Goal: Information Seeking & Learning: Compare options

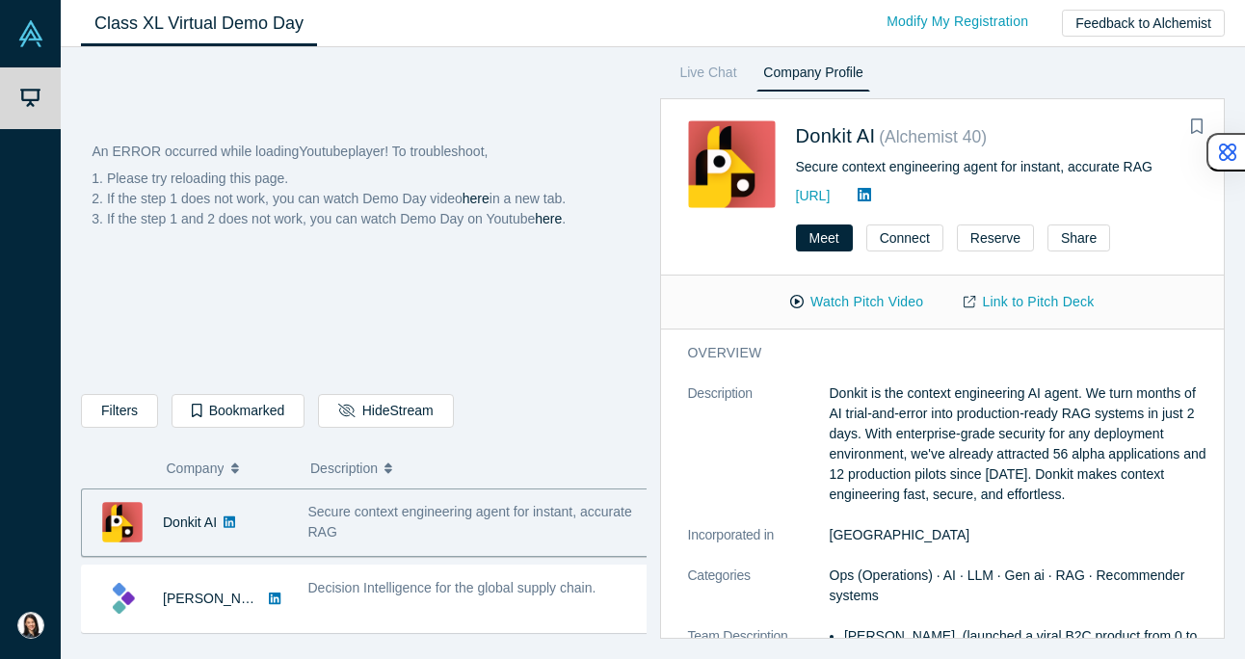
click at [482, 250] on div "An ERROR occurred while loading Youtube player! To troubleshoot, Please try rel…" at bounding box center [364, 300] width 564 height 317
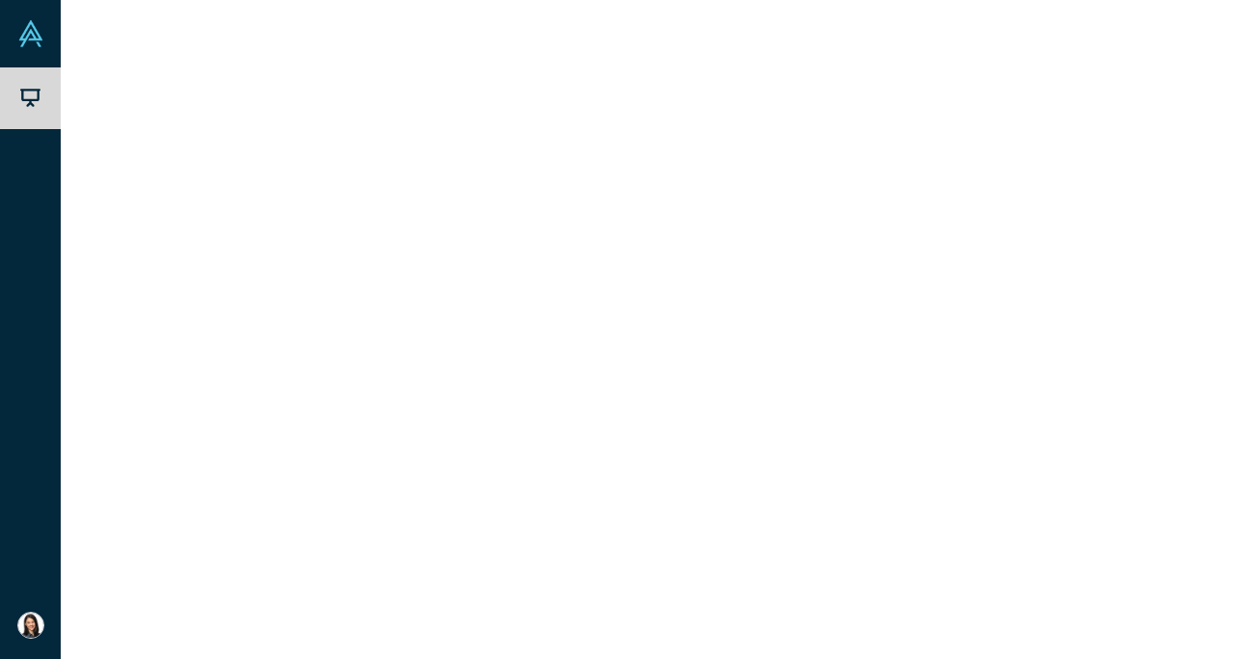
drag, startPoint x: 827, startPoint y: 390, endPoint x: 909, endPoint y: 511, distance: 145.7
click at [909, 511] on dl "Description Donkit is the context engineering AI agent. We turn months of AI tr…" at bounding box center [950, 647] width 524 height 526
copy dl "Donkit is the context engineering AI agent. We turn months of AI trial-and-erro…"
drag, startPoint x: 922, startPoint y: 612, endPoint x: 671, endPoint y: 343, distance: 368.3
click at [671, 343] on div "overview Description Donkit is the context engineering AI agent. We turn months…" at bounding box center [950, 491] width 578 height 323
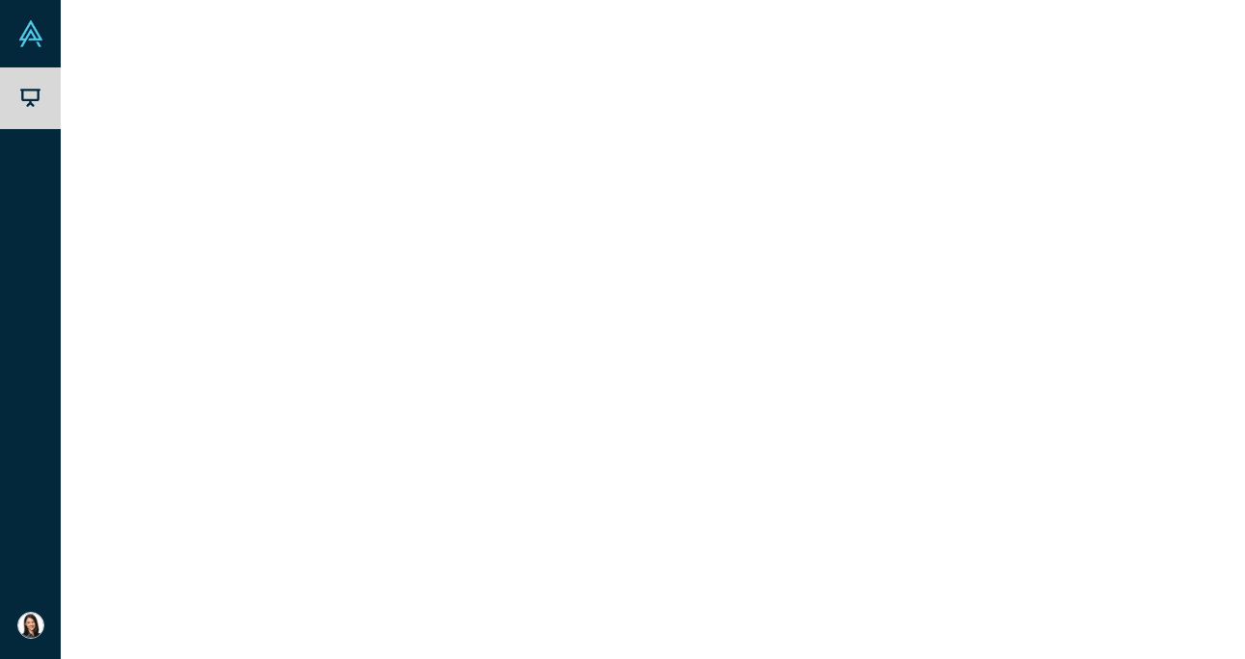
copy div "loremips Dolorsitame Consec ad eli seddoei temporincid UT labor. Et dolo magnaa…"
click at [1046, 307] on link "Link to Pitch Deck" at bounding box center [1029, 302] width 171 height 34
click at [817, 461] on dt "Description" at bounding box center [759, 455] width 142 height 142
drag, startPoint x: 705, startPoint y: 367, endPoint x: 1114, endPoint y: 444, distance: 416.9
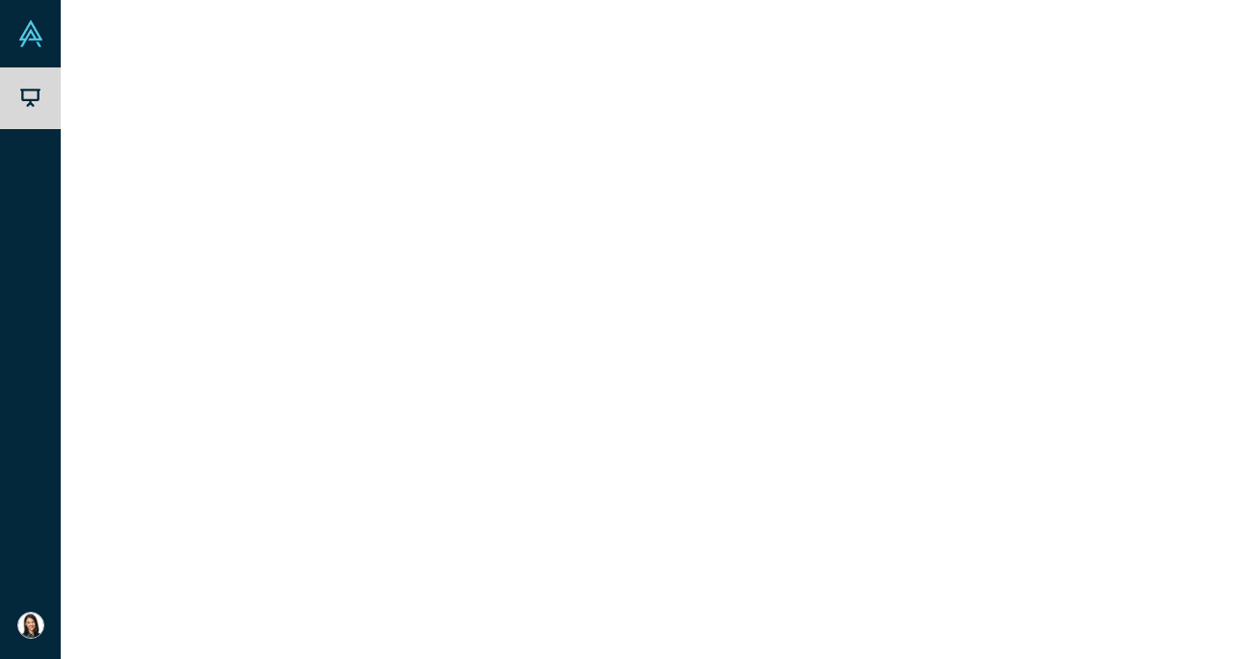
click at [1114, 444] on div "overview Description Donkit is the context engineering AI agent. We turn months…" at bounding box center [950, 199] width 578 height 594
copy div "overview Description Donkit is the context engineering AI agent. We turn months…"
click at [383, 598] on div "Decision Intelligence for the global supply chain." at bounding box center [479, 588] width 342 height 20
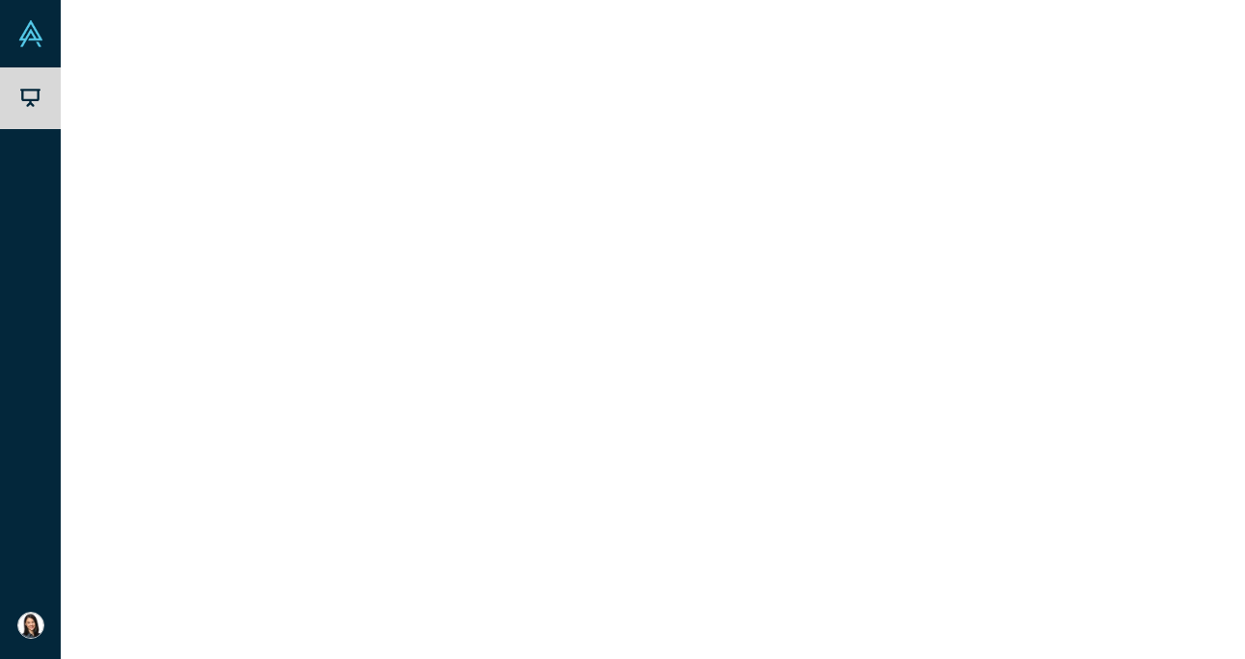
click at [1027, 248] on link "Link to Pitch Deck" at bounding box center [1029, 250] width 171 height 34
drag, startPoint x: 1049, startPoint y: 443, endPoint x: 680, endPoint y: 357, distance: 379.2
copy div "loremips Dolorsitame Consec.ad el sed doeiusmo Temporincidi utl etd magnaa enim…"
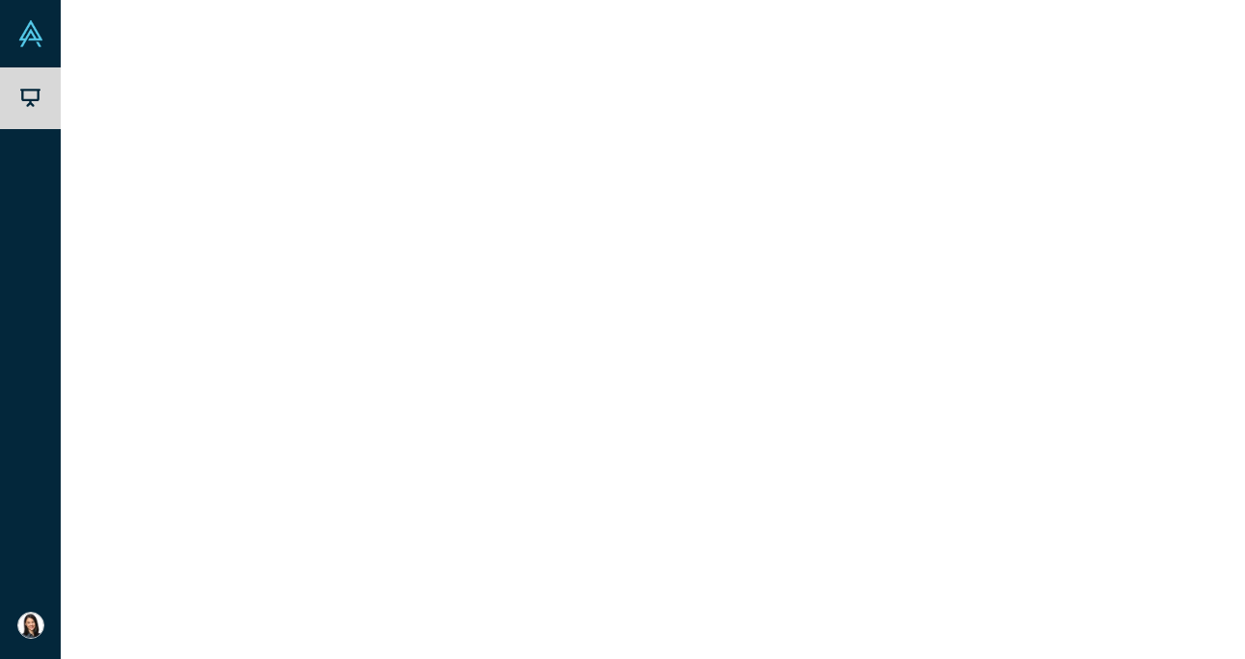
click at [260, 516] on div "Donkit AI" at bounding box center [185, 523] width 206 height 67
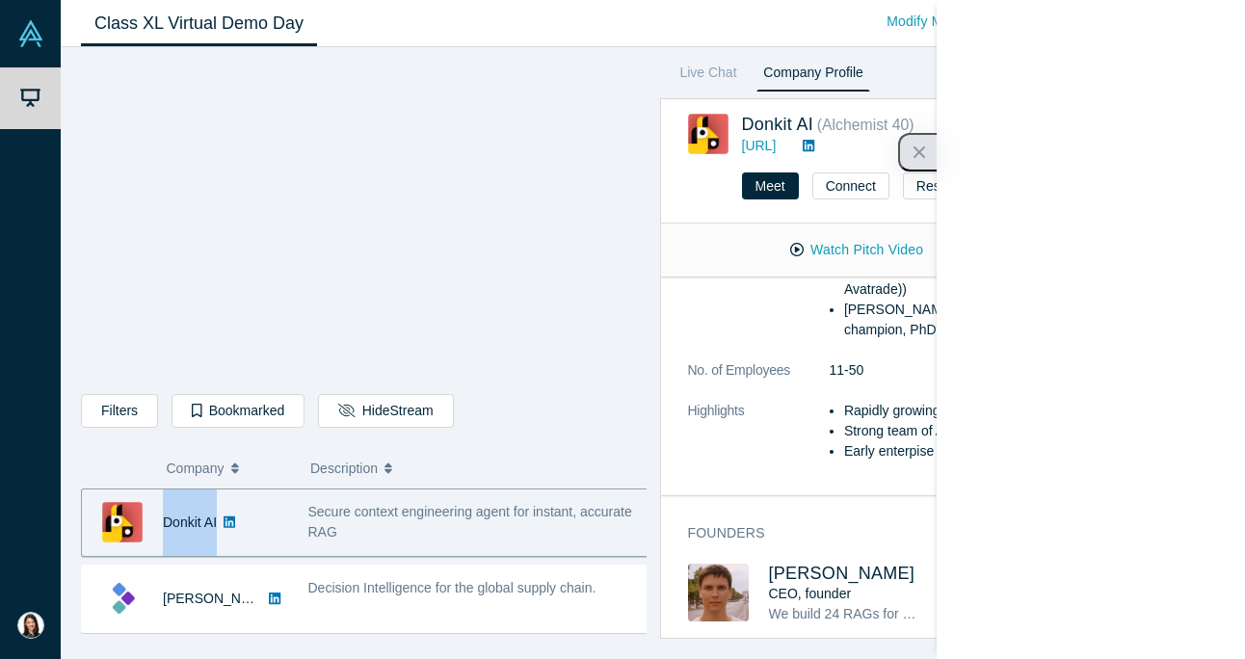
click at [930, 155] on button "button" at bounding box center [917, 152] width 39 height 39
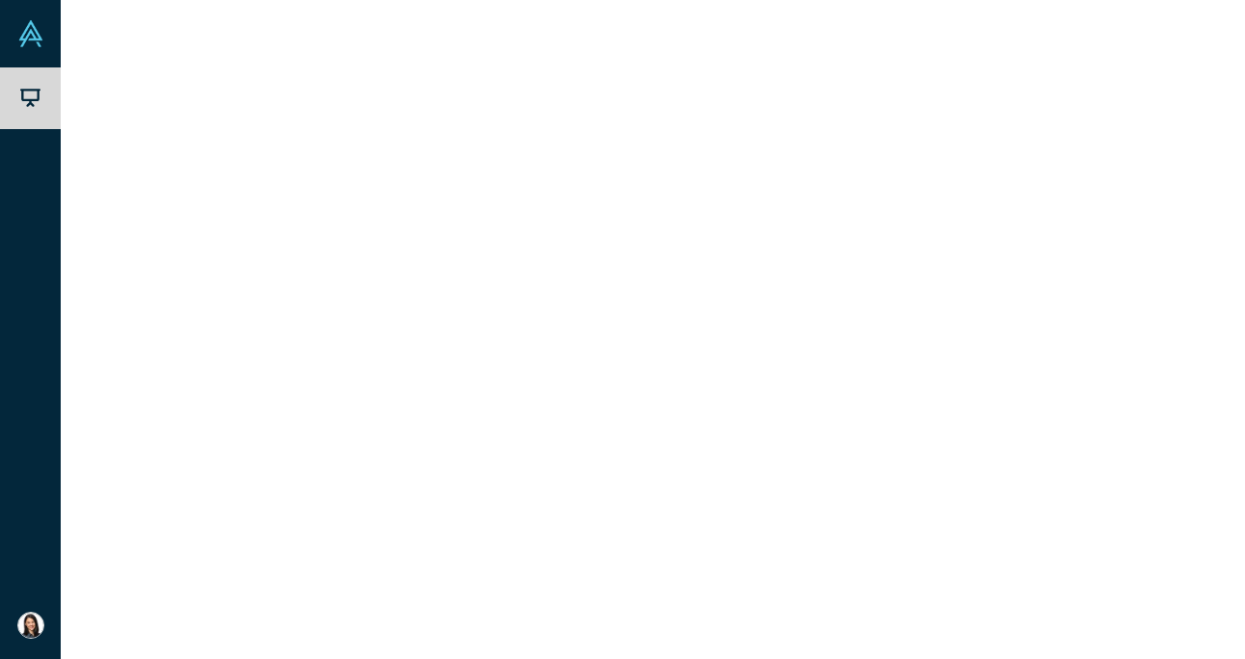
scroll to position [43, 0]
click at [280, 554] on div "[PERSON_NAME]" at bounding box center [185, 555] width 206 height 67
click at [212, 531] on div "MELURNA" at bounding box center [196, 524] width 66 height 67
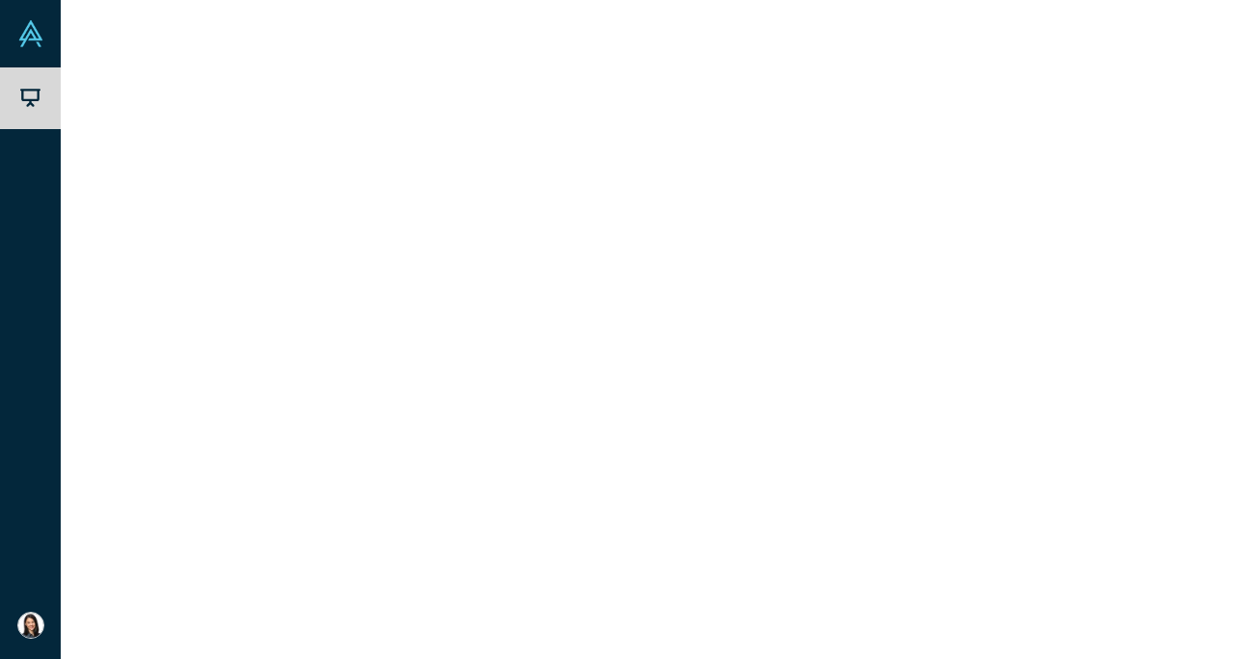
drag, startPoint x: 687, startPoint y: 342, endPoint x: 1185, endPoint y: 421, distance: 503.6
click at [1185, 421] on div "overview Description MELURNA. Airtags for data. Used by Nationwide Insurance an…" at bounding box center [950, 269] width 578 height 452
copy div "overview Description MELURNA. Airtags for data. Used by Nationwide Insurance an…"
drag, startPoint x: 823, startPoint y: 390, endPoint x: 950, endPoint y: 441, distance: 137.1
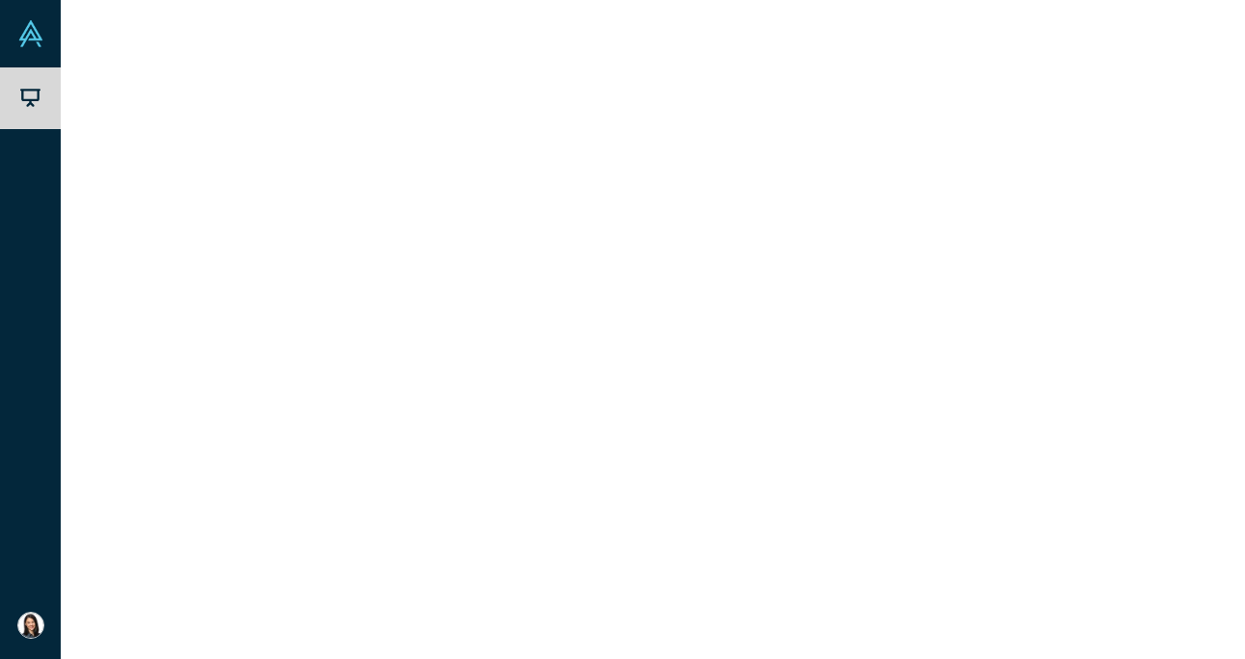
click at [950, 441] on dl "Description MELURNA. Airtags for data. Used by Nationwide Insurance and other b…" at bounding box center [950, 576] width 524 height 385
click at [1023, 247] on link "Link to Pitch Deck" at bounding box center [1029, 250] width 171 height 34
click at [216, 593] on link "Polyview Health" at bounding box center [211, 599] width 96 height 15
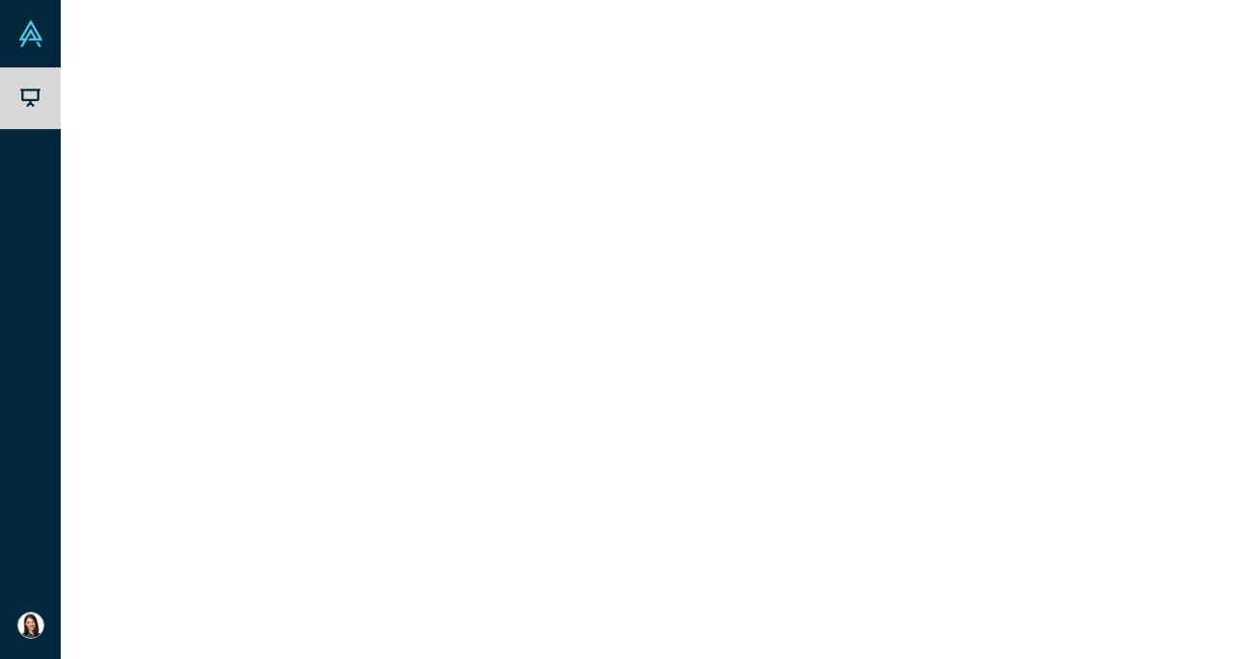
drag, startPoint x: 688, startPoint y: 343, endPoint x: 1176, endPoint y: 361, distance: 488.0
click at [1176, 361] on div "overview Description Polyview is addressing the $1T fraud, waste, and abuse (FW…" at bounding box center [950, 12] width 578 height 796
copy div "loremips Dolorsitame Consecte ad elitseddoe tem $8I utlab, etdol, mag aliqu (EN…"
click at [349, 590] on span "Unlocking efficient and sustainable farming through bio-nanotechnology." at bounding box center [474, 608] width 333 height 36
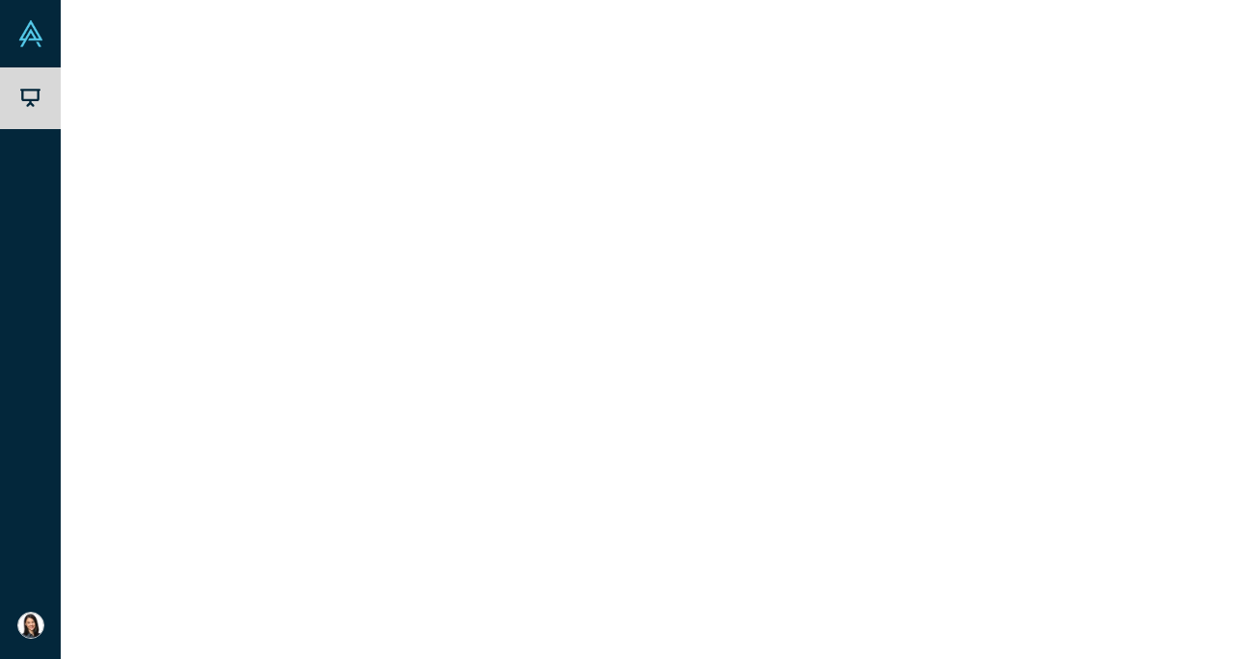
scroll to position [519, 0]
drag, startPoint x: 682, startPoint y: 362, endPoint x: 930, endPoint y: 521, distance: 293.9
click at [930, 521] on div "overview Description [PERSON_NAME] is building a nanotechnology platform that c…" at bounding box center [950, 198] width 578 height 769
copy div "loremips Dolorsitame Conse Adip el seddoeiu t incididuntutla etdolore magn aliq…"
click at [847, 146] on link "[URL][DOMAIN_NAME]" at bounding box center [813, 145] width 143 height 15
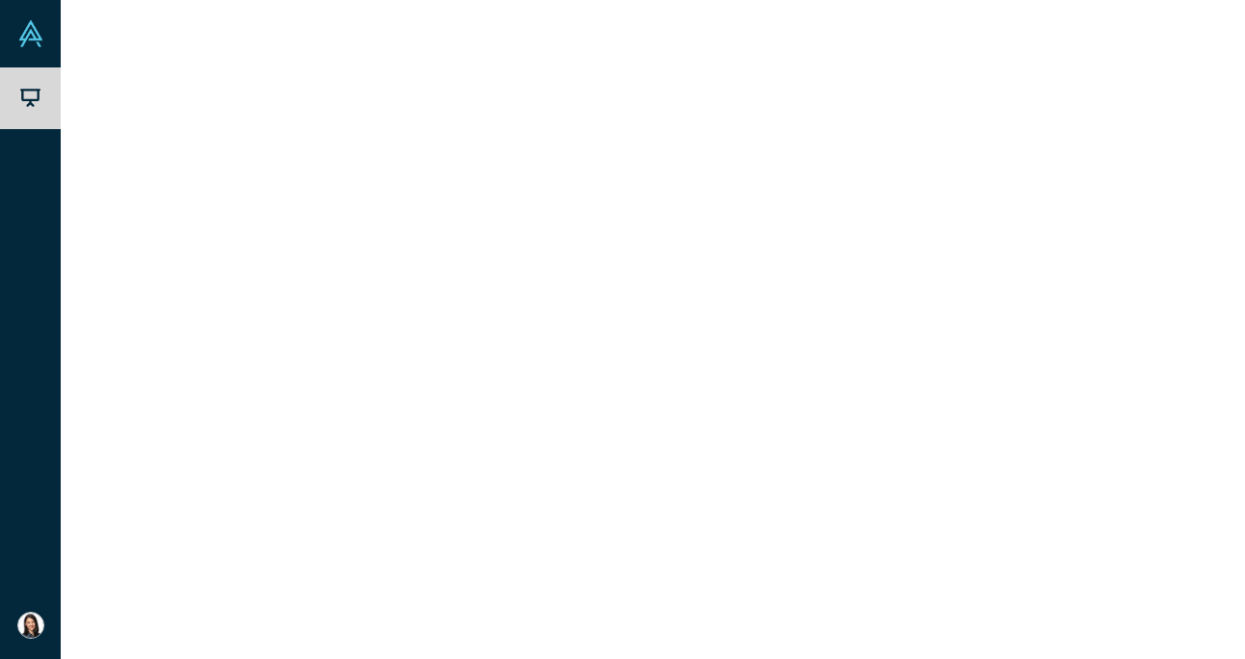
scroll to position [687, 0]
click at [1033, 251] on link "Link to Pitch Deck" at bounding box center [1029, 250] width 171 height 34
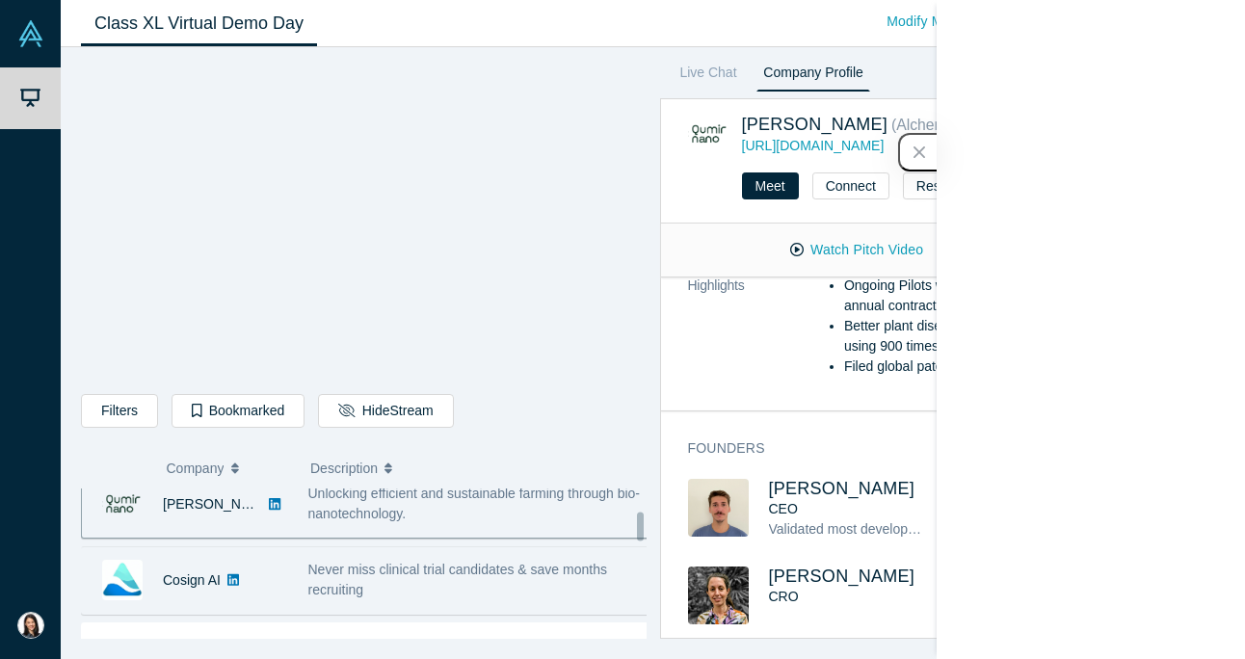
scroll to position [325, 0]
click at [204, 588] on div "Cosign AI" at bounding box center [192, 579] width 58 height 67
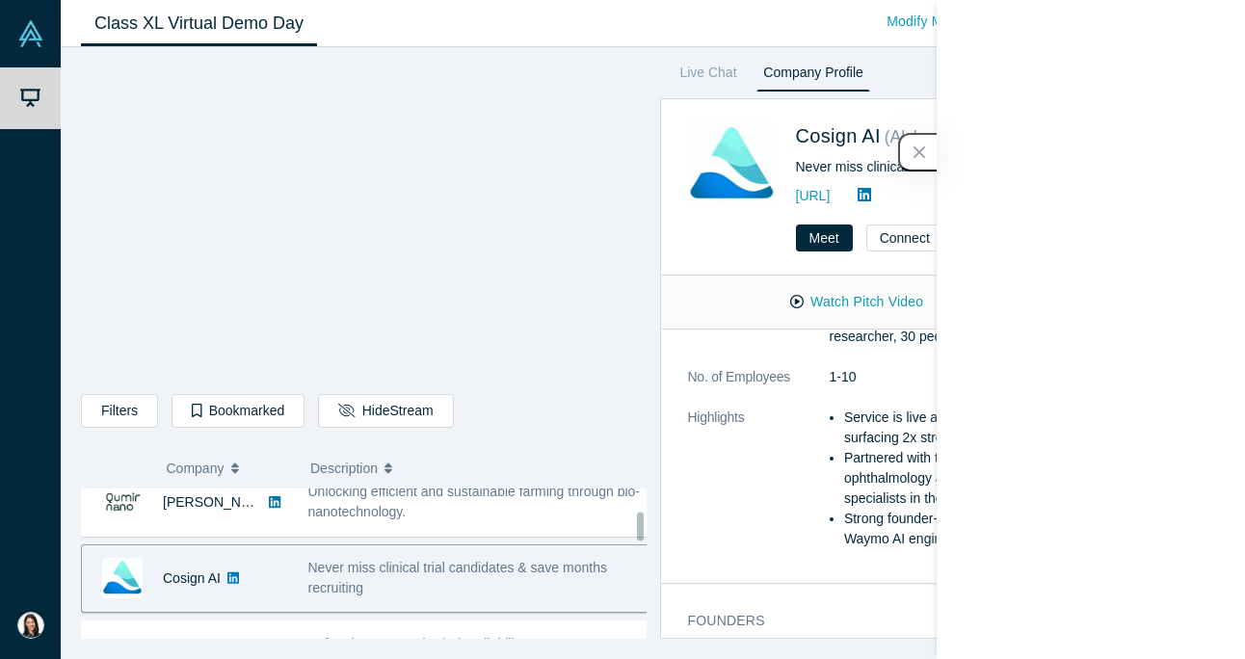
scroll to position [0, 0]
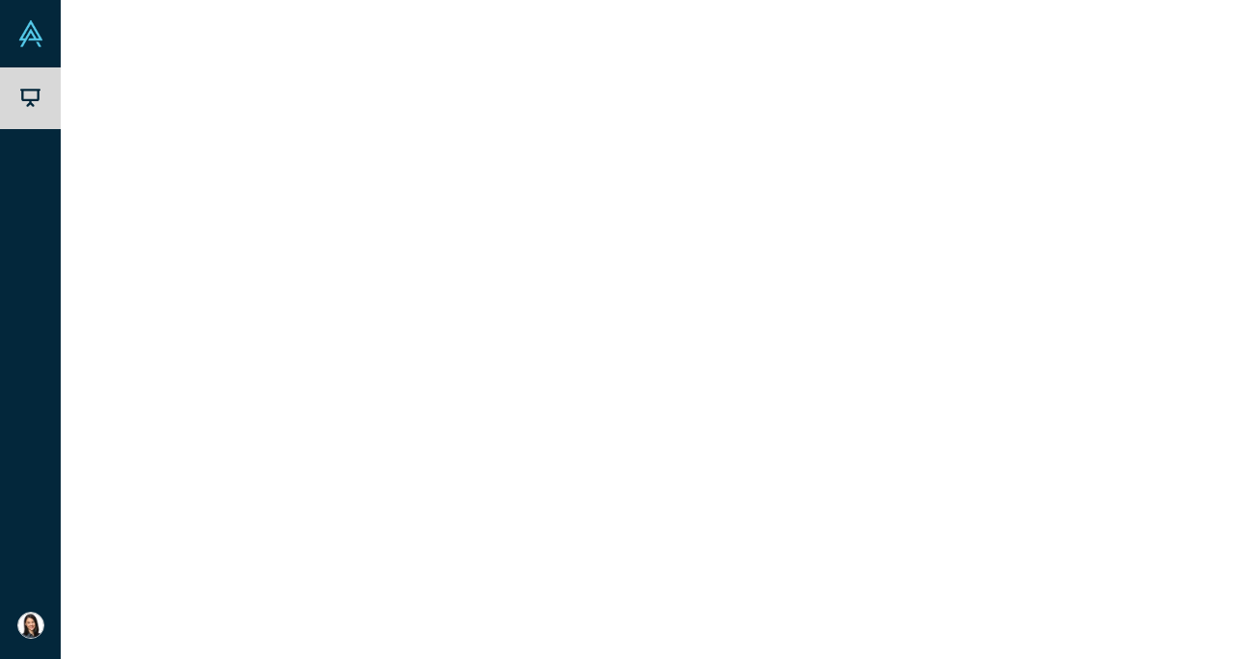
drag, startPoint x: 797, startPoint y: 119, endPoint x: 1128, endPoint y: 625, distance: 604.5
click at [1128, 625] on div "Cosign AI ( Alchemist 39 ) Never miss clinical trial candidates & save months r…" at bounding box center [943, 368] width 566 height 541
click at [1075, 56] on div "Filters AI Artificial Intelligence AI (Artificial Intelligence) B2B SaaS Data A…" at bounding box center [653, 353] width 1185 height 612
drag, startPoint x: 791, startPoint y: 100, endPoint x: 1220, endPoint y: 654, distance: 700.8
click at [1220, 654] on div "Filters AI Artificial Intelligence AI (Artificial Intelligence) B2B SaaS Data A…" at bounding box center [653, 353] width 1185 height 612
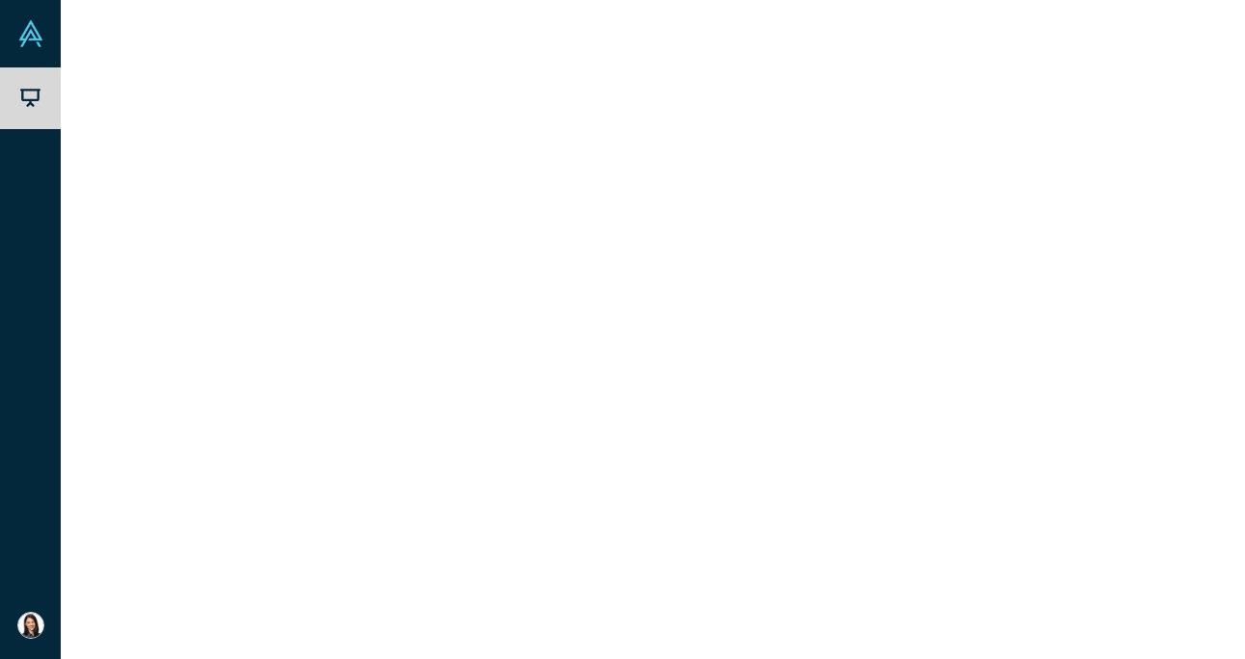
scroll to position [668, 0]
drag, startPoint x: 1217, startPoint y: 382, endPoint x: 1229, endPoint y: 651, distance: 269.2
click at [1229, 651] on div "Filters AI Artificial Intelligence AI (Artificial Intelligence) B2B SaaS Data A…" at bounding box center [653, 353] width 1185 height 612
drag, startPoint x: 1087, startPoint y: 610, endPoint x: 869, endPoint y: 340, distance: 346.8
click at [869, 340] on div "overview Description Cosign AI helps life science companies save months in clin…" at bounding box center [950, 465] width 578 height 375
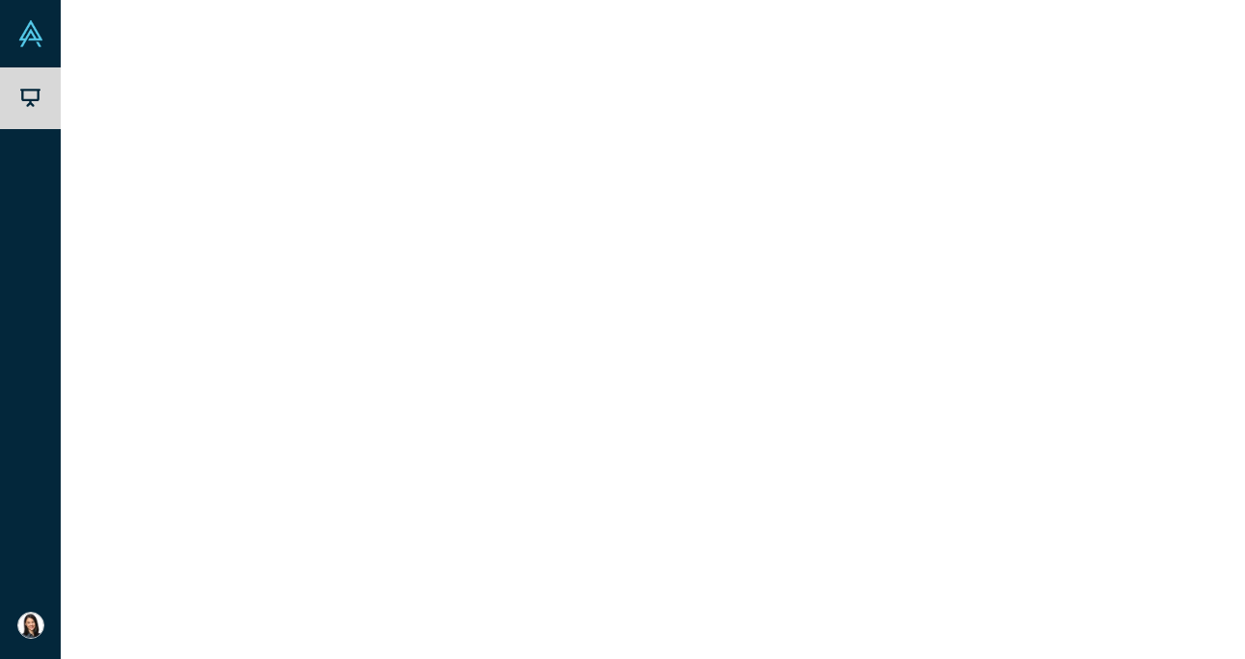
click at [1119, 588] on div "[PERSON_NAME] Co-Founder / CEO [PERSON_NAME] MD Co-Founder / [PERSON_NAME] MD C…" at bounding box center [950, 575] width 524 height 175
drag, startPoint x: 1196, startPoint y: 628, endPoint x: 779, endPoint y: 402, distance: 474.4
click at [779, 402] on div "overview Description Cosign AI helps life science companies save months in clin…" at bounding box center [950, 465] width 578 height 375
click at [1165, 619] on div "[PERSON_NAME] Co-Founder / CEO [PERSON_NAME] MD Co-Founder / [PERSON_NAME] MD C…" at bounding box center [950, 575] width 524 height 175
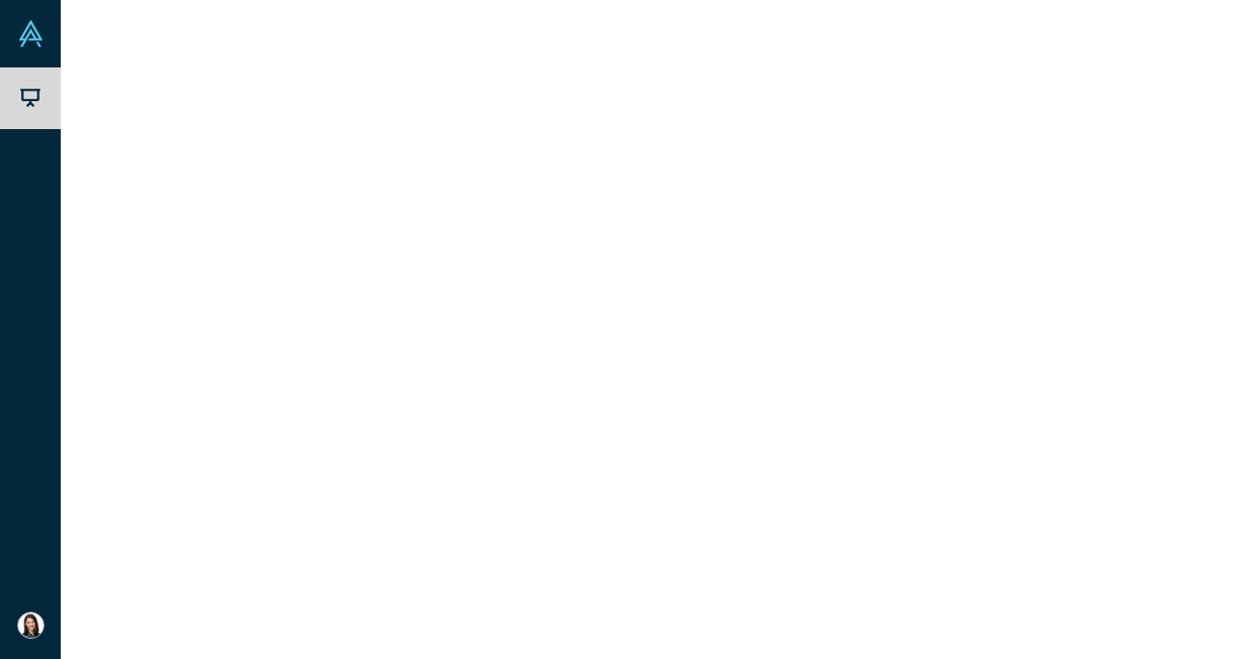
drag, startPoint x: 1200, startPoint y: 574, endPoint x: 773, endPoint y: 129, distance: 617.0
click at [773, 129] on div "Cosign AI ( Alchemist 39 ) Never miss clinical trial candidates & save months r…" at bounding box center [943, 368] width 566 height 541
copy div "Loremi DO ( Sitametco 87 ) Adipi elit seddoeiu tempo incididunt & utla etdolo m…"
click at [859, 132] on link "Cosign AI" at bounding box center [838, 135] width 85 height 21
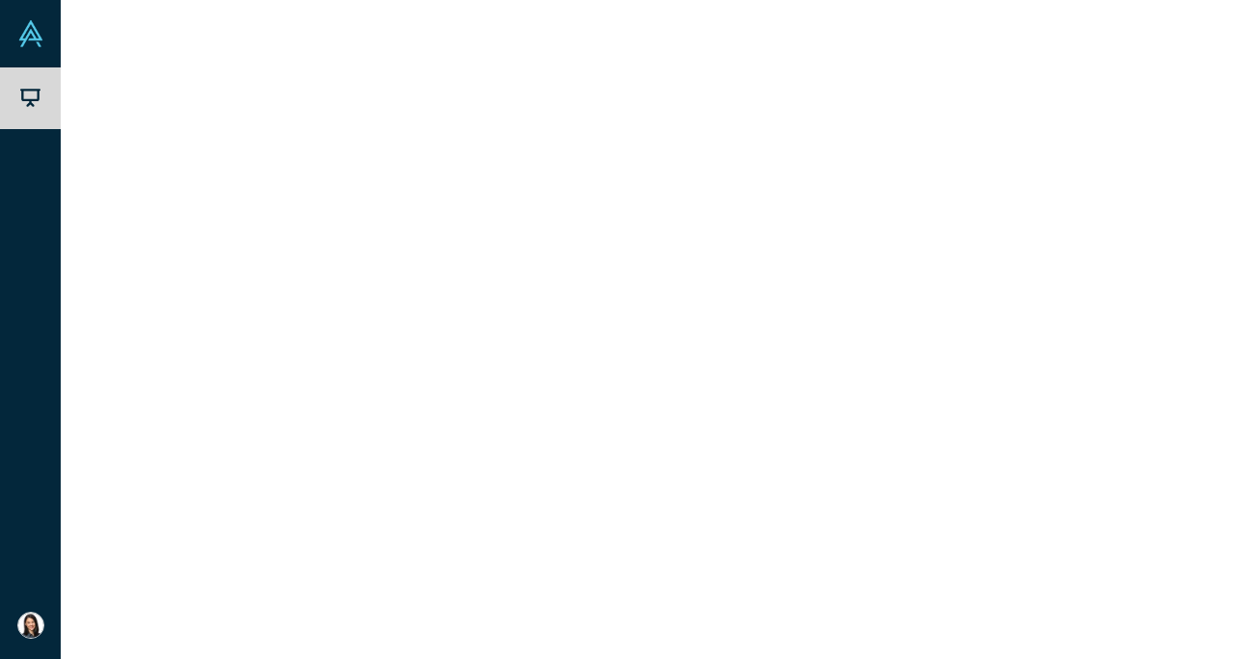
click at [1065, 625] on div "[PERSON_NAME] Co-Founder / CEO [PERSON_NAME] MD Co-Founder / [PERSON_NAME] MD C…" at bounding box center [950, 575] width 524 height 175
drag, startPoint x: 874, startPoint y: 619, endPoint x: 772, endPoint y: 141, distance: 488.9
click at [772, 141] on div "Cosign AI ( Alchemist 39 ) Never miss clinical trial candidates & save months r…" at bounding box center [943, 368] width 566 height 541
copy div "Loremi DO ( Sitametco 06 ) adipi://el-sedd.ei/ Temp Incidid Utlabor Etdol Magna…"
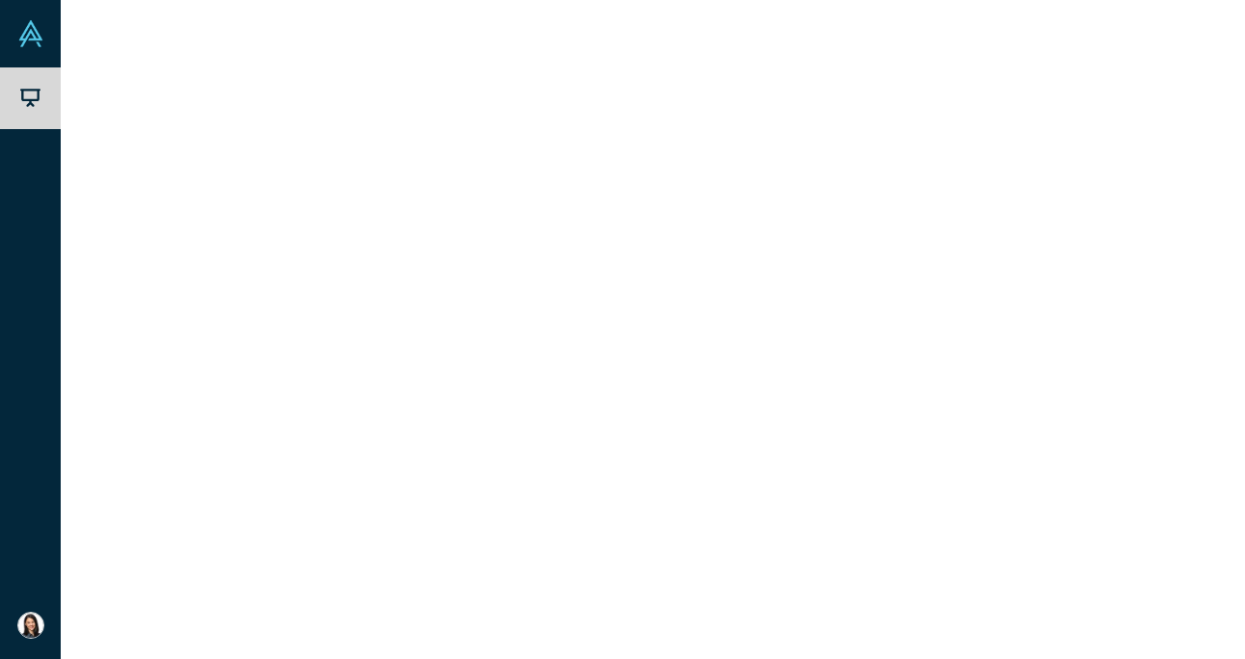
click at [1038, 299] on link "Link to Pitch Deck" at bounding box center [1029, 302] width 171 height 34
click at [300, 575] on div "AI for pharma supply chain reliability" at bounding box center [479, 573] width 362 height 61
drag, startPoint x: 1180, startPoint y: 624, endPoint x: 791, endPoint y: 144, distance: 617.5
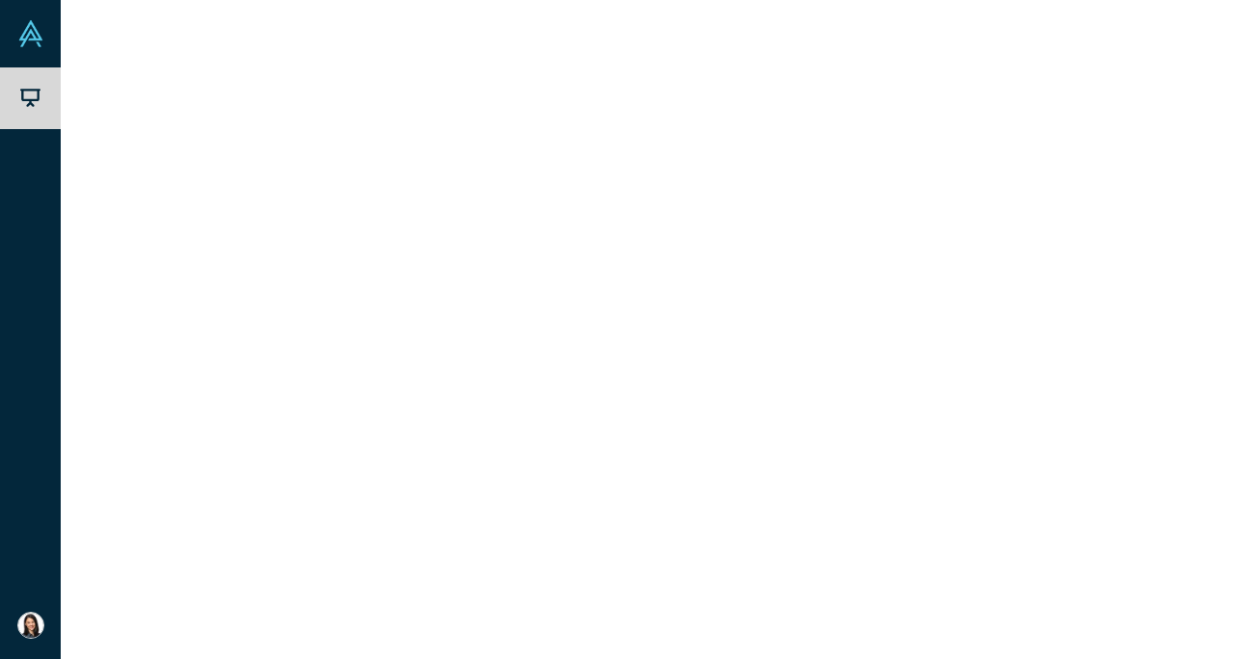
click at [791, 144] on div "Infis AI ( Alchemist 39 ) AI for pharma supply chain reliability [URL] Meet Con…" at bounding box center [943, 368] width 566 height 541
copy div "Lorem IP ( Dolorsita 31 ) CO adi elitse doeius tempo incididuntu labor://etd.ma…"
click at [783, 392] on dt "Description" at bounding box center [759, 465] width 142 height 162
click at [184, 570] on link "Infis AI" at bounding box center [183, 572] width 40 height 15
drag, startPoint x: 1184, startPoint y: 617, endPoint x: 688, endPoint y: 141, distance: 687.2
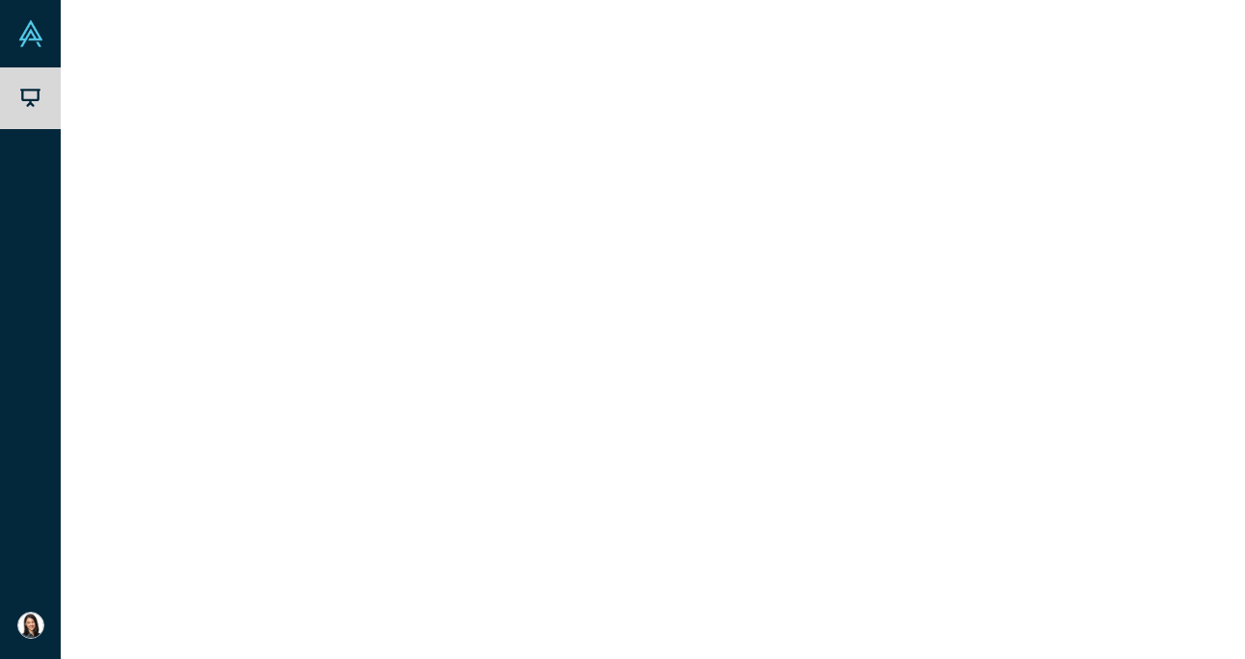
click at [688, 141] on div "Infis AI ( Alchemist 39 ) AI for pharma supply chain reliability [URL] Meet Con…" at bounding box center [943, 368] width 566 height 541
click at [1042, 310] on link "Link to Pitch Deck" at bounding box center [1029, 302] width 171 height 34
click at [266, 559] on div "Pairity" at bounding box center [185, 557] width 206 height 67
click at [173, 558] on link "Pairity" at bounding box center [182, 556] width 38 height 15
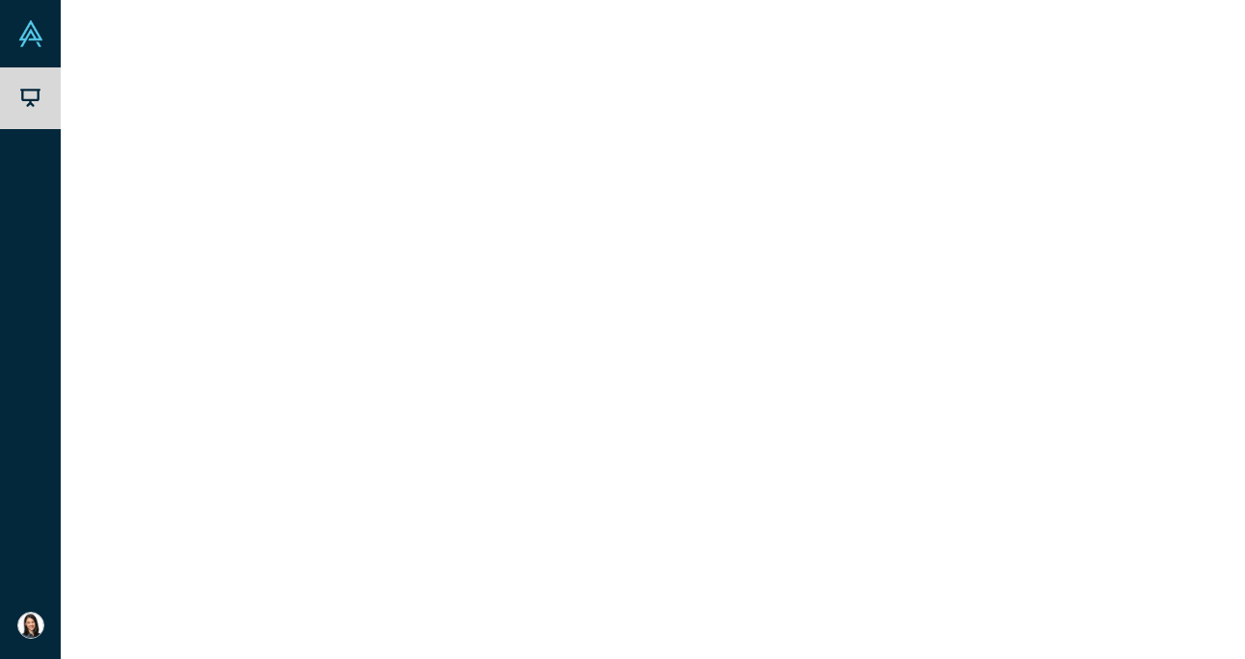
scroll to position [0, 0]
drag, startPoint x: 1191, startPoint y: 621, endPoint x: 801, endPoint y: 124, distance: 631.5
click at [801, 124] on div "Pairity ( Alchemist 39 ) Human Context for High-Stakes Decisions [URL][DOMAIN_N…" at bounding box center [943, 368] width 566 height 541
click at [1010, 294] on link "Link to Pitch Deck" at bounding box center [1029, 302] width 171 height 34
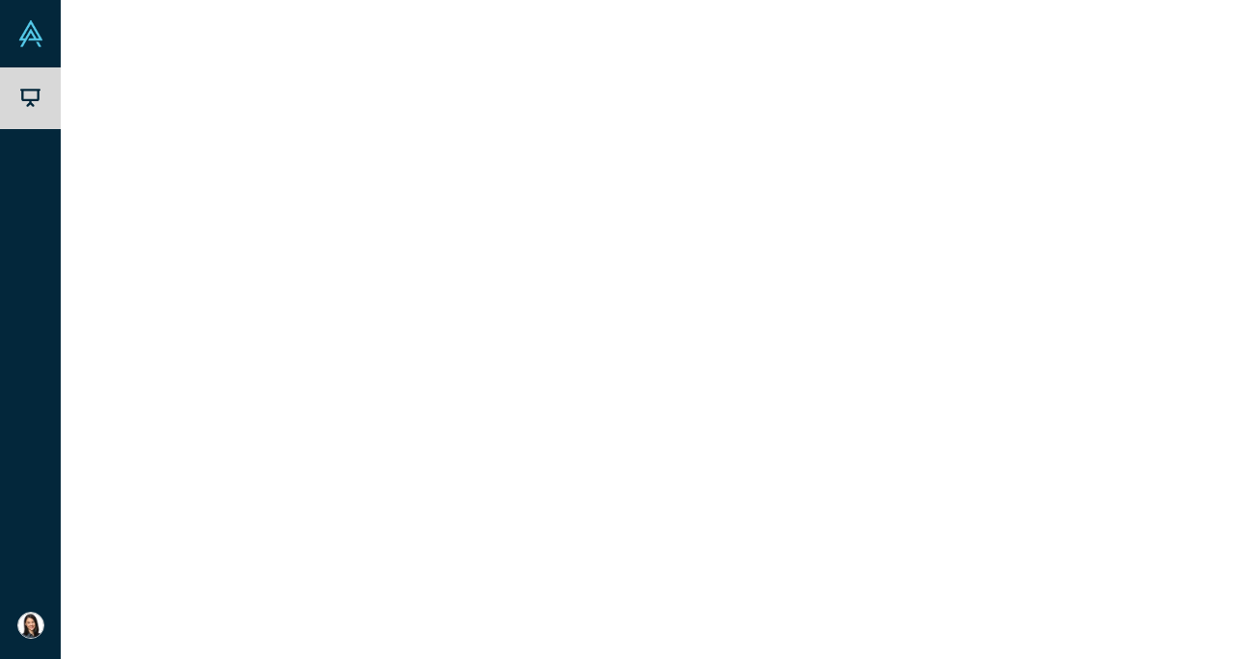
click at [293, 599] on div "Kaspix" at bounding box center [190, 590] width 216 height 67
drag, startPoint x: 1193, startPoint y: 629, endPoint x: 701, endPoint y: 295, distance: 595.4
click at [701, 295] on div "overview Description KASPIX enables analog AI circuits to be designed and licen…" at bounding box center [950, 465] width 578 height 375
click at [900, 625] on div "[PERSON_NAME]" at bounding box center [819, 615] width 262 height 85
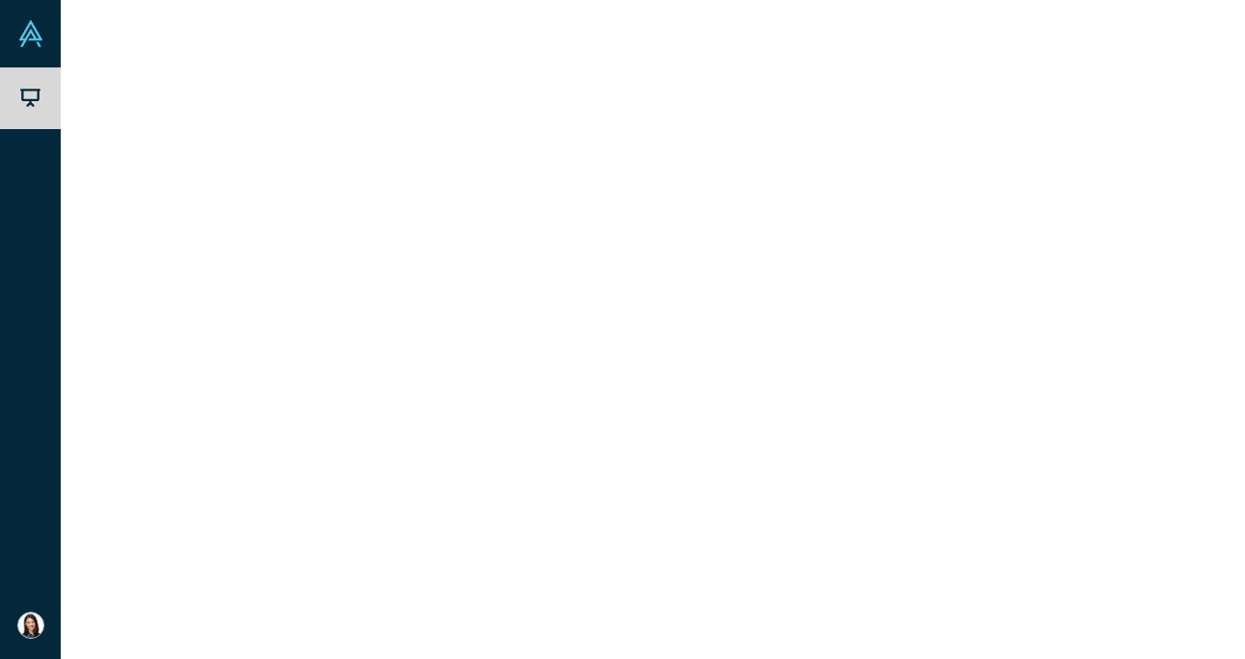
scroll to position [0, 0]
drag, startPoint x: 878, startPoint y: 631, endPoint x: 769, endPoint y: 140, distance: 503.5
click at [769, 140] on div "Kaspix ( Alchemist 39 ) AI for 170 billion sensors where digital chips can't re…" at bounding box center [943, 368] width 566 height 541
click at [872, 350] on h3 "overview" at bounding box center [936, 353] width 497 height 20
click at [189, 588] on link "Kaspix" at bounding box center [183, 589] width 40 height 15
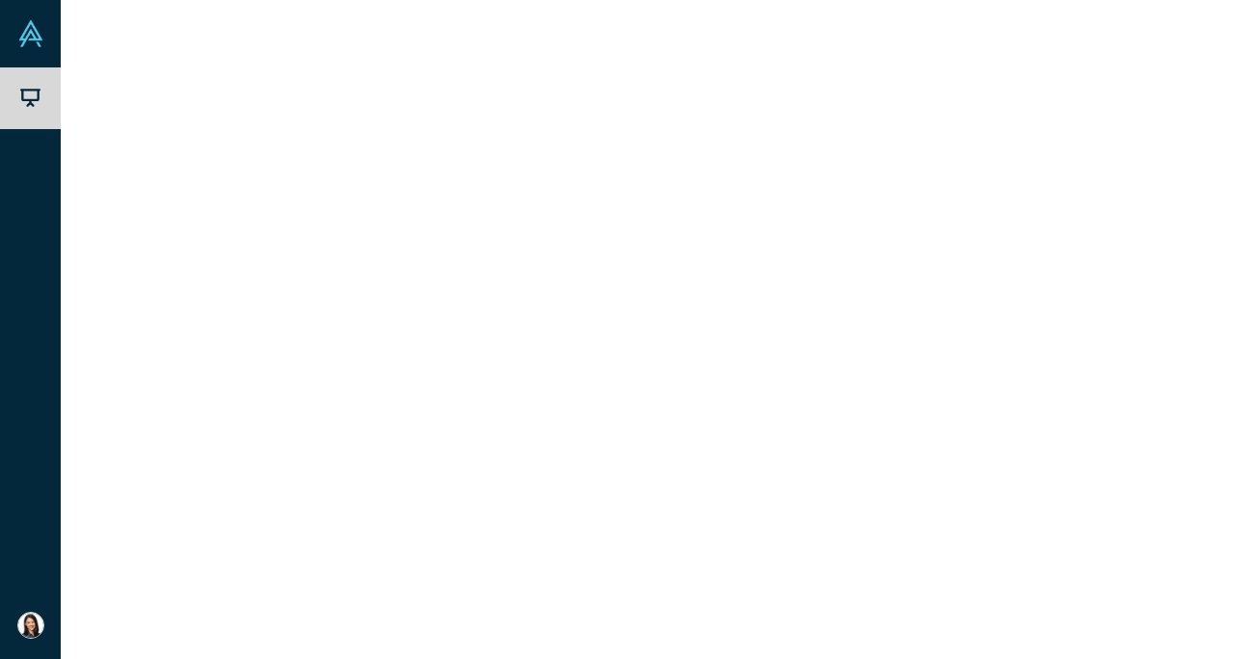
click at [1074, 298] on link "Link to Pitch Deck" at bounding box center [1029, 302] width 171 height 34
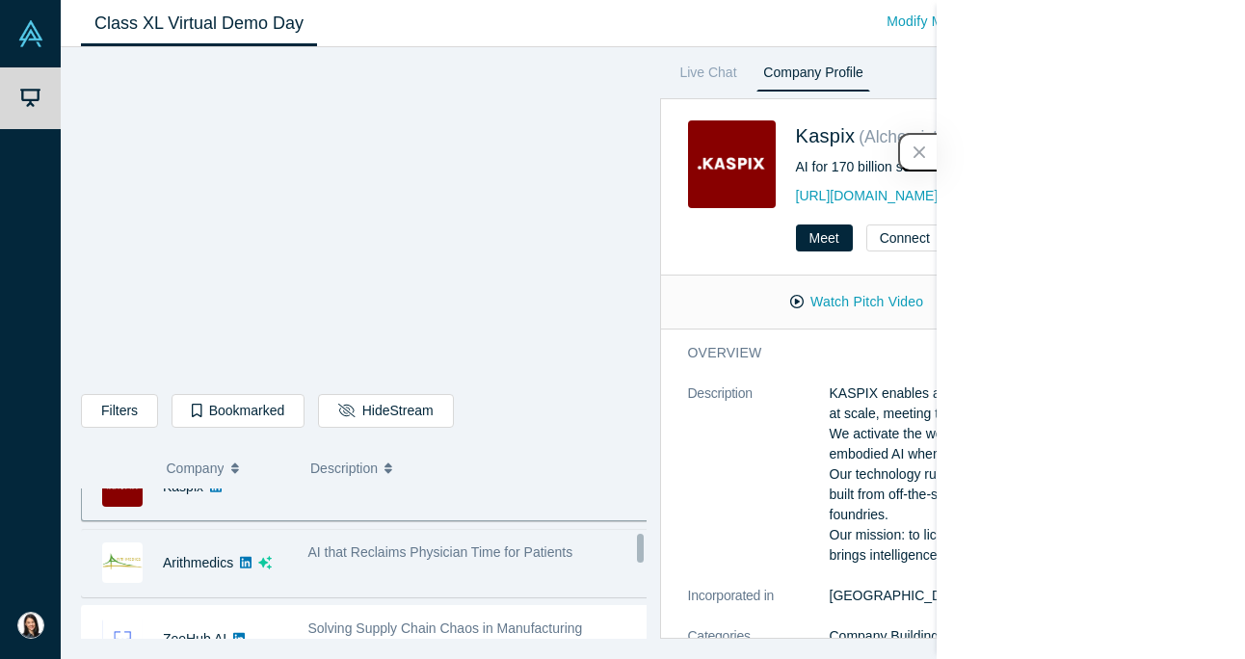
scroll to position [647, 0]
click at [315, 569] on div "AI that Reclaims Physician Time for Patients" at bounding box center [479, 561] width 362 height 61
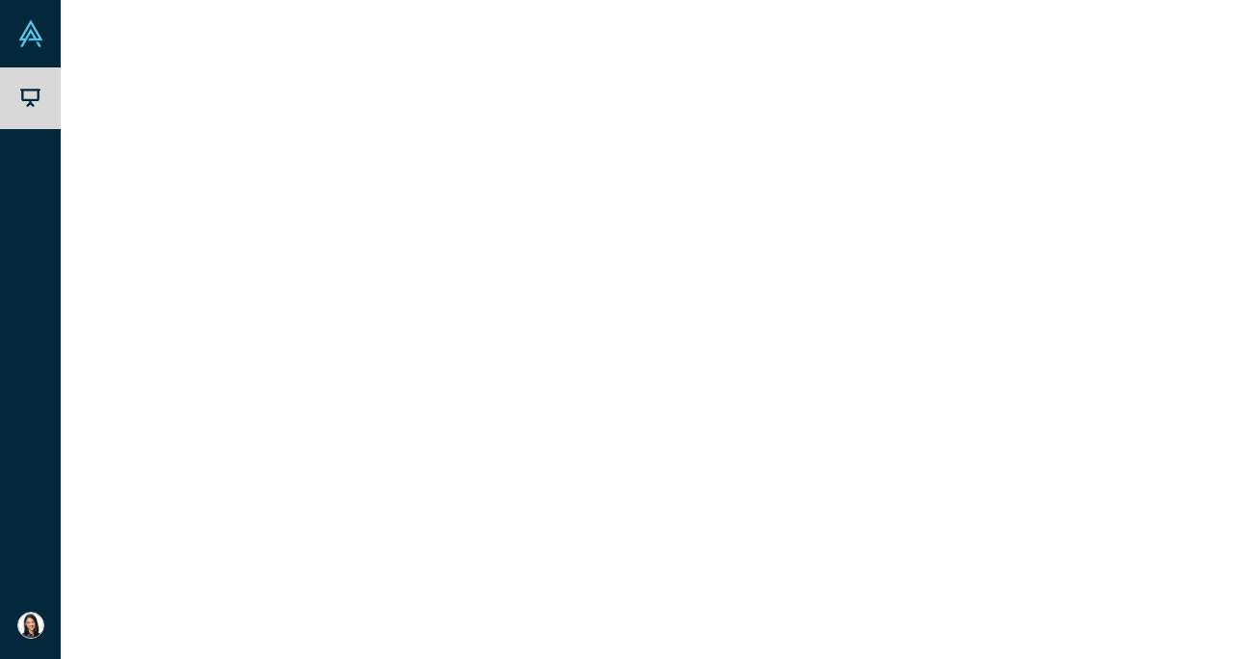
scroll to position [0, 0]
drag, startPoint x: 908, startPoint y: 621, endPoint x: 789, endPoint y: 123, distance: 511.3
click at [789, 123] on div "Arithmedics ( Alchemist 39 ) AI that Reclaims Physician Time for Patients [URL]…" at bounding box center [943, 368] width 566 height 541
click at [988, 595] on div "[PERSON_NAME] CEO - 2 Pilot Customers - Won Shark Tank Competition at American …" at bounding box center [950, 560] width 524 height 196
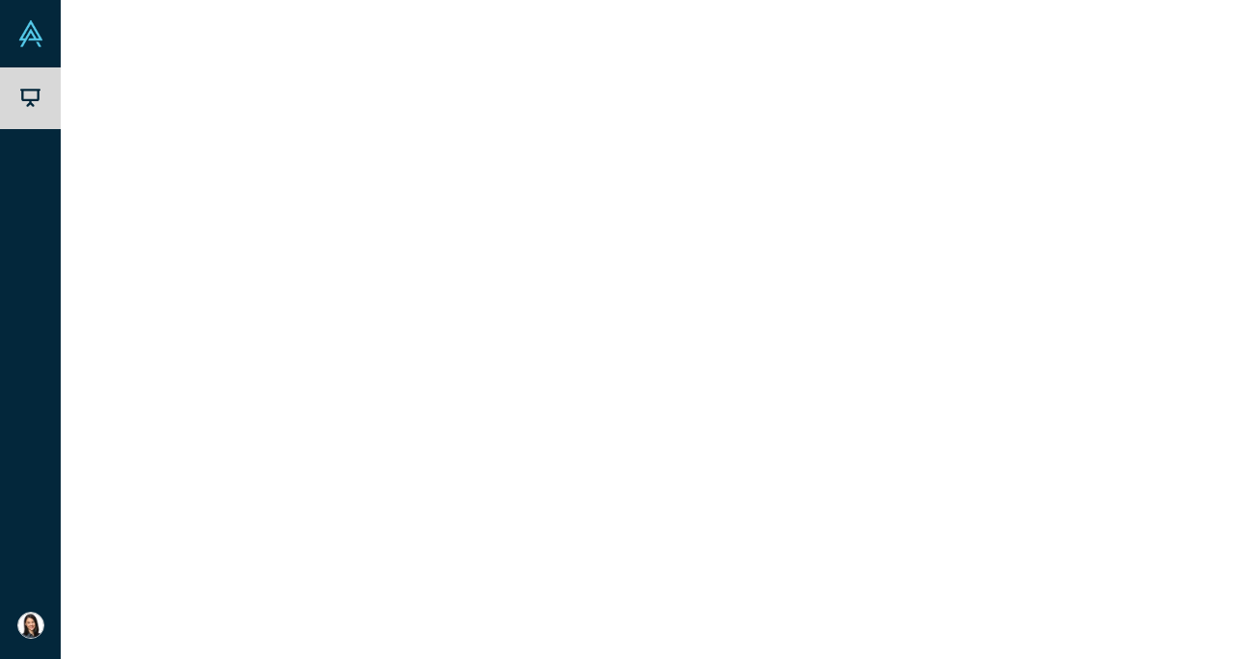
click at [792, 139] on link "[URL][DOMAIN_NAME]" at bounding box center [813, 145] width 143 height 15
click at [998, 251] on link "Link to Pitch Deck" at bounding box center [1029, 250] width 171 height 34
click at [362, 557] on span "Solving Supply Chain Chaos in Manufacturing" at bounding box center [445, 549] width 275 height 15
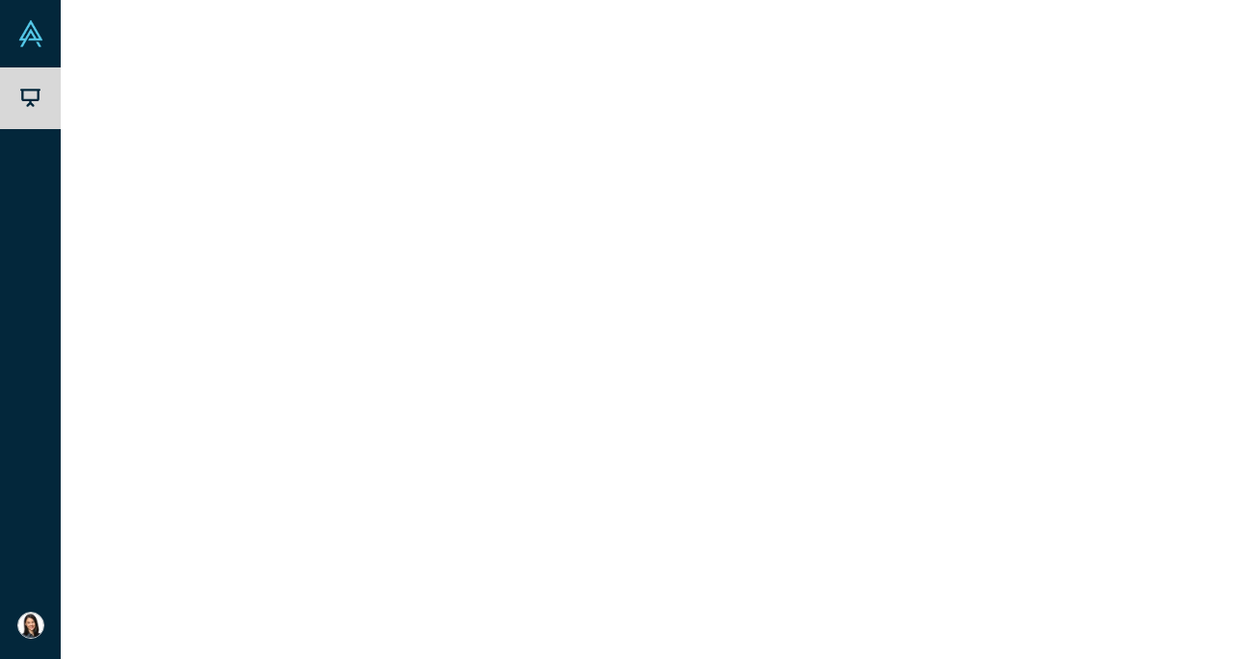
drag, startPoint x: 1184, startPoint y: 619, endPoint x: 1051, endPoint y: 574, distance: 140.5
click at [1051, 574] on div "[PERSON_NAME] CTO" at bounding box center [1080, 615] width 262 height 85
drag, startPoint x: 1121, startPoint y: 604, endPoint x: 736, endPoint y: 118, distance: 620.4
click at [736, 118] on div "ZeeHub AI ( Alchemist 39 ) Solving Supply Chain Chaos in Manufacturing [URL] Me…" at bounding box center [943, 368] width 566 height 541
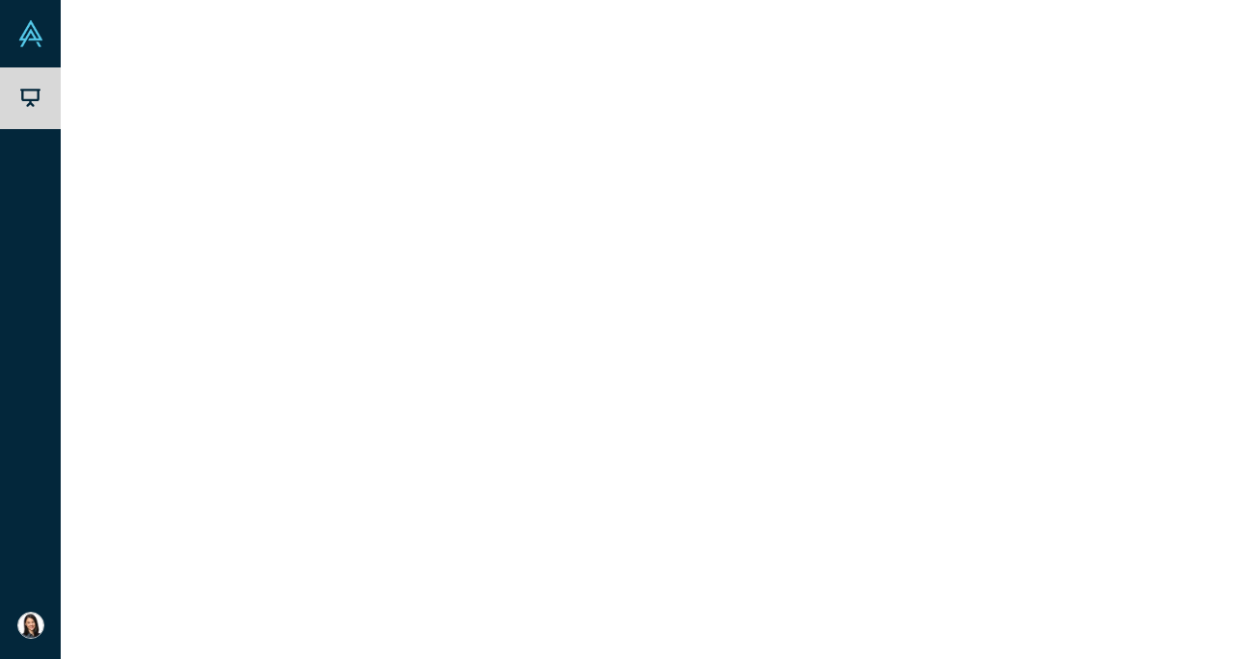
click at [213, 558] on link "ZeeHub AI" at bounding box center [195, 559] width 64 height 15
click at [1034, 292] on link "Link to Pitch Deck" at bounding box center [1029, 302] width 171 height 34
click at [383, 566] on span "Your AI Data Strategist." at bounding box center [378, 561] width 140 height 15
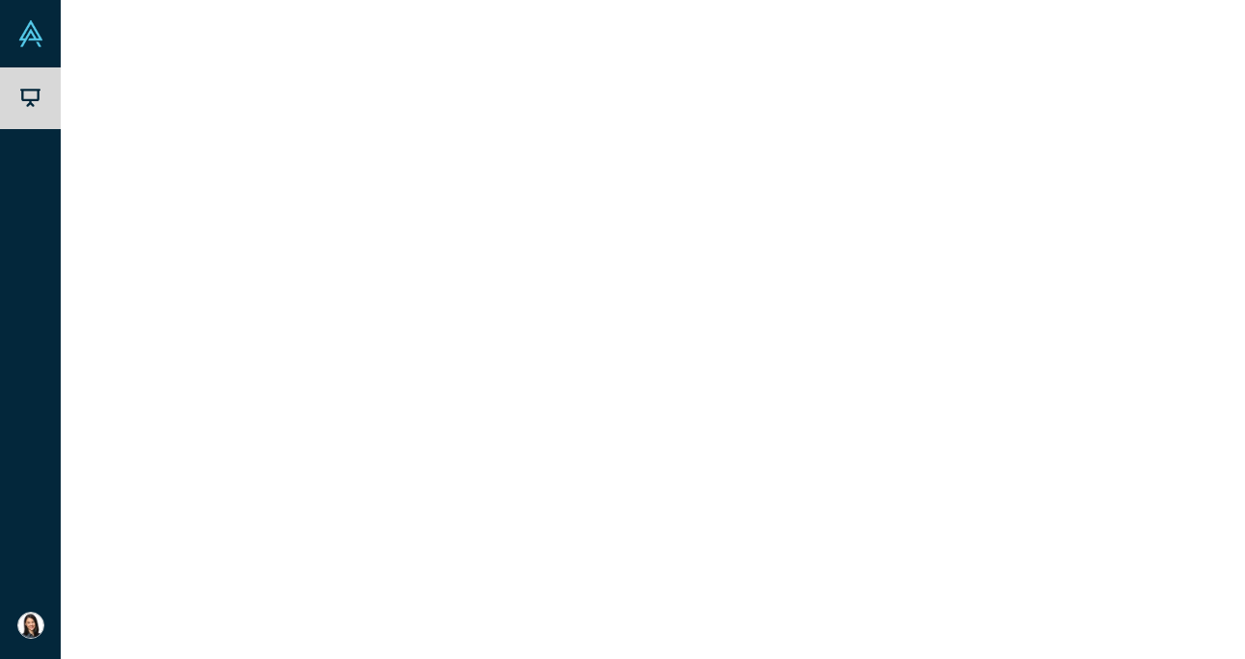
drag, startPoint x: 827, startPoint y: 613, endPoint x: 752, endPoint y: 152, distance: 466.8
click at [752, 152] on div "Fuse ( Alchemist 38 ) Your AI Data Strategist. [URL][DOMAIN_NAME] Meet Connect …" at bounding box center [943, 368] width 566 height 541
click at [172, 567] on link "Fuse" at bounding box center [178, 568] width 30 height 15
click at [1039, 302] on link "Link to Pitch Deck" at bounding box center [1029, 302] width 171 height 34
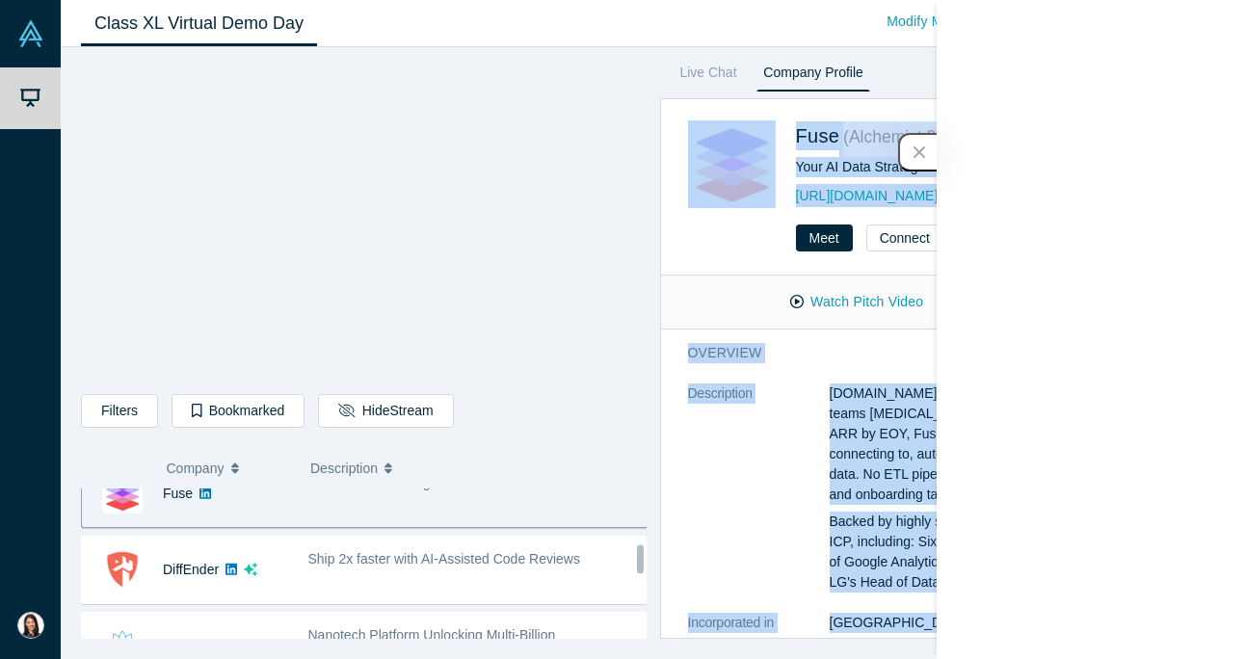
scroll to position [876, 0]
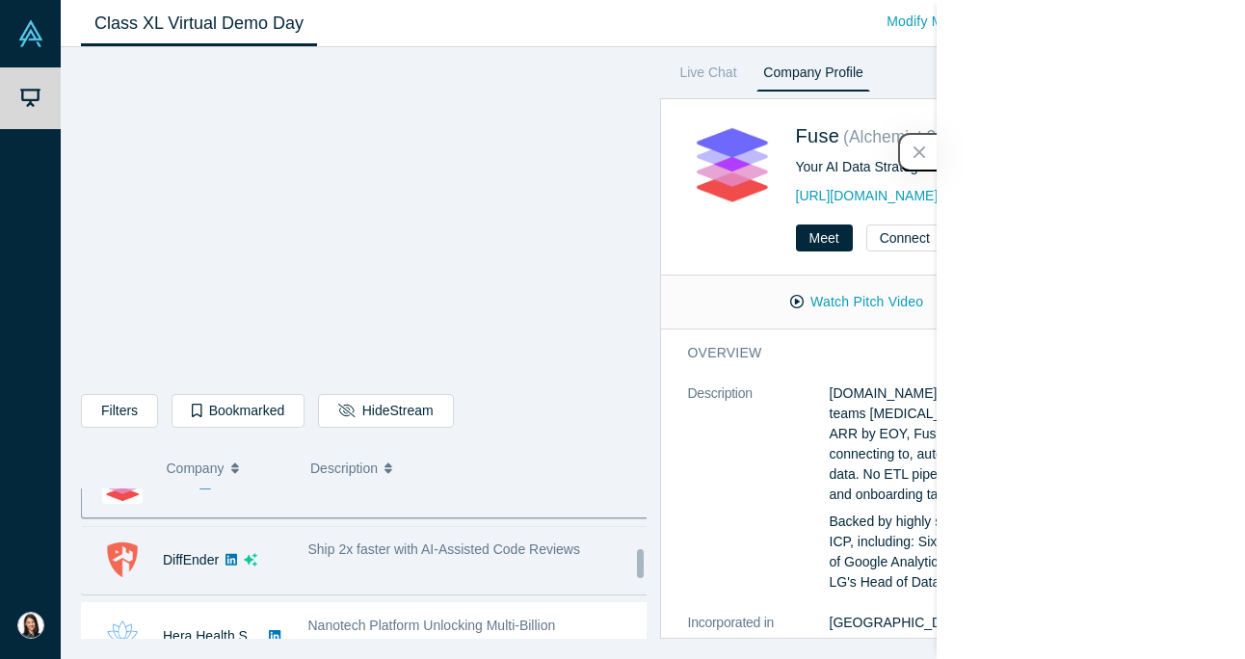
click at [257, 573] on div "DiffEnder" at bounding box center [185, 560] width 206 height 67
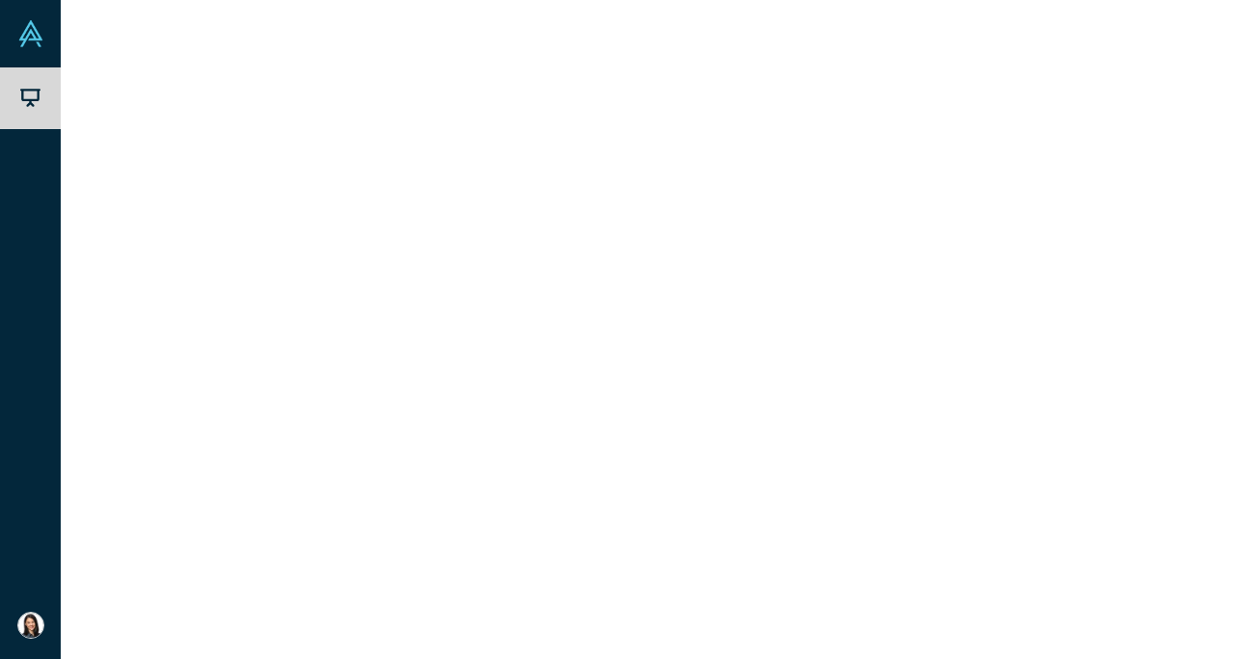
scroll to position [0, 0]
drag, startPoint x: 1144, startPoint y: 608, endPoint x: 719, endPoint y: 101, distance: 661.6
click at [719, 101] on div "DiffEnder ( Alchemist 38 ) Ship 2x faster with AI-Assisted Code Reviews [URL][D…" at bounding box center [943, 368] width 566 height 541
click at [197, 560] on link "DiffEnder" at bounding box center [191, 559] width 56 height 15
click at [1051, 296] on link "Link to Pitch Deck" at bounding box center [1029, 302] width 171 height 34
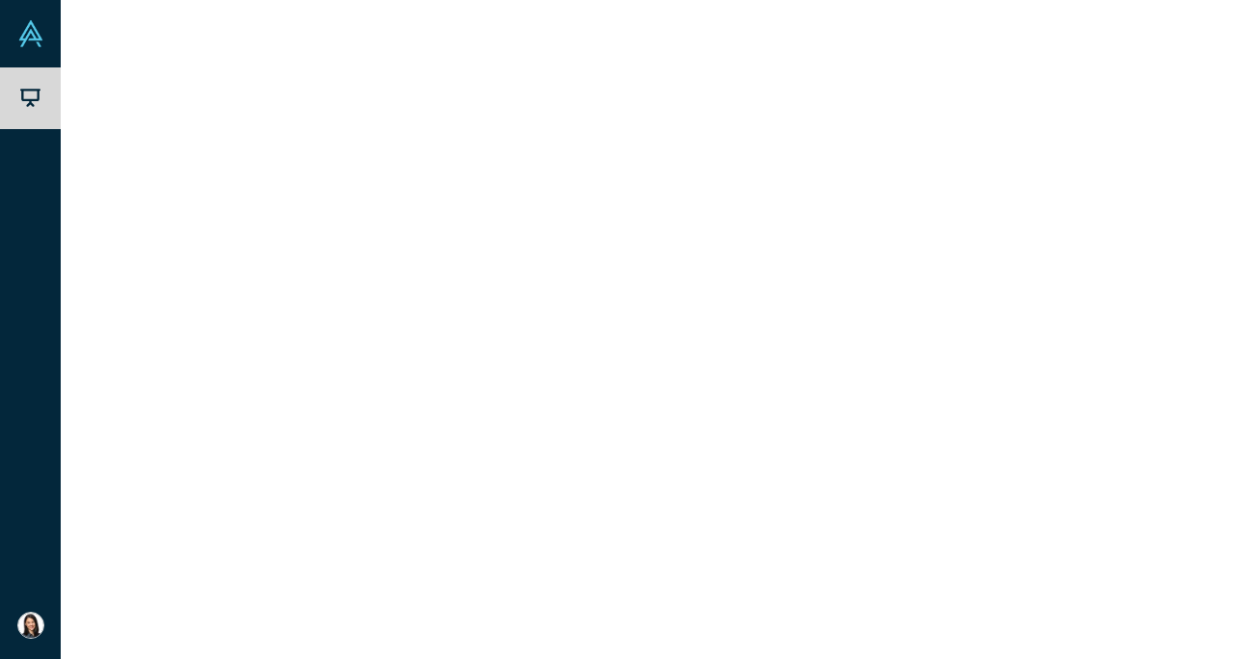
scroll to position [962, 0]
click at [191, 552] on link "Hera Health Solutions" at bounding box center [228, 550] width 131 height 15
click at [1013, 310] on link "Link to Pitch Deck" at bounding box center [1029, 302] width 171 height 34
drag, startPoint x: 843, startPoint y: 613, endPoint x: 753, endPoint y: 130, distance: 491.3
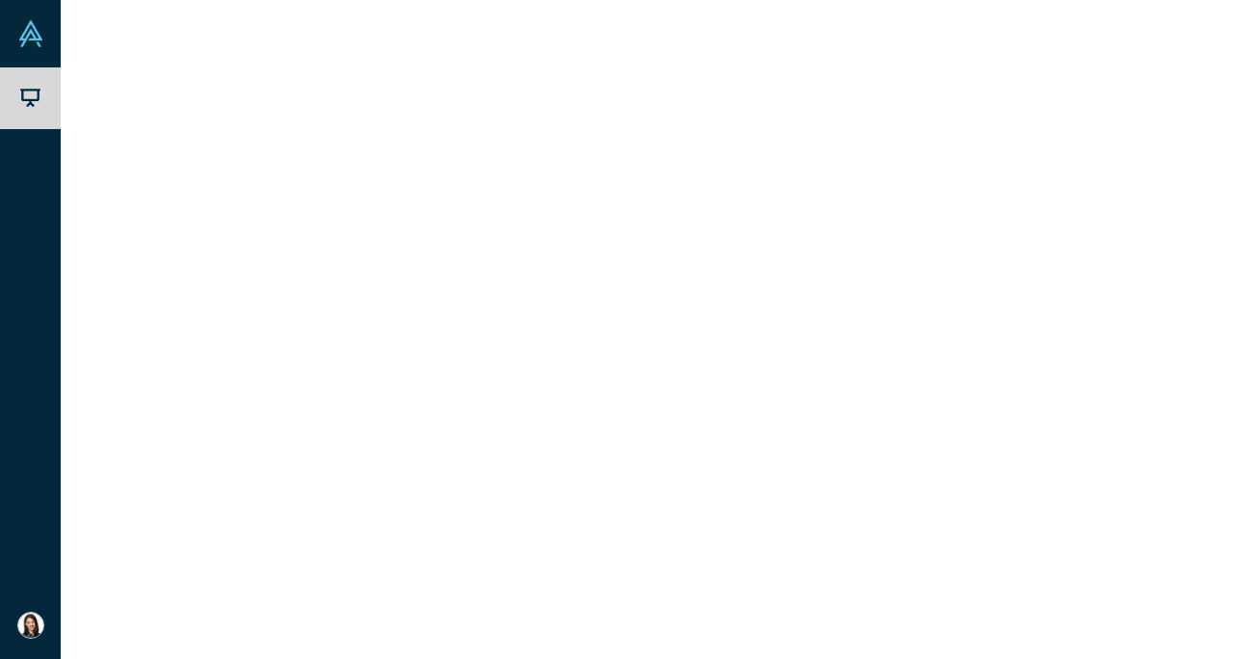
click at [753, 130] on div "Hera Health Solutions ( Alchemist 33 ) Nanotech Platform Unlocking Multi-Billio…" at bounding box center [943, 368] width 566 height 541
click at [241, 469] on button "Company" at bounding box center [229, 468] width 124 height 40
click at [239, 468] on icon "button" at bounding box center [235, 468] width 8 height 13
click at [239, 466] on icon "button" at bounding box center [235, 468] width 8 height 13
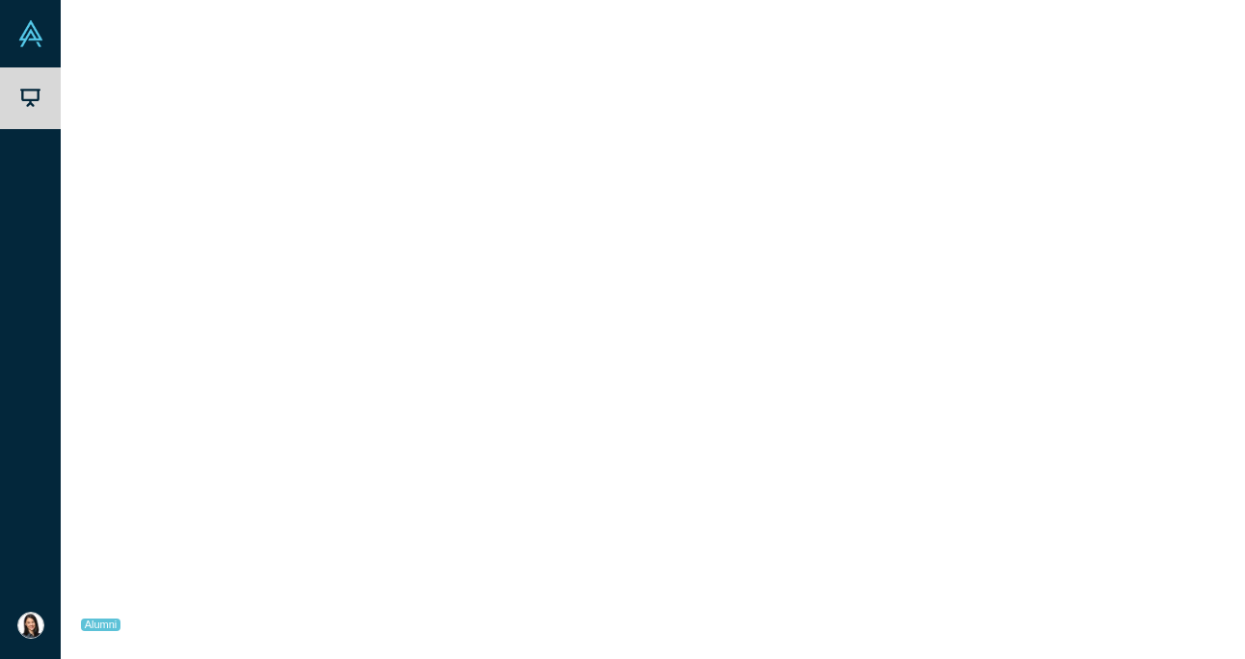
scroll to position [1014, 0]
click at [174, 574] on link "[PERSON_NAME] AI" at bounding box center [226, 574] width 126 height 15
drag, startPoint x: 840, startPoint y: 616, endPoint x: 773, endPoint y: 150, distance: 470.3
click at [773, 150] on div "[PERSON_NAME] AI ( Alchemist 37 ) AI-native OS For Hospitality [URL] Meet Conne…" at bounding box center [943, 368] width 566 height 541
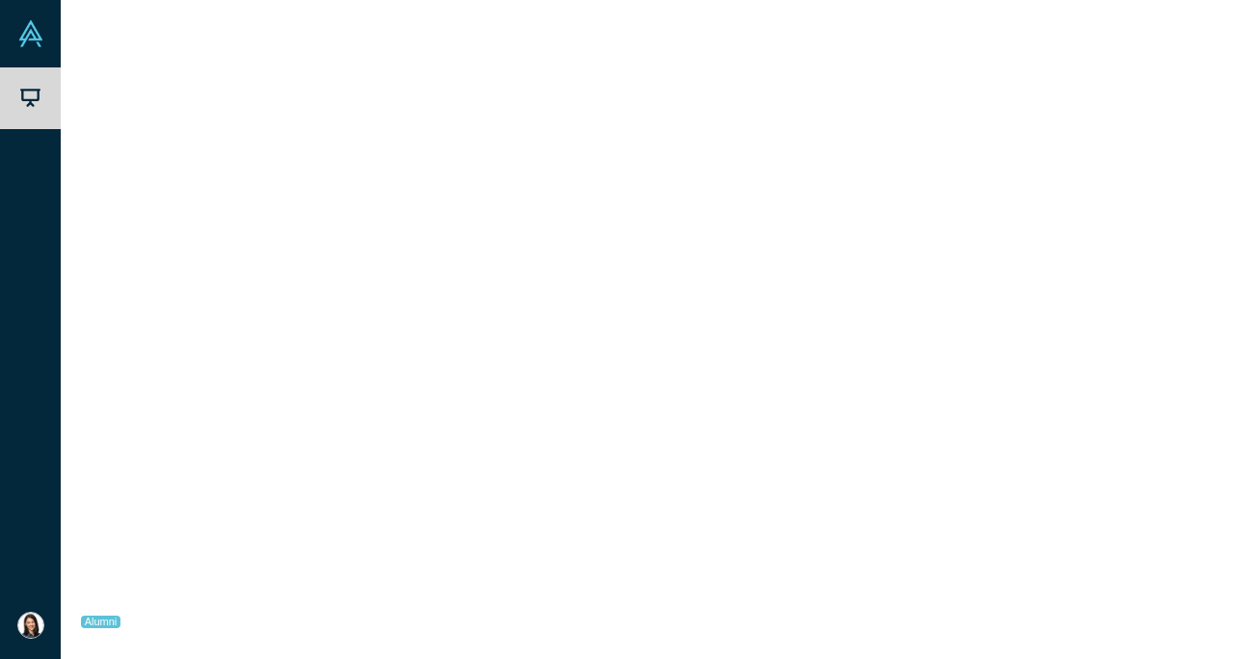
click at [1053, 299] on link "Link to Pitch Deck" at bounding box center [1029, 302] width 171 height 34
click at [213, 604] on link "Universal Fuel Technologies" at bounding box center [247, 606] width 169 height 15
drag, startPoint x: 859, startPoint y: 623, endPoint x: 778, endPoint y: 118, distance: 511.5
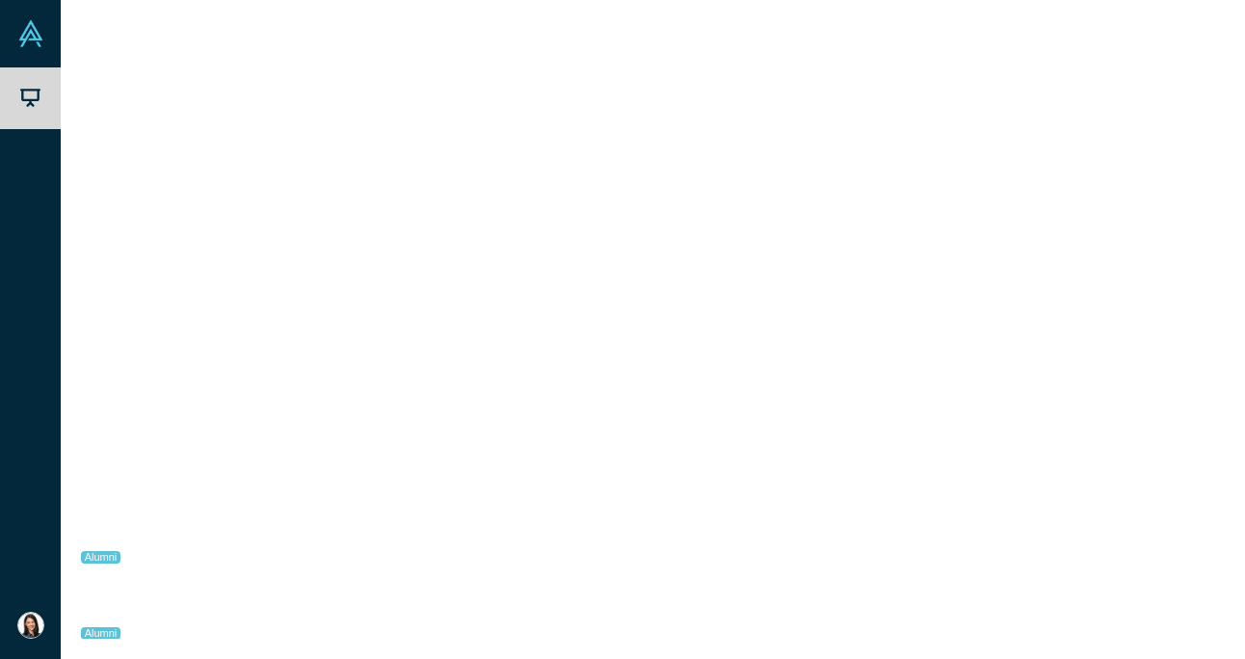
click at [778, 118] on div "Universal Fuel Technologies ( Alchemist 34 ) Alumni Chemical technology platfor…" at bounding box center [925, 368] width 601 height 541
click at [980, 307] on link "Link to Pitch Deck" at bounding box center [1011, 302] width 171 height 34
click at [301, 552] on div "Worldwide Real Time Food & Agriculture Data" at bounding box center [461, 544] width 327 height 61
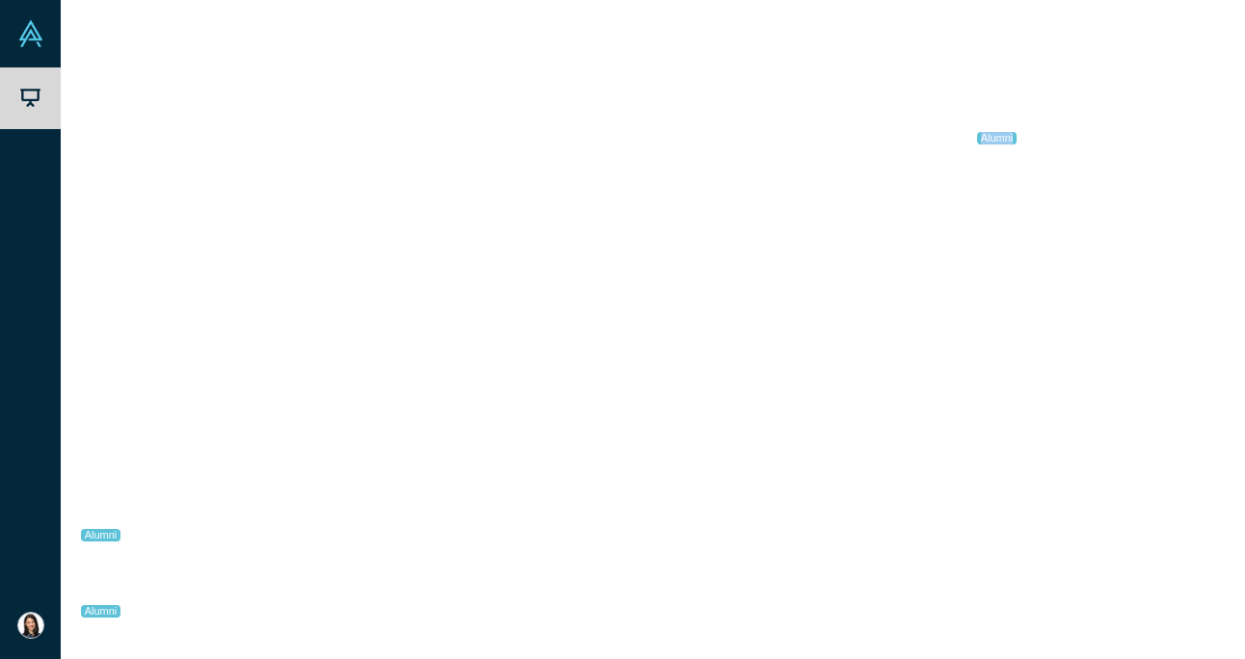
drag, startPoint x: 924, startPoint y: 622, endPoint x: 717, endPoint y: 138, distance: 526.4
click at [717, 138] on div "Agtools ( Alchemist 31 ) Alumni Worldwide Real Time Food & Agriculture Data [UR…" at bounding box center [943, 368] width 566 height 541
click at [191, 564] on link "Agtools" at bounding box center [185, 563] width 45 height 15
click at [1017, 302] on link "Link to Pitch Deck" at bounding box center [1029, 302] width 171 height 34
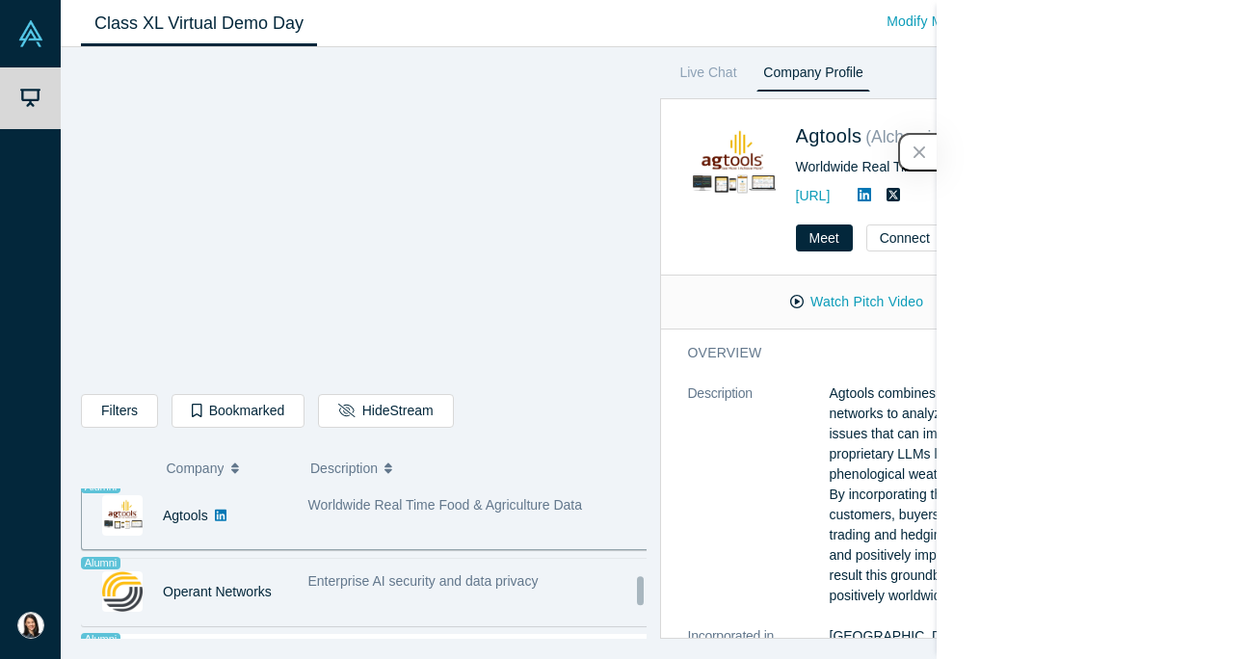
scroll to position [1225, 0]
click at [225, 591] on link "Operant Networks" at bounding box center [217, 591] width 109 height 15
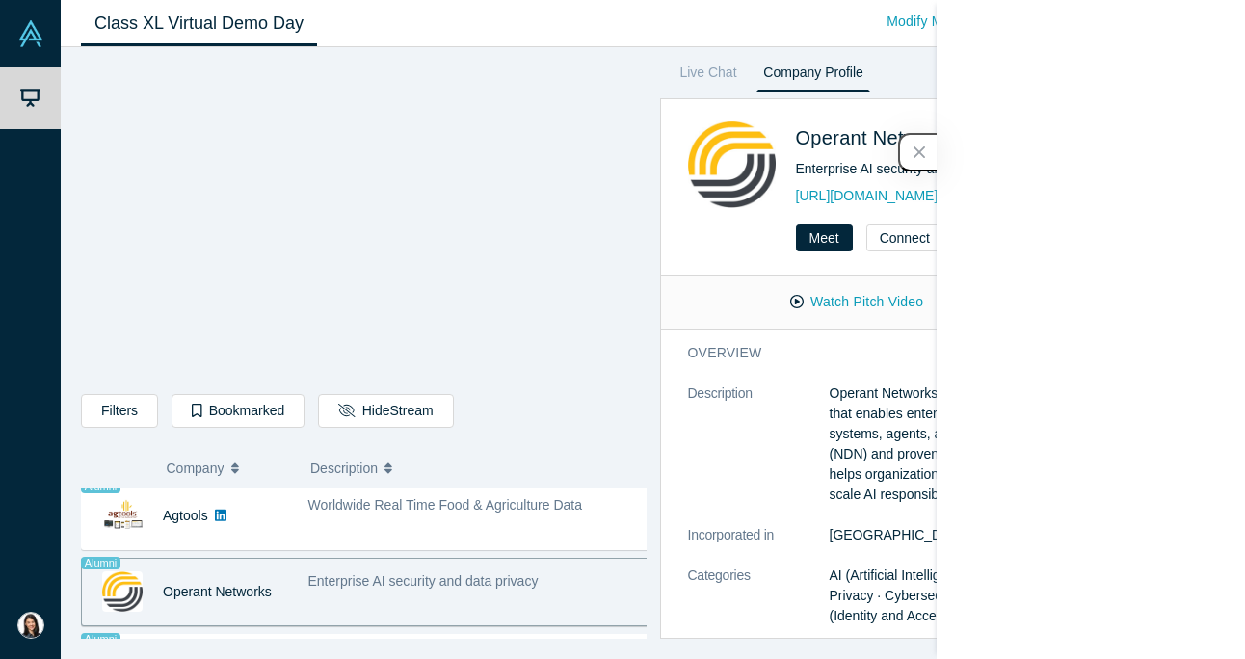
click at [369, 577] on span "Enterprise AI security and data privacy" at bounding box center [423, 581] width 230 height 15
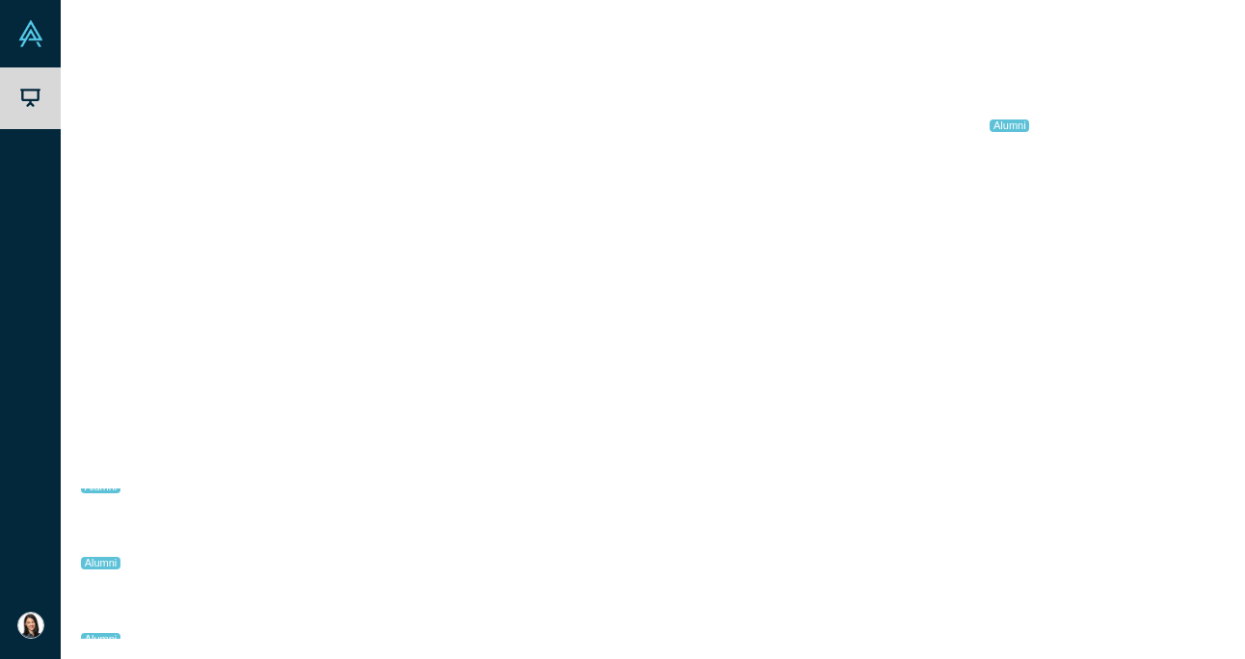
scroll to position [0, 0]
drag, startPoint x: 814, startPoint y: 619, endPoint x: 762, endPoint y: 136, distance: 485.6
click at [762, 136] on div "Operant Networks ( Alchemist 21 ) Alumni Enterprise AI security and data privac…" at bounding box center [943, 368] width 566 height 541
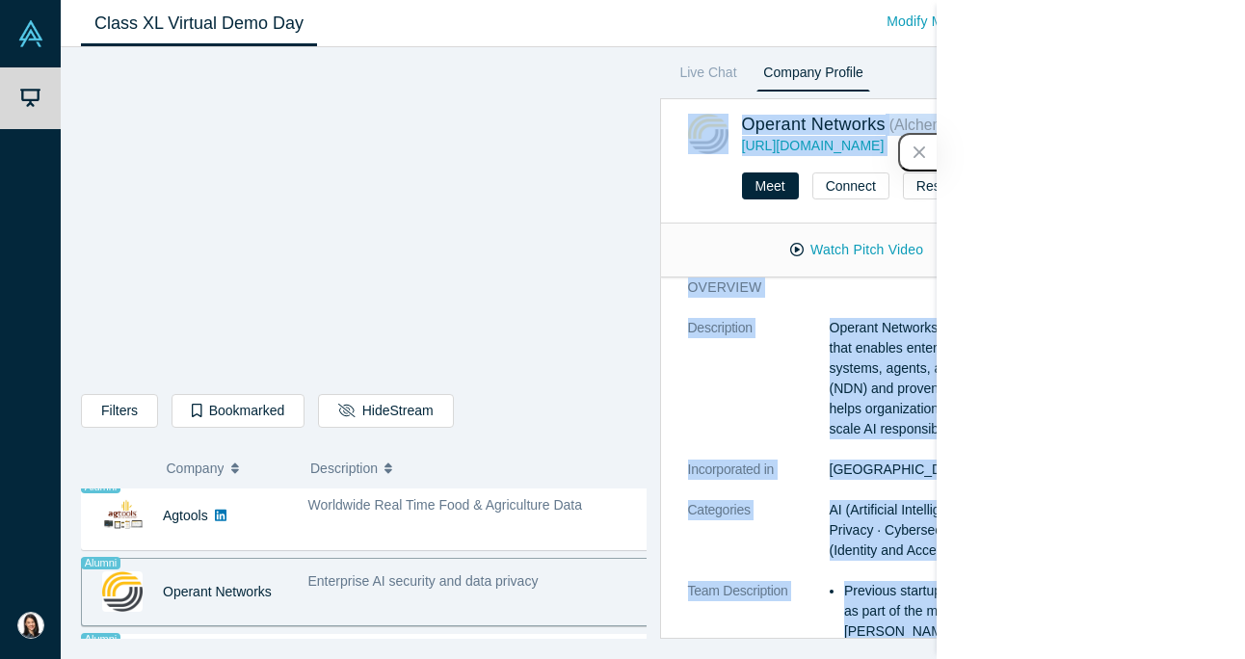
scroll to position [533, 0]
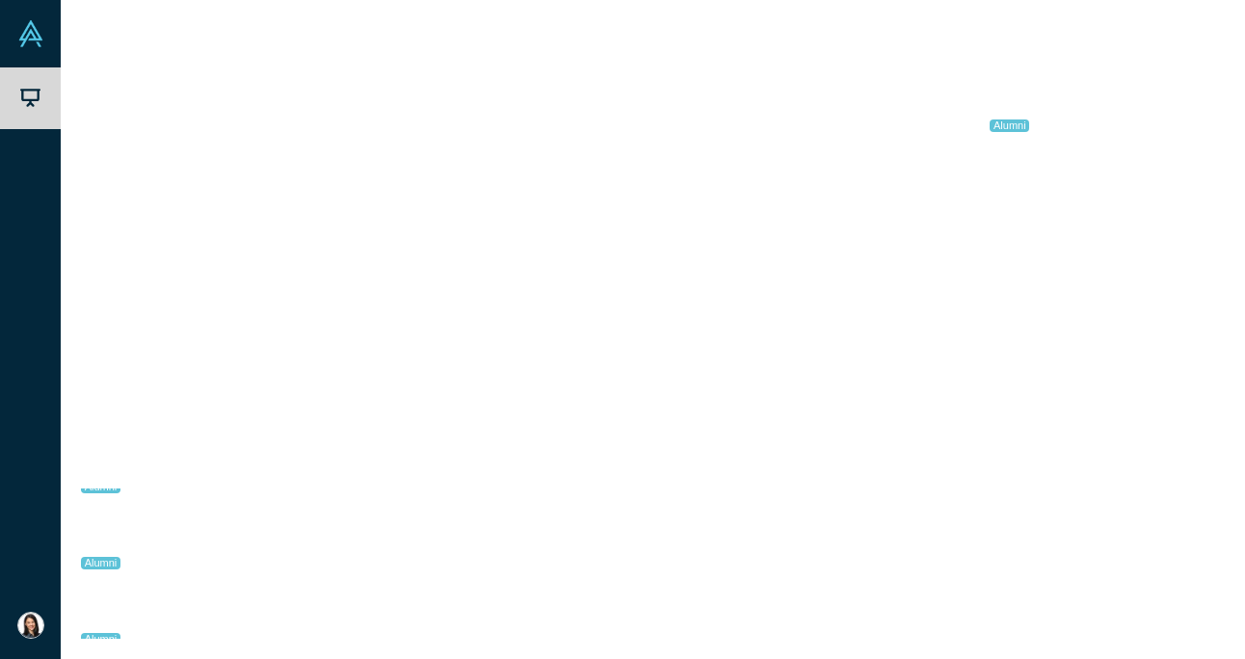
click at [1005, 254] on link "Link to Pitch Deck" at bounding box center [1029, 250] width 171 height 34
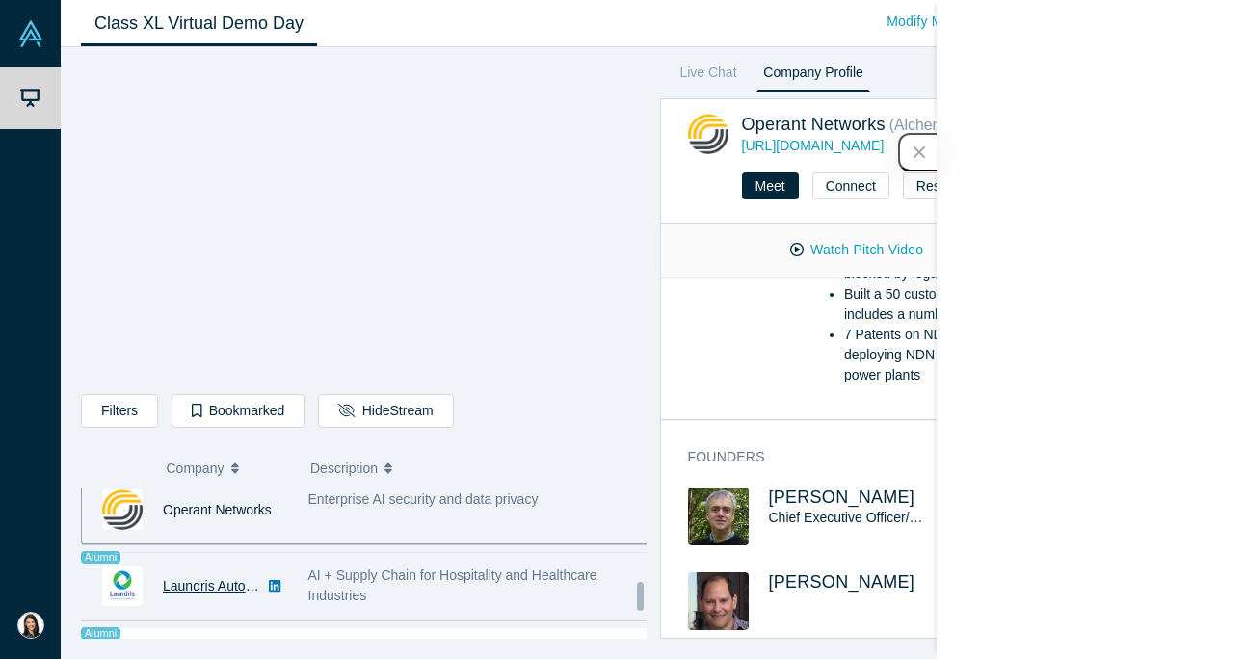
scroll to position [1308, 0]
click at [238, 589] on link "Laundris Autonomous Inventory Management" at bounding box center [299, 584] width 273 height 15
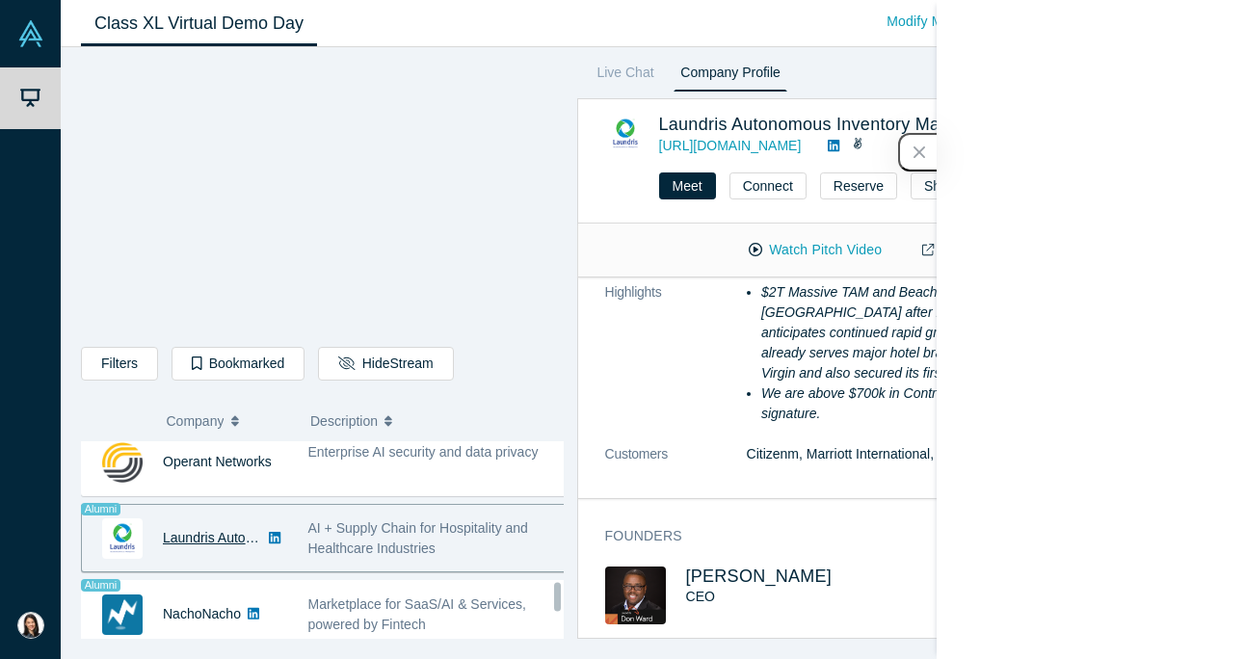
scroll to position [0, 0]
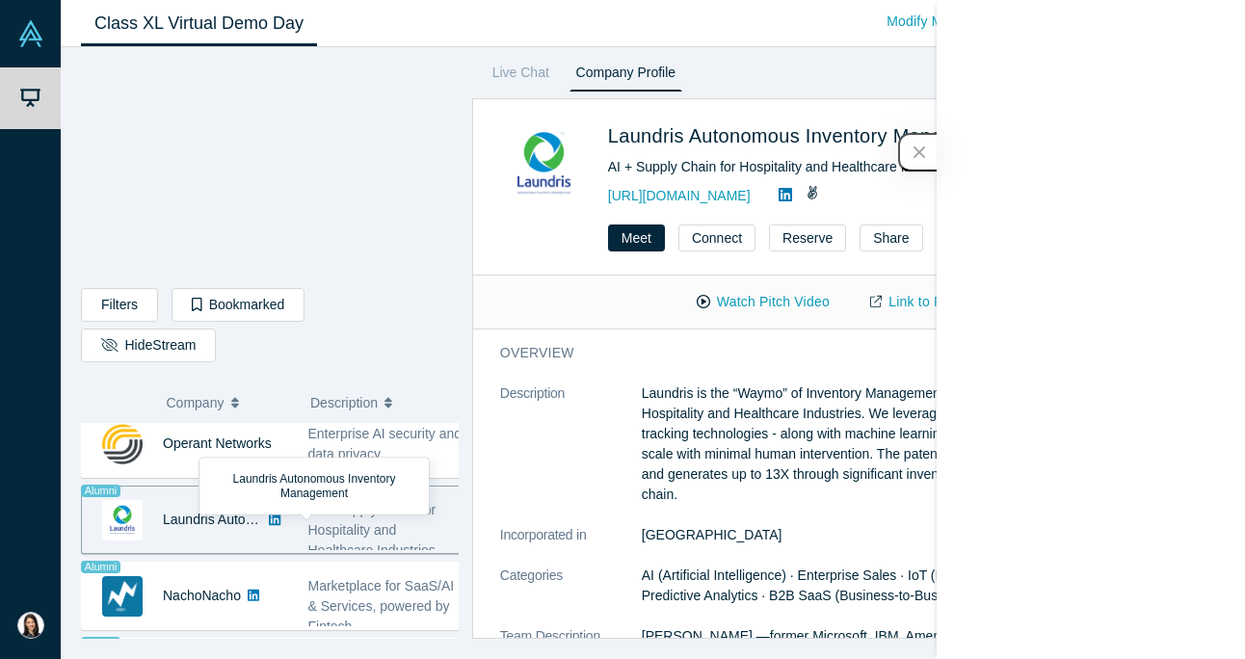
click at [327, 523] on span "AI + Supply Chain for Hospitality and Healthcare Industries" at bounding box center [372, 530] width 128 height 56
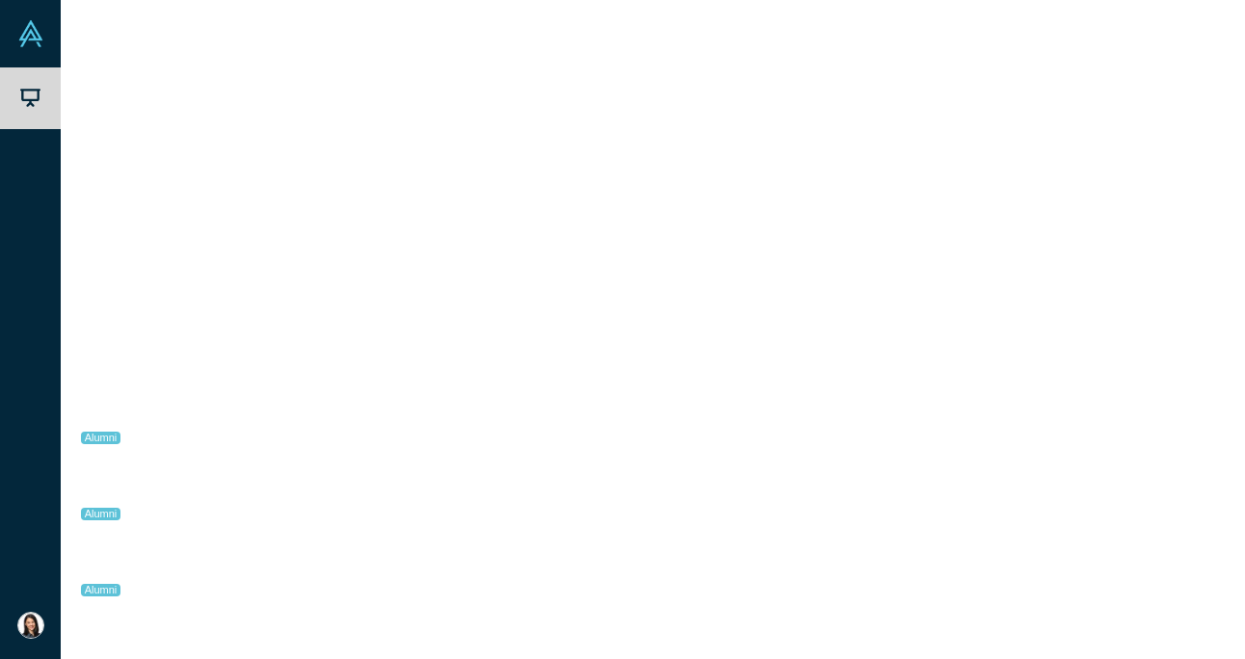
drag, startPoint x: 722, startPoint y: 607, endPoint x: 654, endPoint y: 88, distance: 524.0
click at [654, 88] on div "Live Chat Company Profile Laundris Autonomous Inventory Management ( Alchemist …" at bounding box center [842, 350] width 766 height 578
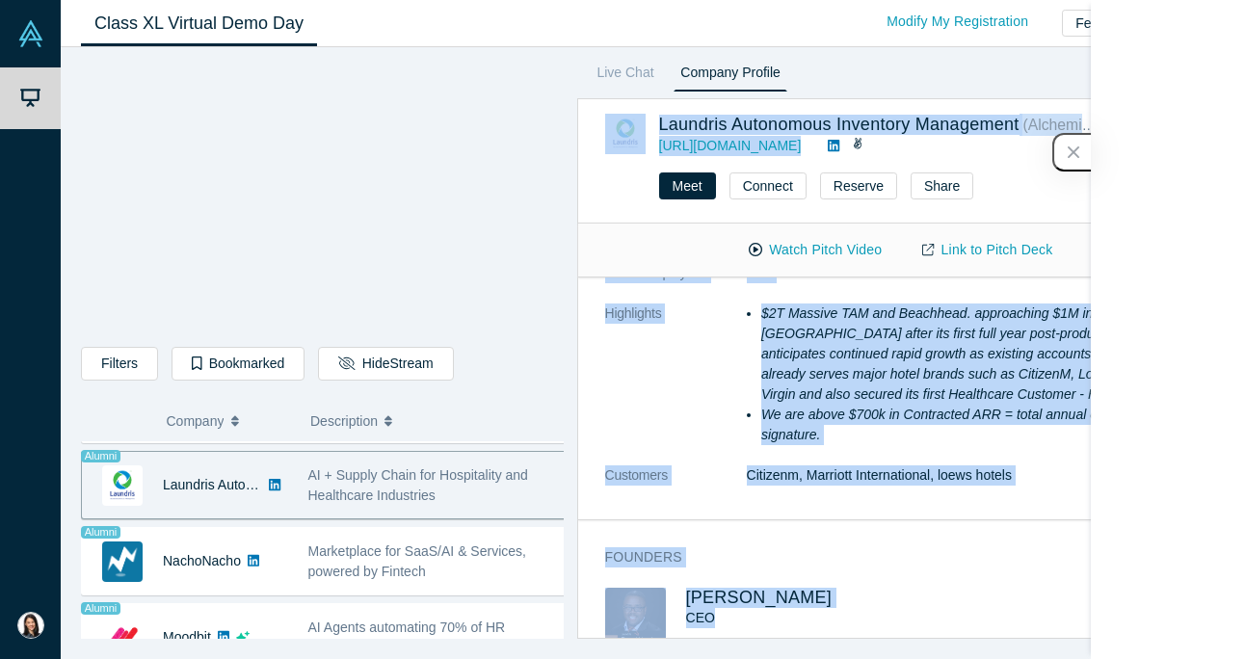
scroll to position [468, 0]
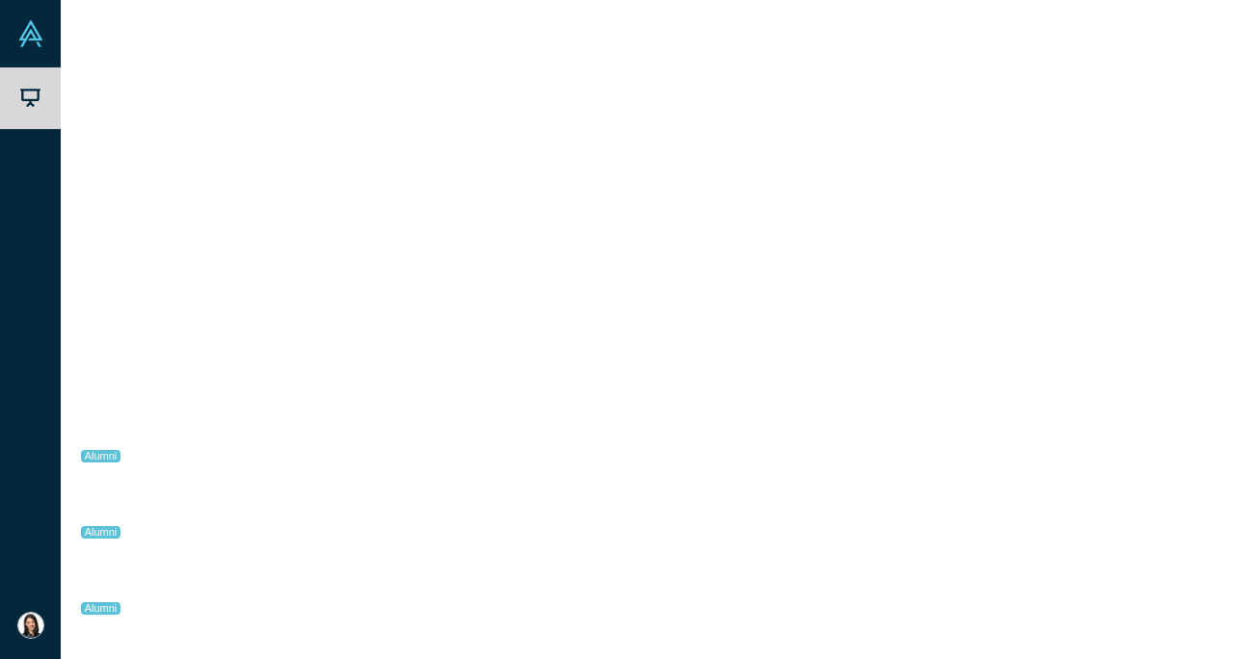
click at [956, 248] on link "Link to Pitch Deck" at bounding box center [987, 250] width 171 height 34
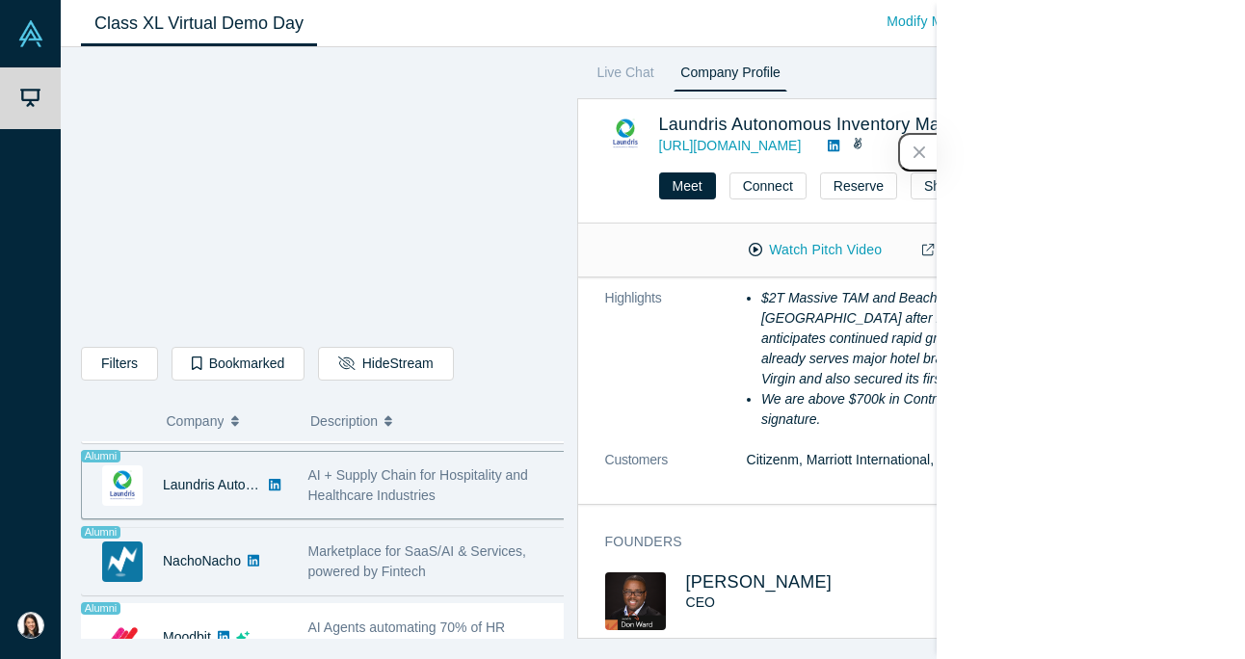
click at [280, 549] on div "NachoNacho" at bounding box center [185, 561] width 206 height 67
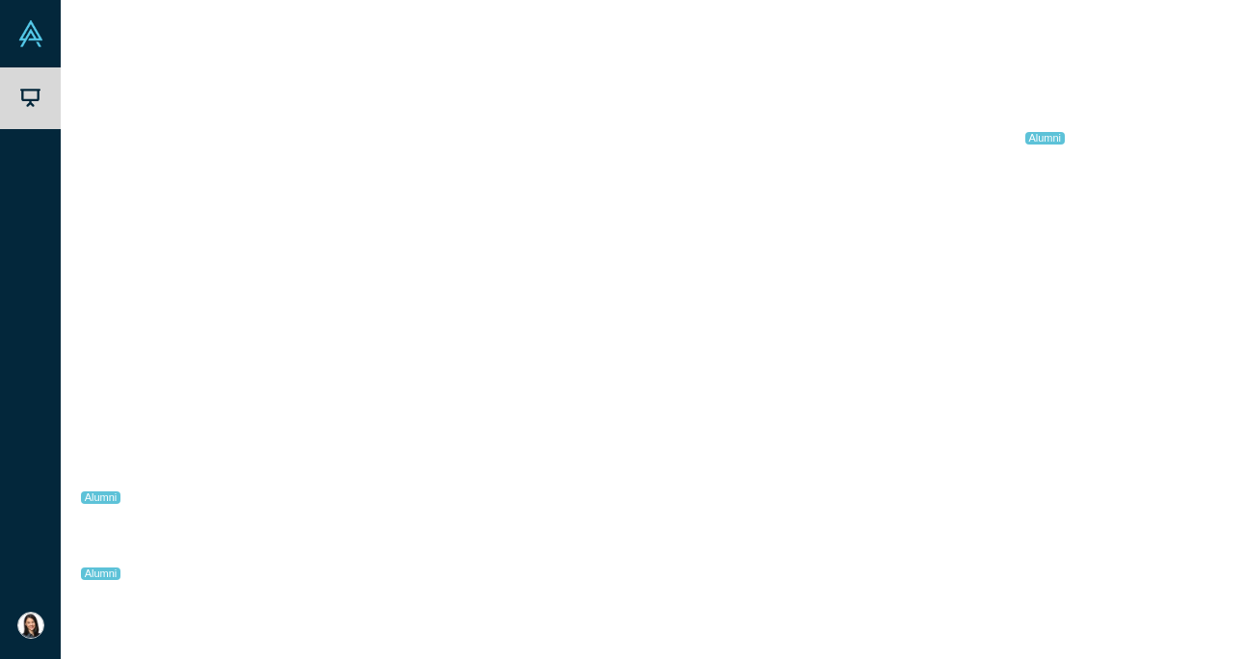
scroll to position [1375, 0]
click at [217, 595] on link "NachoNacho" at bounding box center [202, 594] width 78 height 15
drag, startPoint x: 1105, startPoint y: 619, endPoint x: 667, endPoint y: 60, distance: 710.0
click at [667, 61] on div "Live Chat Company Profile NachoNacho ( Alchemist 23 ) Alumni Marketplace for Sa…" at bounding box center [936, 350] width 579 height 578
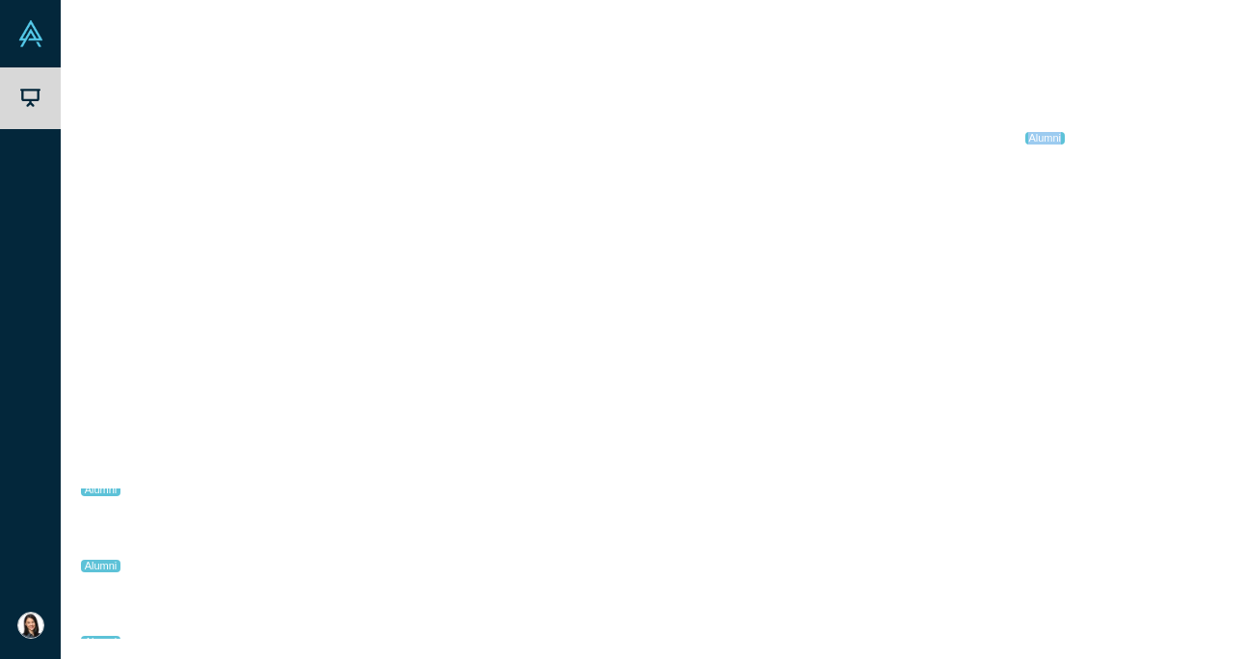
scroll to position [543, 0]
click at [1108, 519] on div "Founders [PERSON_NAME] Founder [PERSON_NAME] CTO" at bounding box center [950, 588] width 578 height 139
drag, startPoint x: 1122, startPoint y: 626, endPoint x: 791, endPoint y: 128, distance: 597.2
click at [791, 128] on div "NachoNacho ( Alchemist 23 ) Alumni Marketplace for SaaS/AI & Services, powered …" at bounding box center [943, 368] width 566 height 541
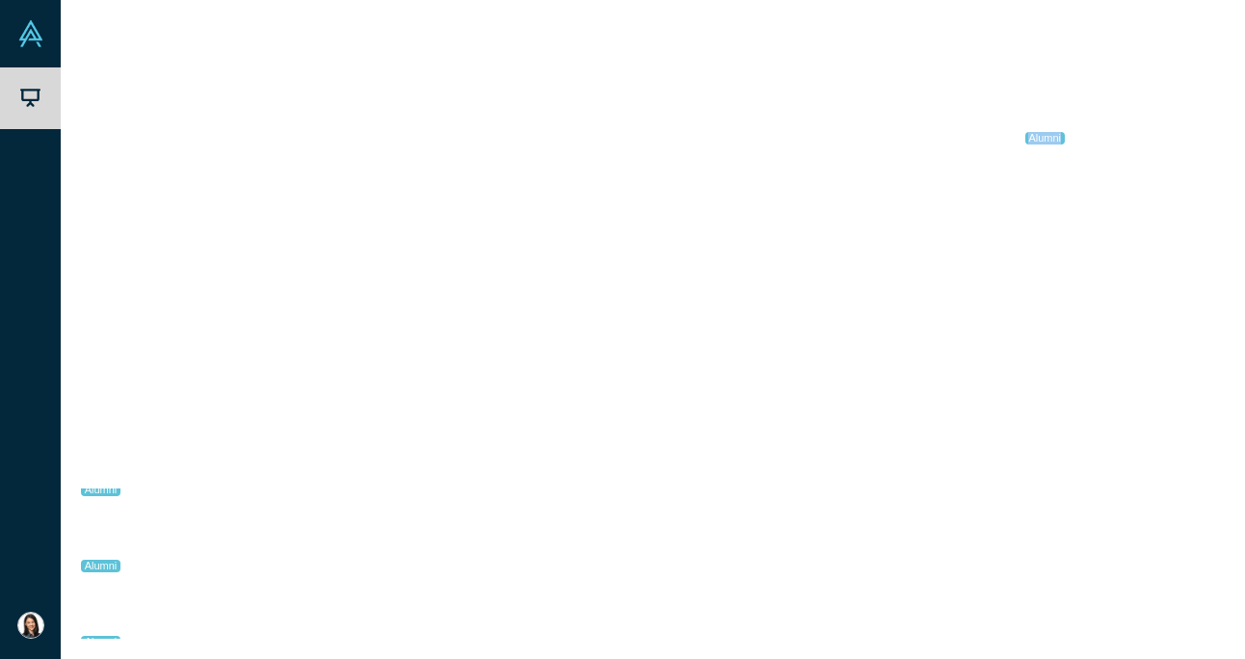
click at [1039, 304] on link "Link to Pitch Deck" at bounding box center [1029, 302] width 171 height 34
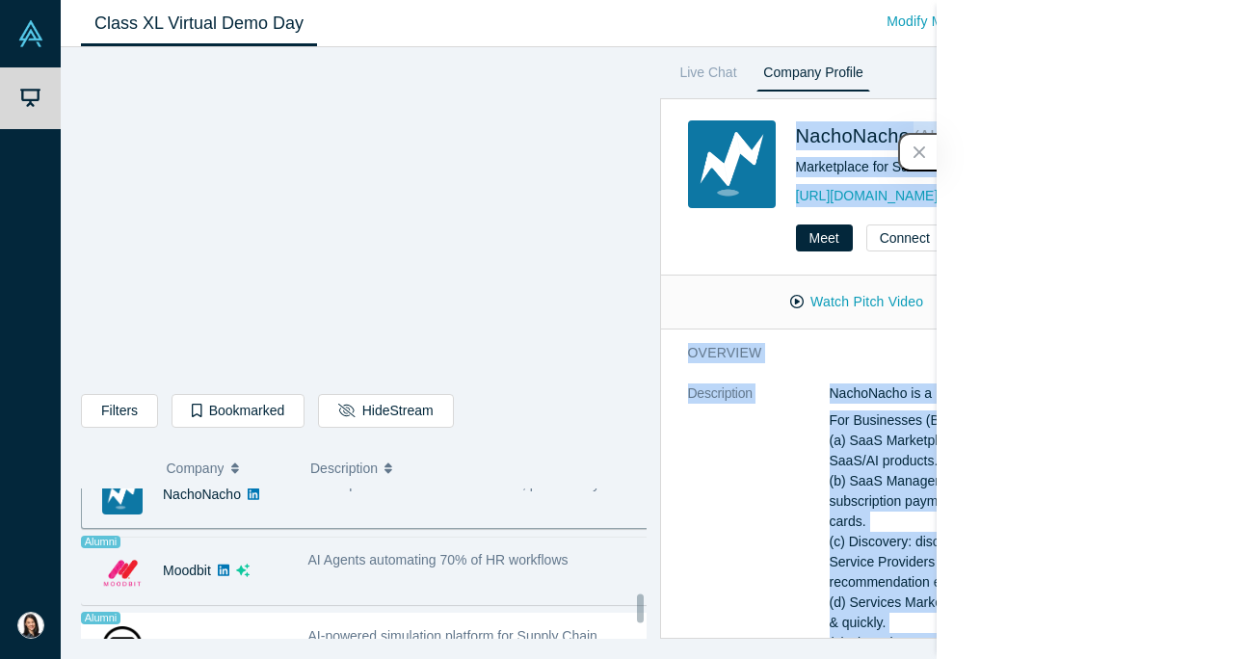
scroll to position [1476, 0]
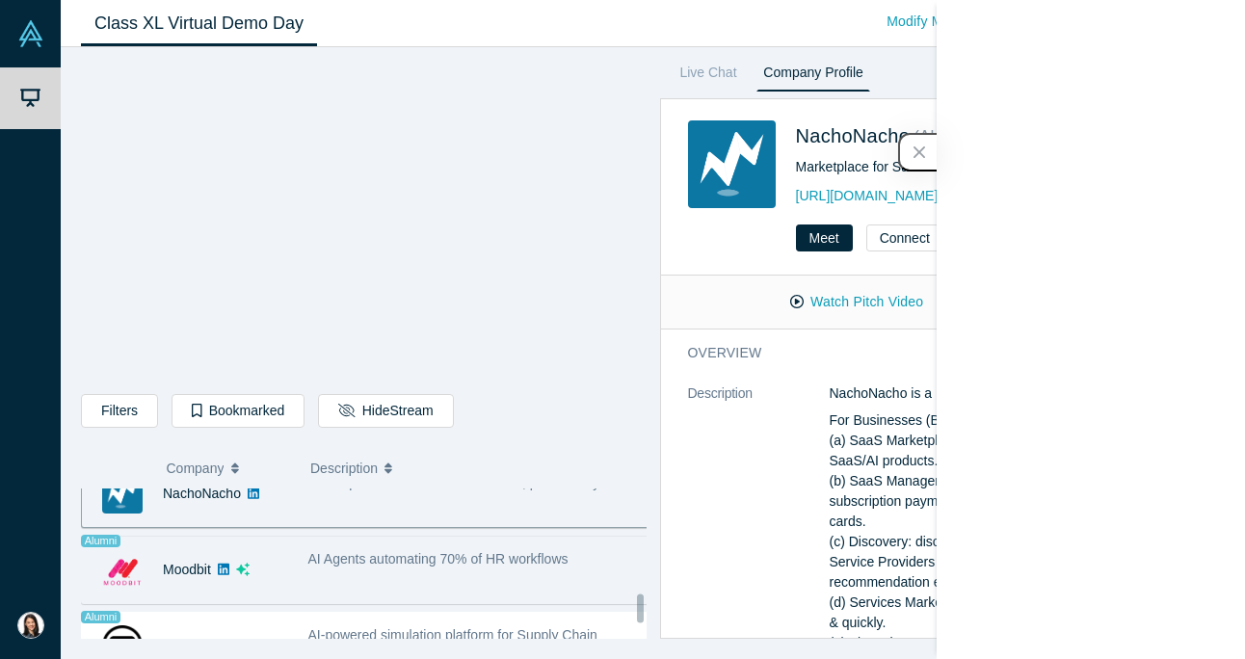
click at [315, 581] on div "AI Agents automating 70% of HR workflows" at bounding box center [479, 570] width 362 height 61
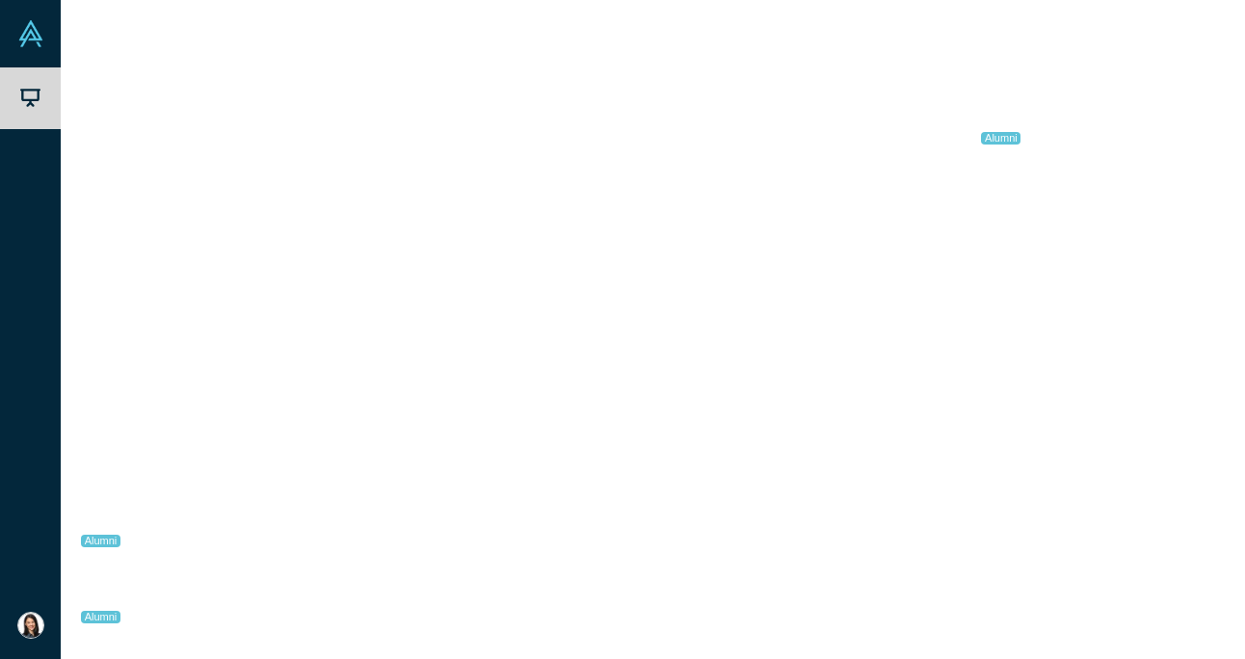
click at [198, 572] on link "Moodbit" at bounding box center [187, 569] width 48 height 15
drag, startPoint x: 1127, startPoint y: 625, endPoint x: 712, endPoint y: 136, distance: 640.8
click at [712, 136] on div "Moodbit ( Alchemist 28 ) Alumni AI Agents automating 70% of HR workflows [URL][…" at bounding box center [943, 368] width 566 height 541
click at [1035, 295] on link "Link to Pitch Deck" at bounding box center [1029, 302] width 171 height 34
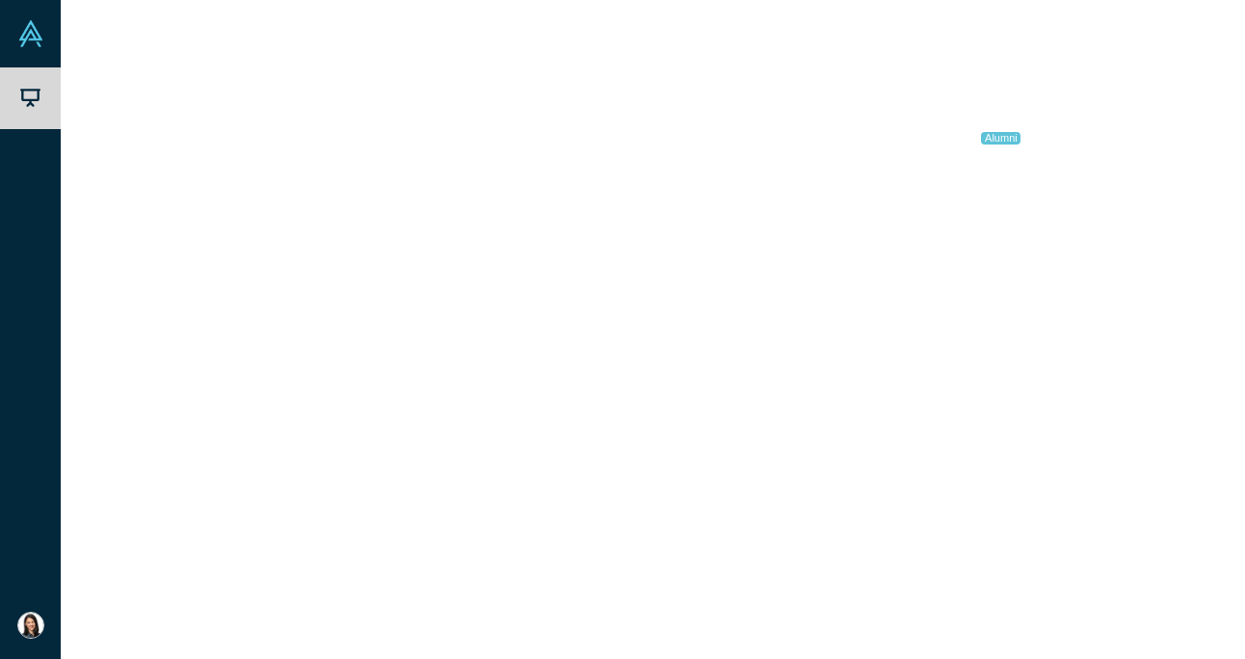
click at [368, 587] on span "Decision Intelligence for the global supply chain." at bounding box center [452, 587] width 288 height 15
click at [1015, 308] on link "Link to Pitch Deck" at bounding box center [1029, 302] width 171 height 34
click at [233, 525] on link "Mantis Analytics" at bounding box center [211, 523] width 96 height 15
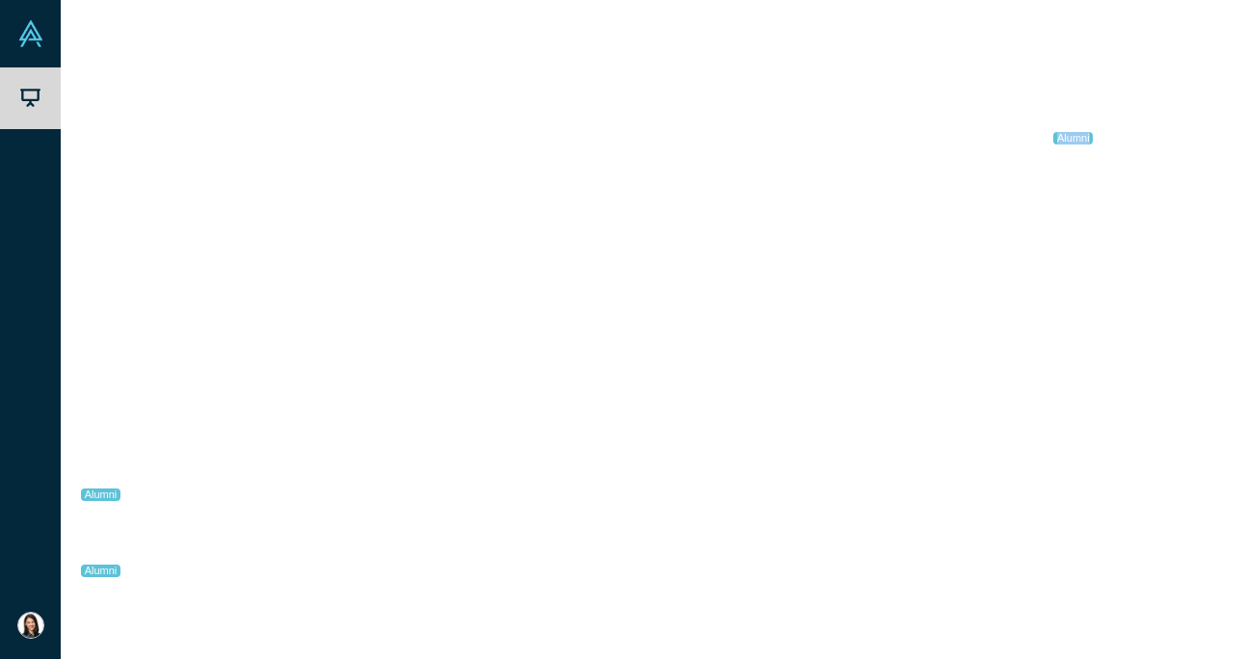
drag, startPoint x: 826, startPoint y: 613, endPoint x: 756, endPoint y: 173, distance: 446.1
click at [756, 173] on div "Mantis Analytics ( Alchemist 37 ) Alumni AI-powered simulation platform for Sup…" at bounding box center [943, 368] width 566 height 541
click at [993, 295] on link "Link to Pitch Deck" at bounding box center [1029, 302] width 171 height 34
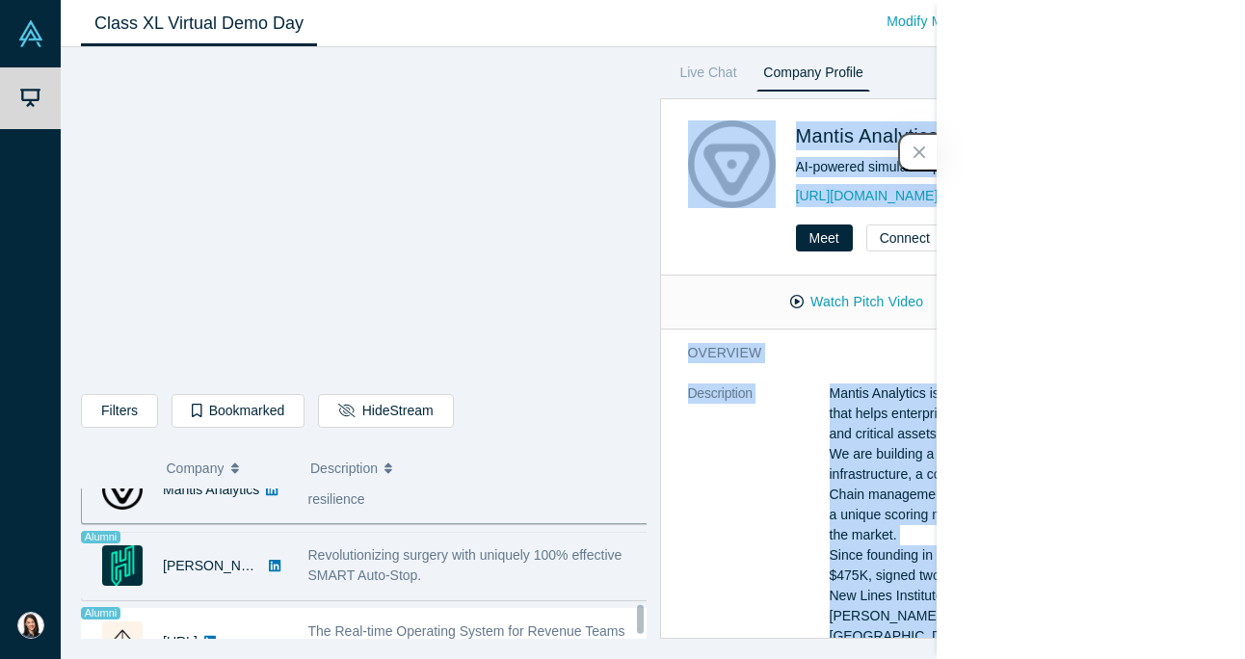
scroll to position [1636, 0]
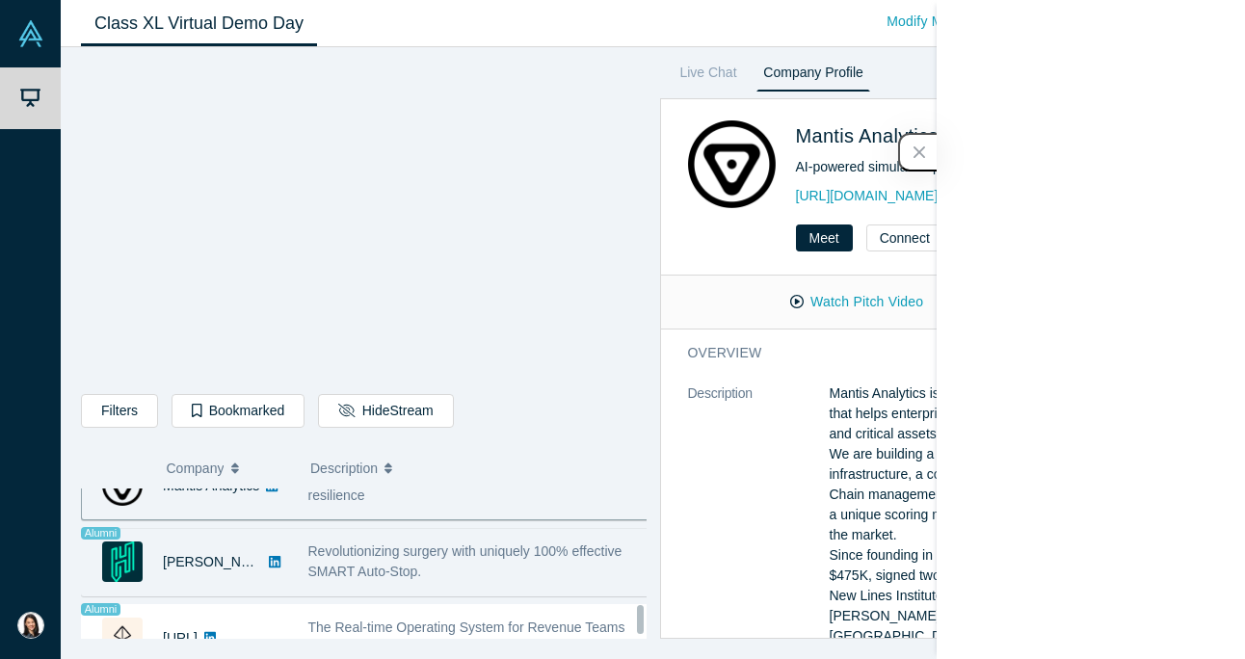
click at [359, 590] on div "Revolutionizing surgery with uniquely 100% effective SMART Auto-Stop." at bounding box center [479, 562] width 362 height 61
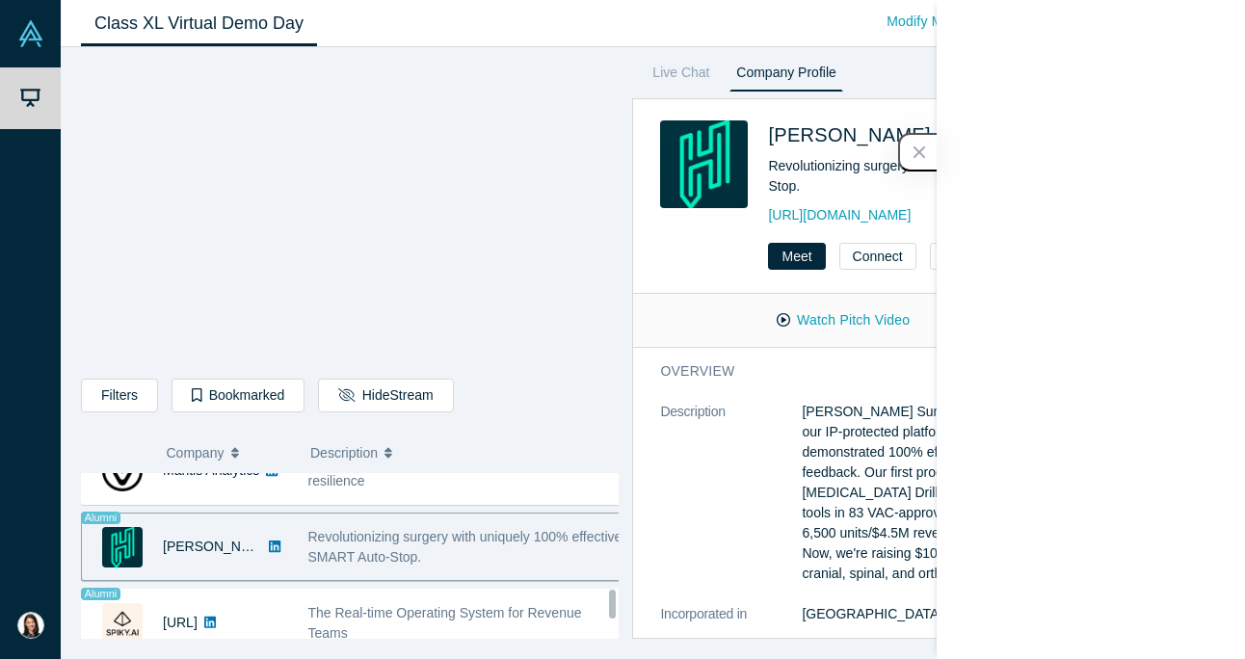
click at [221, 554] on link "[PERSON_NAME] Surgical" at bounding box center [245, 546] width 164 height 15
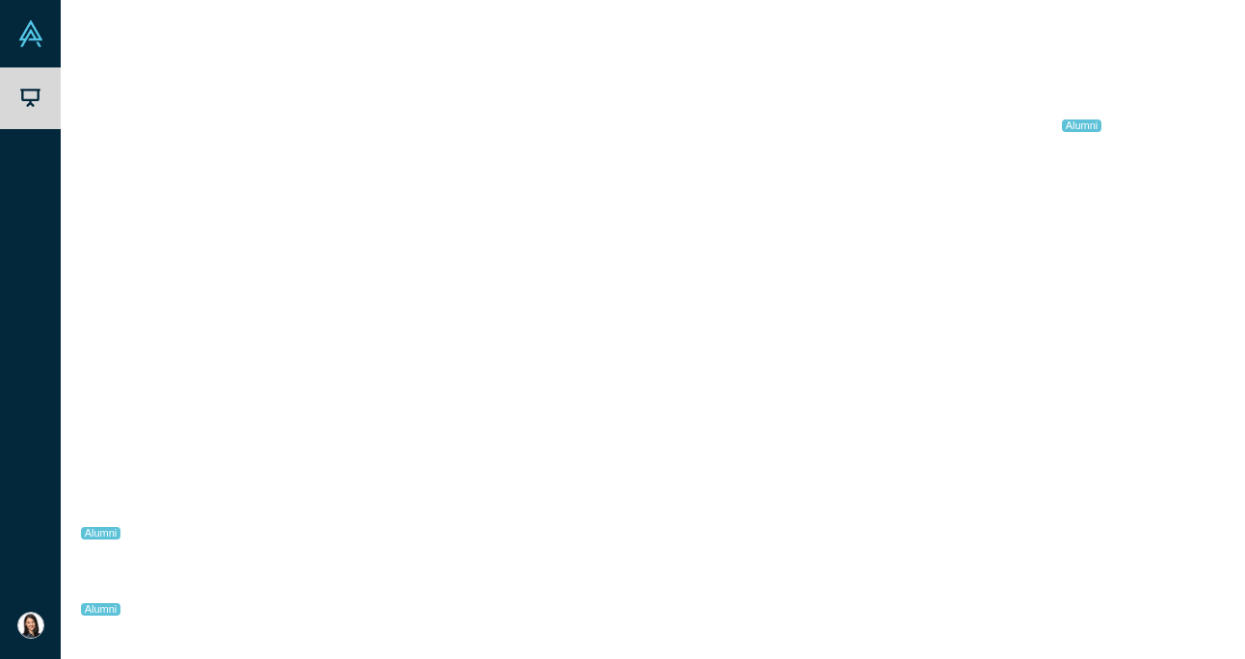
scroll to position [0, 0]
drag, startPoint x: 1146, startPoint y: 618, endPoint x: 735, endPoint y: 168, distance: 609.3
click at [735, 168] on div "[PERSON_NAME] Surgical ( Alchemist 25 ) Alumni Revolutionizing surgery with uni…" at bounding box center [928, 368] width 593 height 541
click at [1015, 315] on link "Link to Pitch Deck" at bounding box center [1015, 321] width 171 height 34
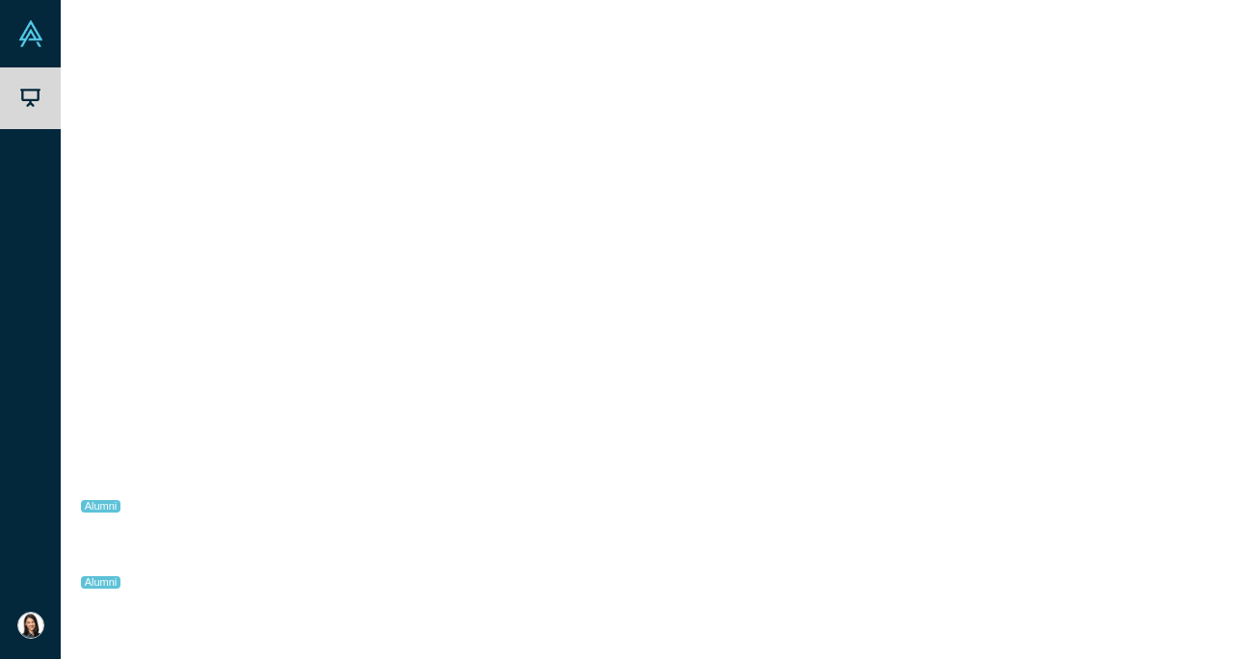
click at [250, 596] on div "[URL]" at bounding box center [185, 611] width 206 height 67
click at [174, 603] on link "[URL]" at bounding box center [180, 610] width 35 height 15
drag, startPoint x: 1133, startPoint y: 610, endPoint x: 716, endPoint y: 124, distance: 639.8
click at [716, 124] on div "[URL] ( Alchemist 37 ) Alumni The Real-time Operating System for Revenue Teams …" at bounding box center [943, 368] width 566 height 541
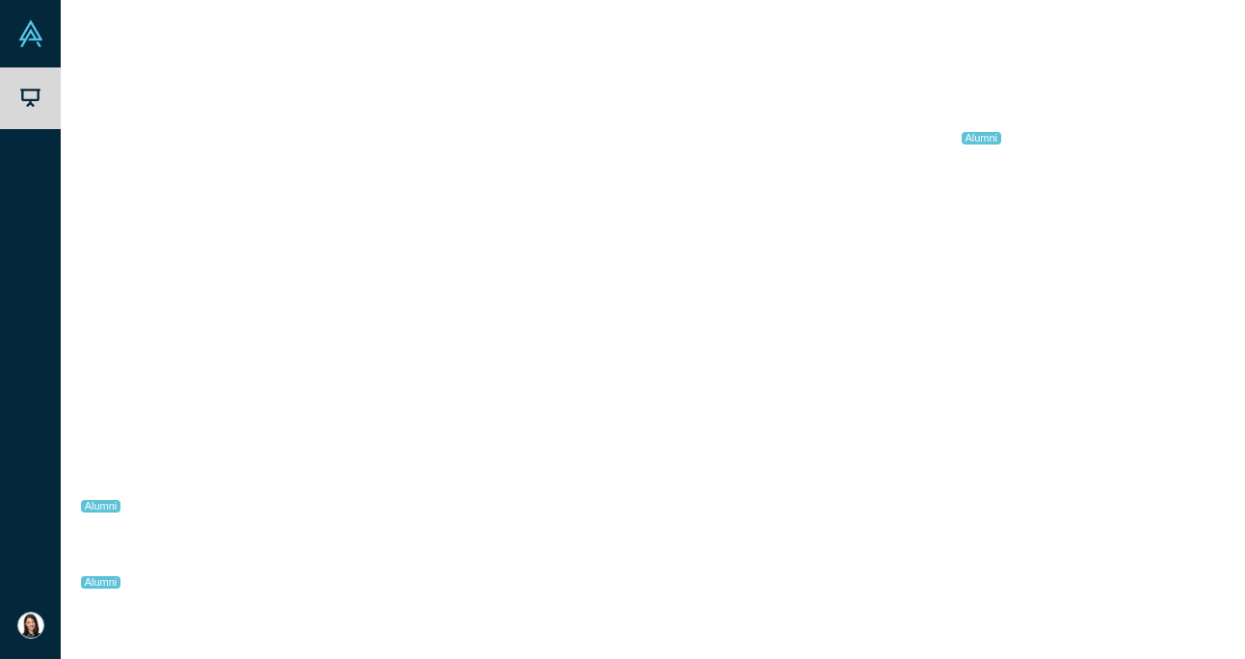
click at [1019, 303] on link "Link to Pitch Deck" at bounding box center [1029, 302] width 171 height 34
click at [283, 556] on div "MELURNA" at bounding box center [185, 546] width 206 height 67
click at [1006, 290] on link "Link to Pitch Deck" at bounding box center [1029, 302] width 171 height 34
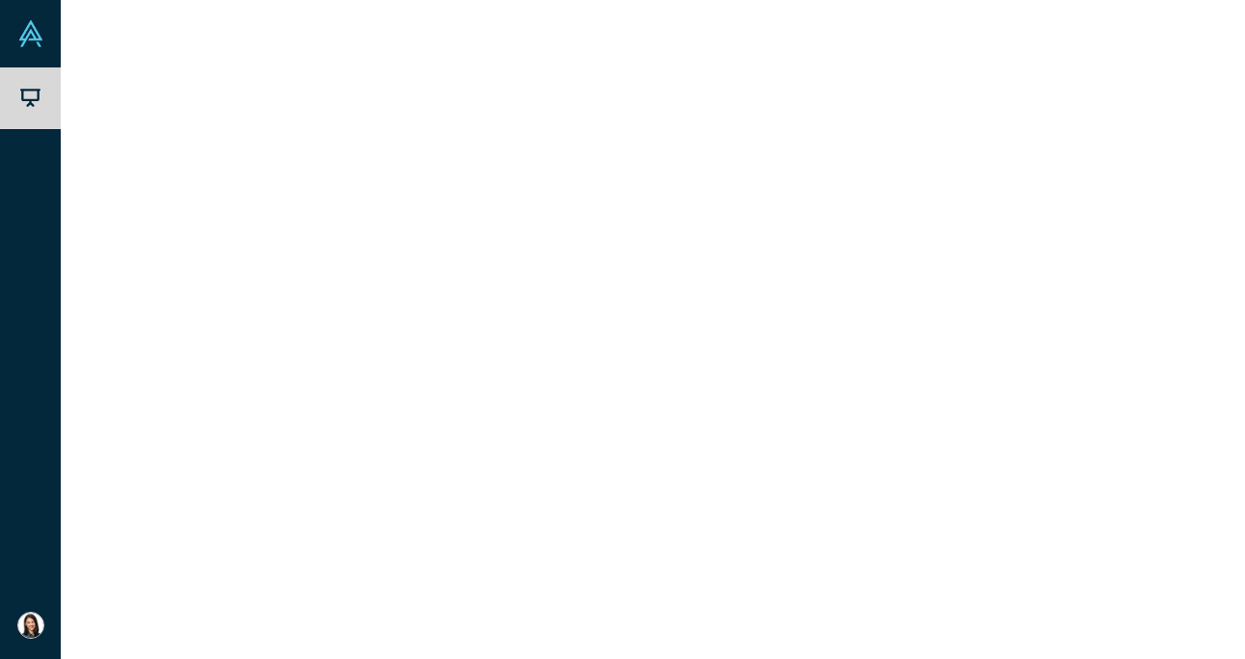
click at [429, 557] on span "Unlocking efficient and sustainable farming through bio-nanotechnology." at bounding box center [474, 546] width 333 height 36
click at [413, 600] on div "Prevent fraud, waste, abuse in healthcare claims" at bounding box center [479, 591] width 362 height 61
click at [518, 603] on span "Unlocking efficient and sustainable farming through bio-nanotechnology." at bounding box center [474, 619] width 333 height 36
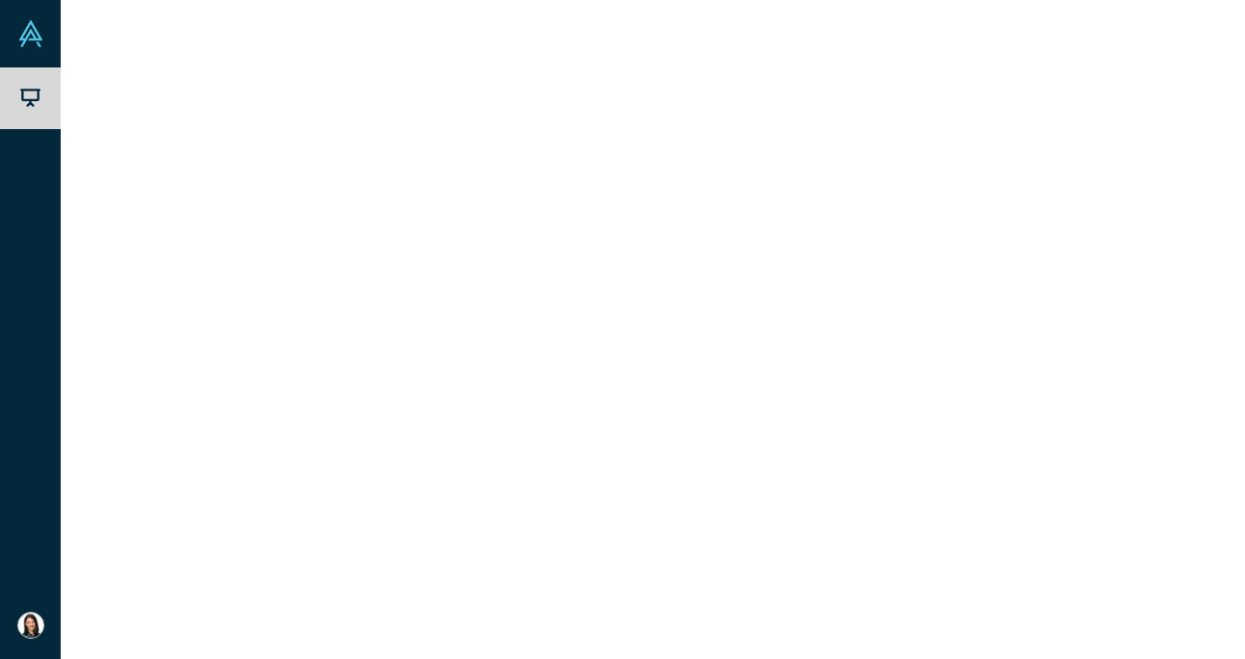
scroll to position [364, 0]
click at [494, 560] on div "Never miss clinical trial candidates & save months recruiting" at bounding box center [479, 539] width 362 height 61
click at [202, 541] on link "Cosign AI" at bounding box center [192, 538] width 58 height 15
click at [380, 534] on div "AI for pharma supply chain reliability" at bounding box center [479, 526] width 342 height 20
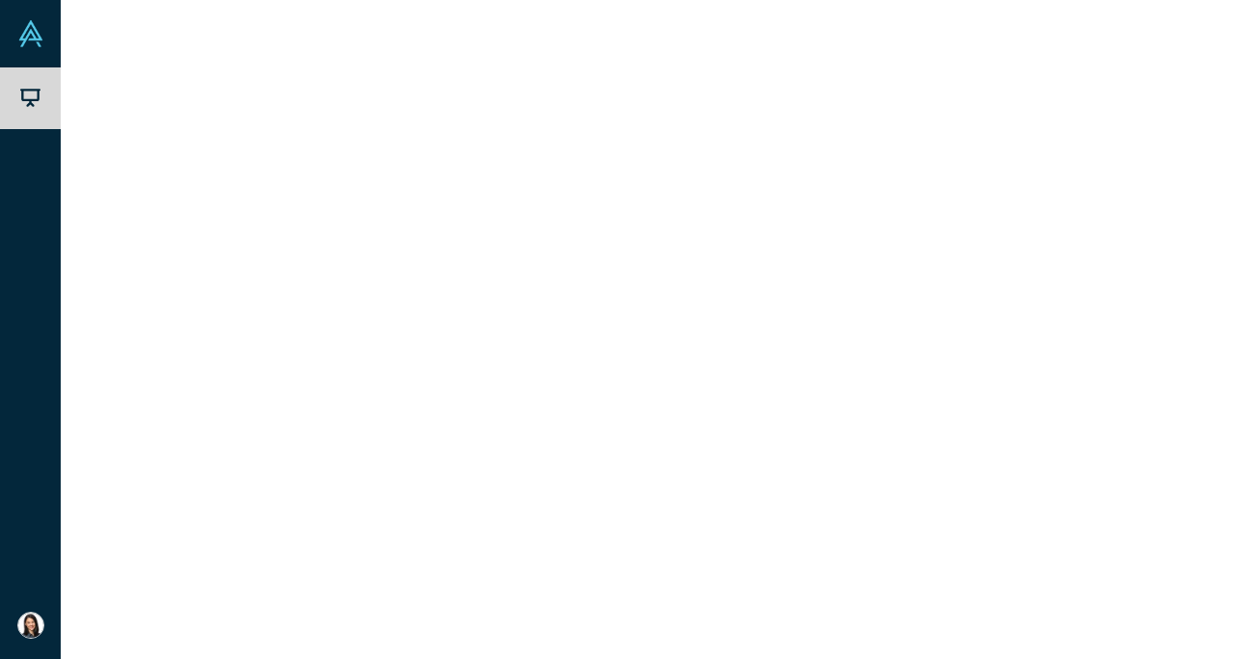
scroll to position [479, 0]
click at [349, 576] on div "Human Context for High-Stakes Decisions" at bounding box center [479, 577] width 362 height 61
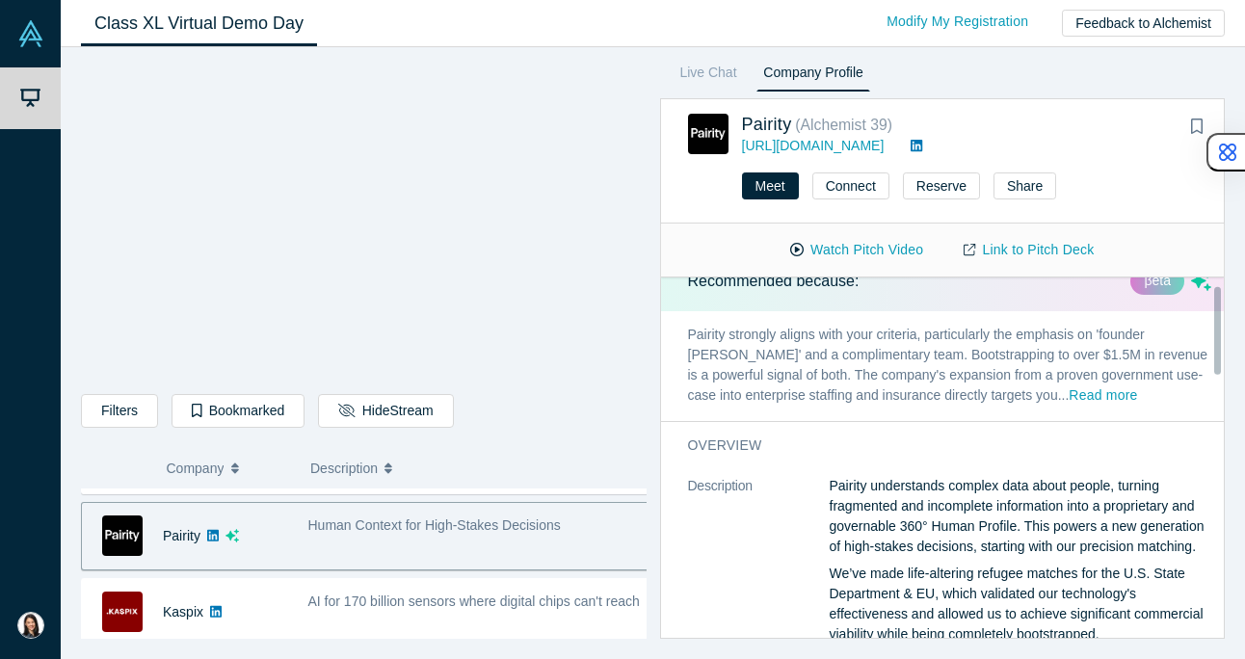
scroll to position [26, 0]
click at [1069, 395] on button "Read more" at bounding box center [1103, 398] width 68 height 22
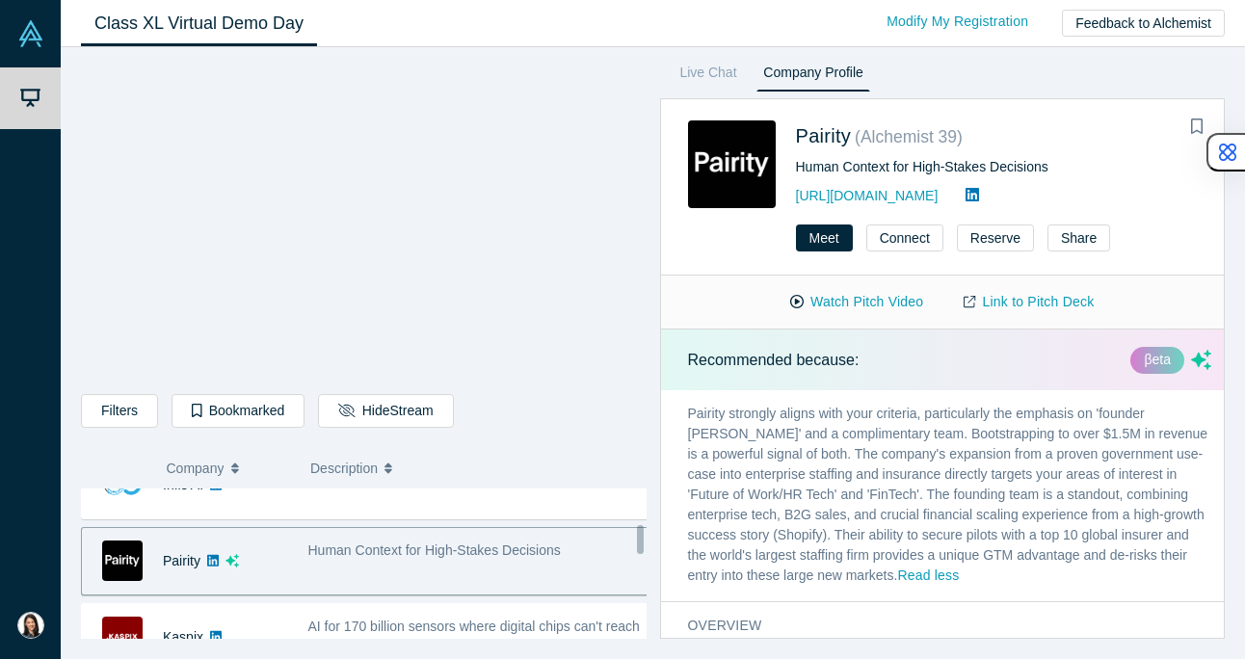
scroll to position [496, 0]
click at [1191, 360] on icon "dsa ai sparkles" at bounding box center [1201, 360] width 20 height 20
click at [1191, 364] on icon "dsa ai sparkles" at bounding box center [1201, 360] width 20 height 20
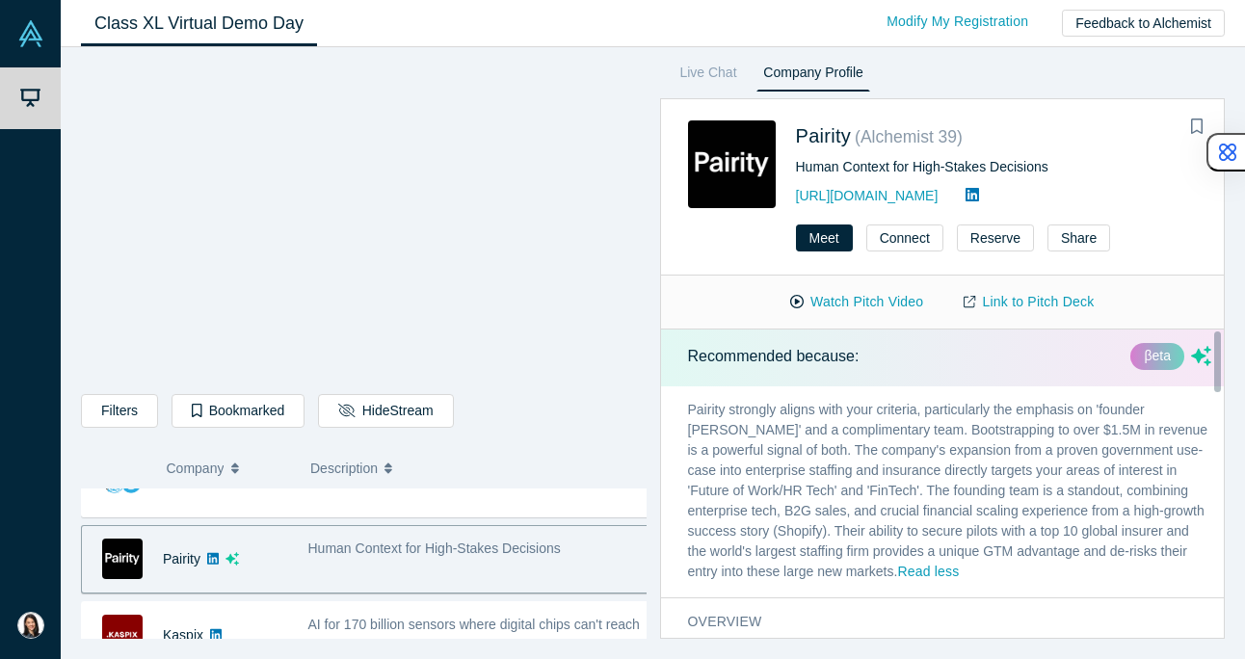
scroll to position [0, 0]
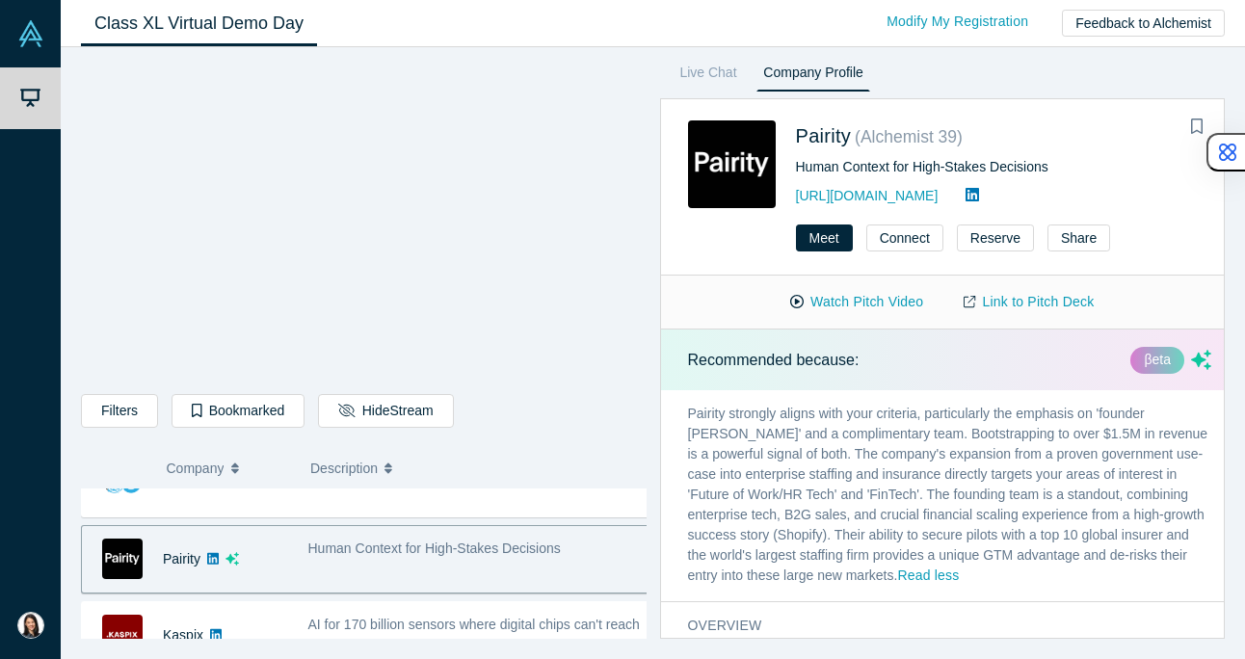
click at [920, 423] on p "Pairity strongly aligns with your criteria, particularly the emphasis on 'found…" at bounding box center [950, 495] width 578 height 211
click at [743, 436] on p "Pairity strongly aligns with your criteria, particularly the emphasis on 'found…" at bounding box center [950, 495] width 578 height 211
click at [847, 426] on p "Pairity strongly aligns with your criteria, particularly the emphasis on 'found…" at bounding box center [950, 495] width 578 height 211
click at [848, 437] on p "Pairity strongly aligns with your criteria, particularly the emphasis on 'found…" at bounding box center [950, 495] width 578 height 211
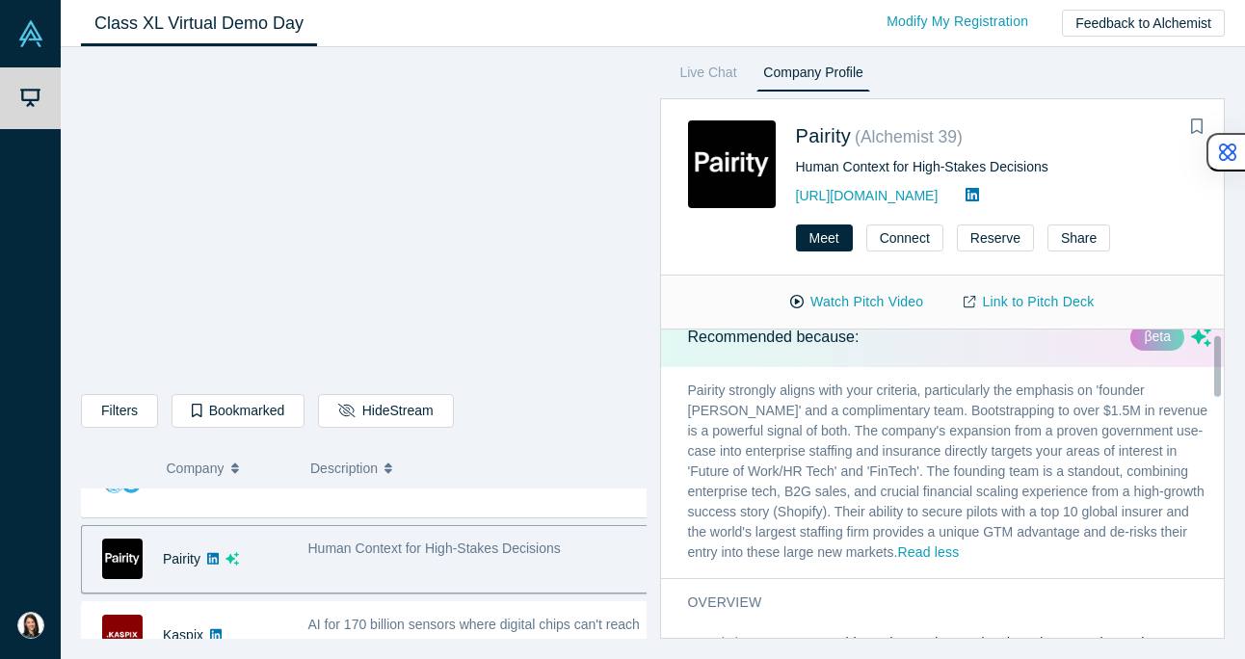
scroll to position [24, 0]
click at [903, 424] on p "Pairity strongly aligns with your criteria, particularly the emphasis on 'found…" at bounding box center [950, 471] width 578 height 211
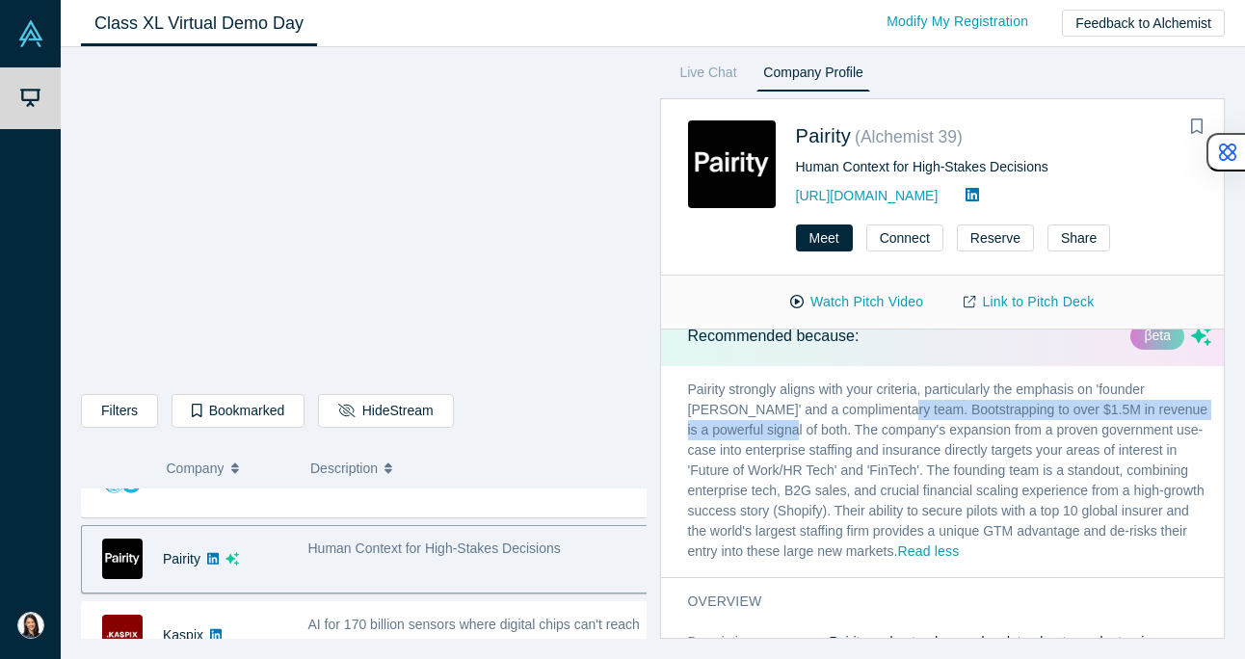
drag, startPoint x: 860, startPoint y: 405, endPoint x: 768, endPoint y: 433, distance: 95.7
click at [768, 433] on p "Pairity strongly aligns with your criteria, particularly the emphasis on 'found…" at bounding box center [950, 471] width 578 height 211
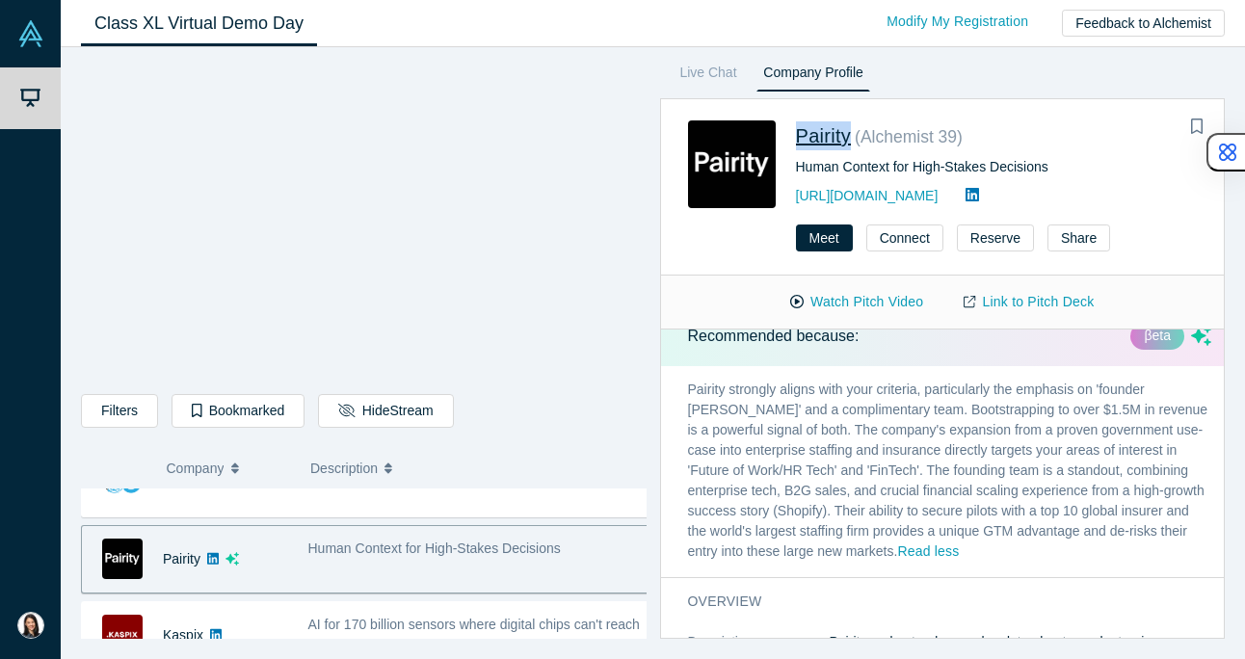
click at [834, 136] on link "Pairity" at bounding box center [824, 135] width 56 height 21
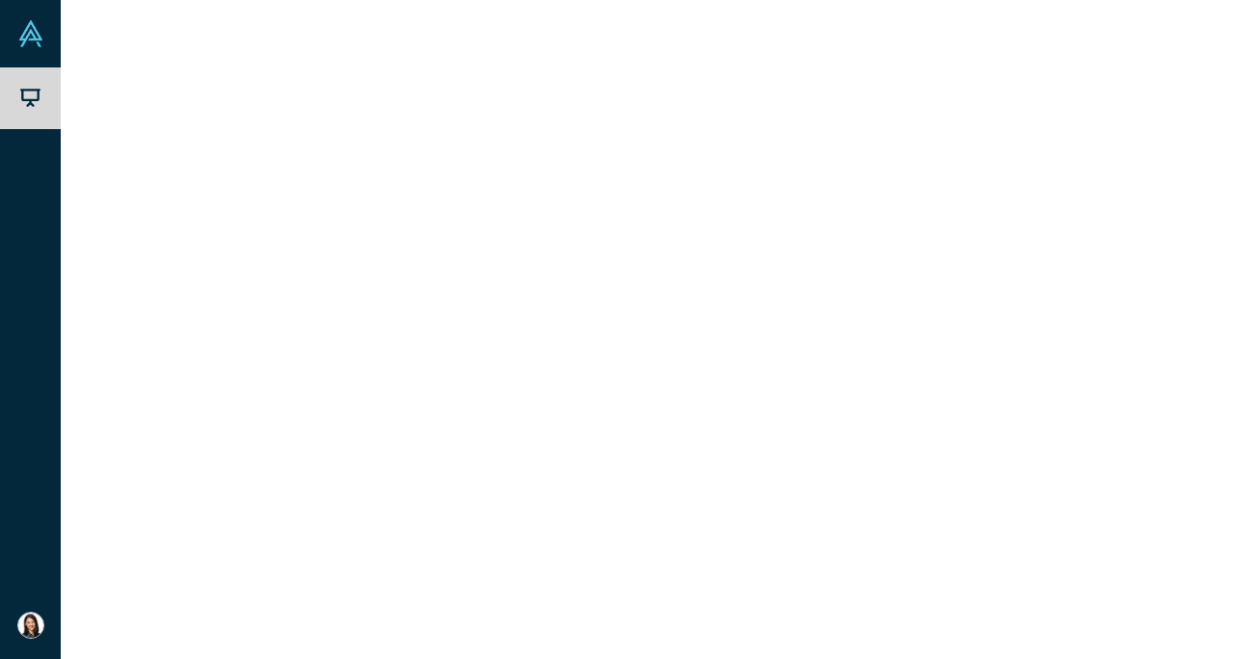
click at [979, 410] on p "Pairity strongly aligns with your criteria, particularly the emphasis on 'found…" at bounding box center [950, 471] width 578 height 211
drag, startPoint x: 948, startPoint y: 410, endPoint x: 1091, endPoint y: 416, distance: 143.8
click at [1091, 416] on p "Pairity strongly aligns with your criteria, particularly the emphasis on 'found…" at bounding box center [950, 471] width 578 height 211
drag, startPoint x: 1097, startPoint y: 413, endPoint x: 947, endPoint y: 415, distance: 150.4
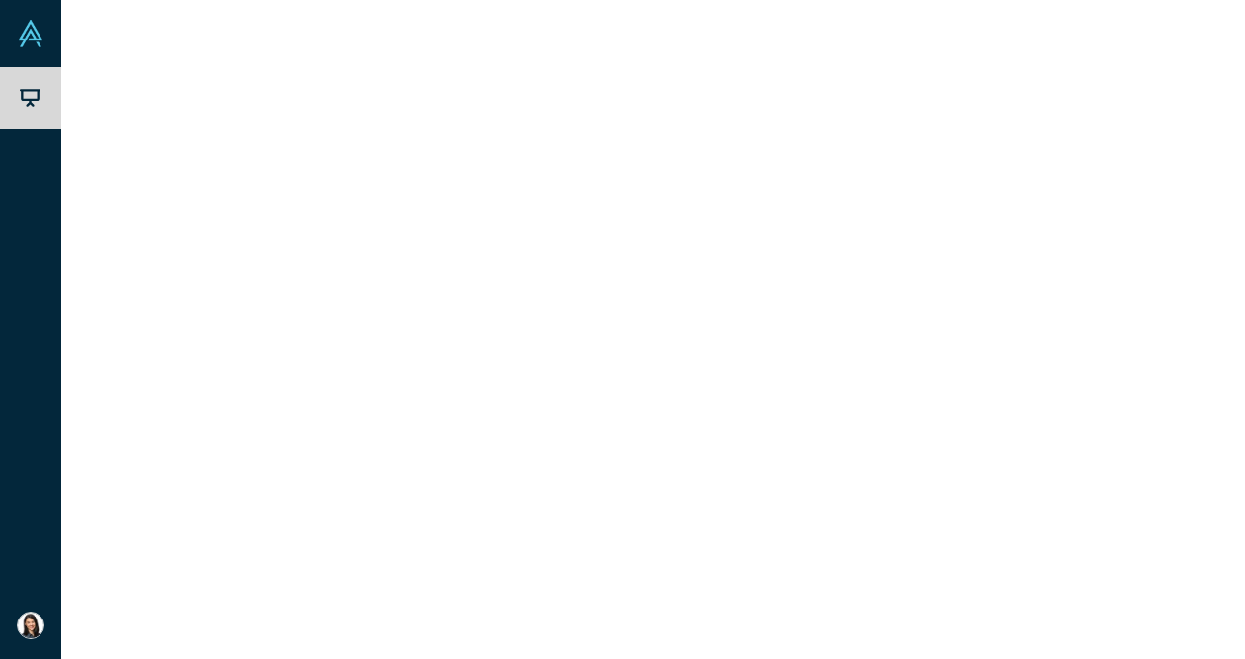
click at [947, 415] on p "Pairity strongly aligns with your criteria, particularly the emphasis on 'found…" at bounding box center [950, 471] width 578 height 211
click at [470, 571] on span "AI for 170 billion sensors where digital chips can't reach" at bounding box center [474, 572] width 332 height 15
click at [375, 573] on span "AI that Reclaims Physician Time for Patients" at bounding box center [440, 568] width 265 height 15
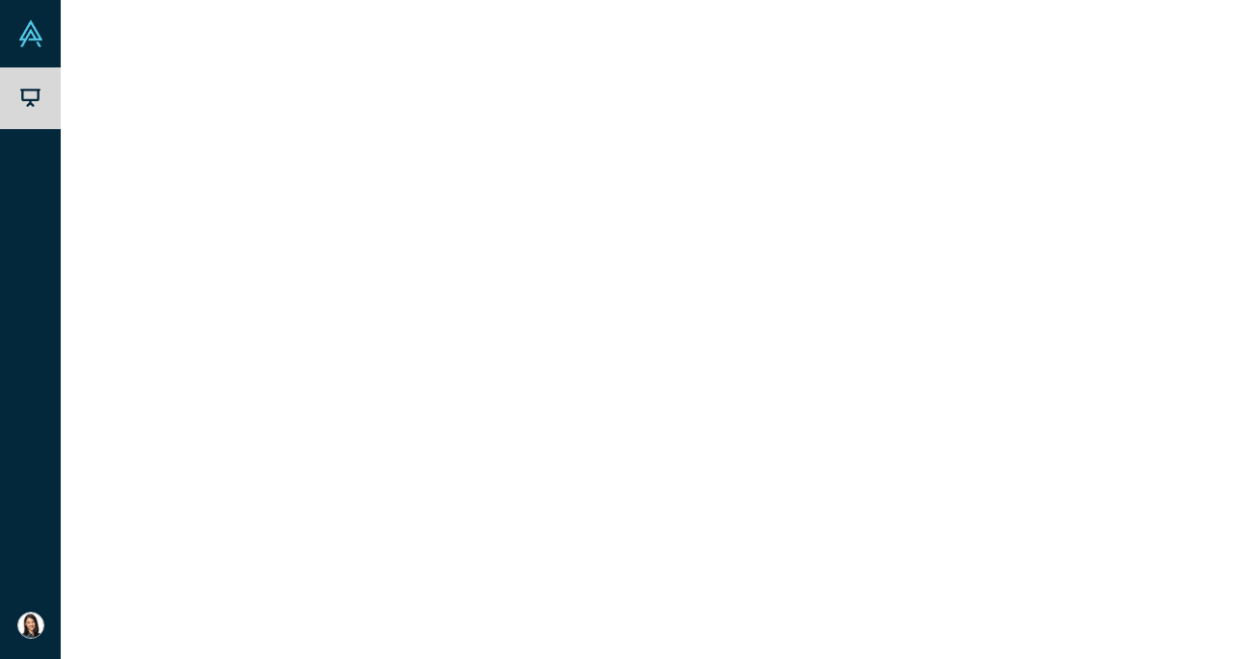
scroll to position [681, 0]
click at [358, 583] on div "Solving Supply Chain Chaos in Manufacturing" at bounding box center [479, 592] width 342 height 20
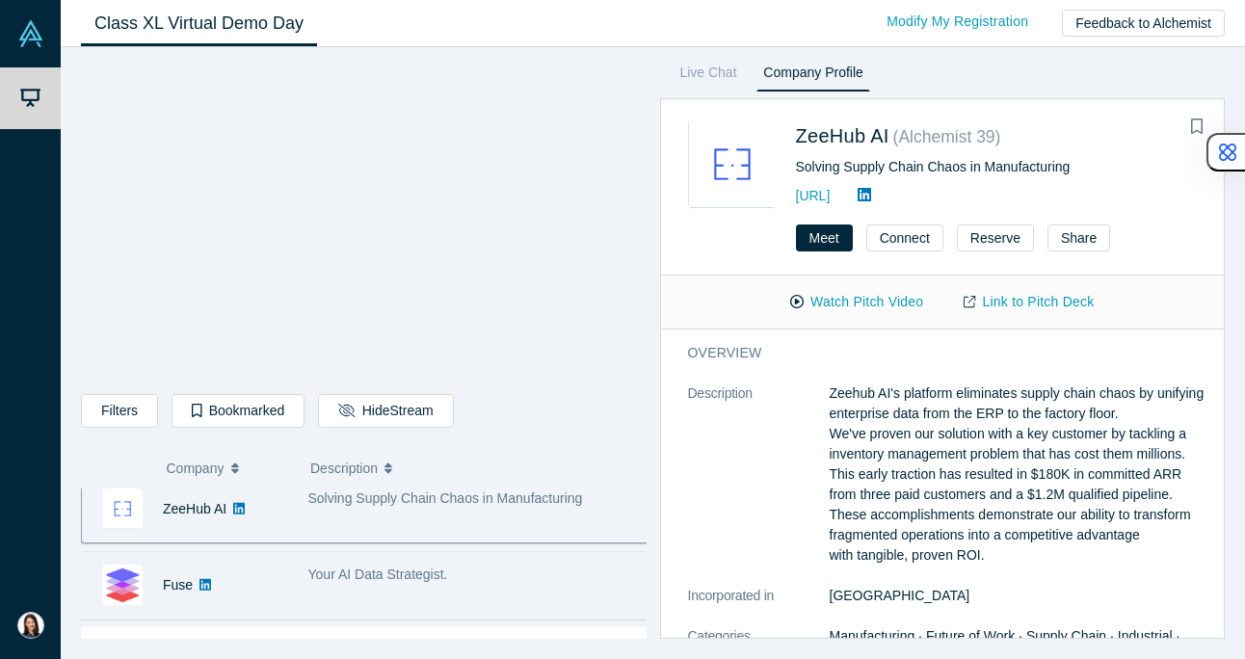
click at [271, 578] on div "Fuse" at bounding box center [185, 585] width 206 height 67
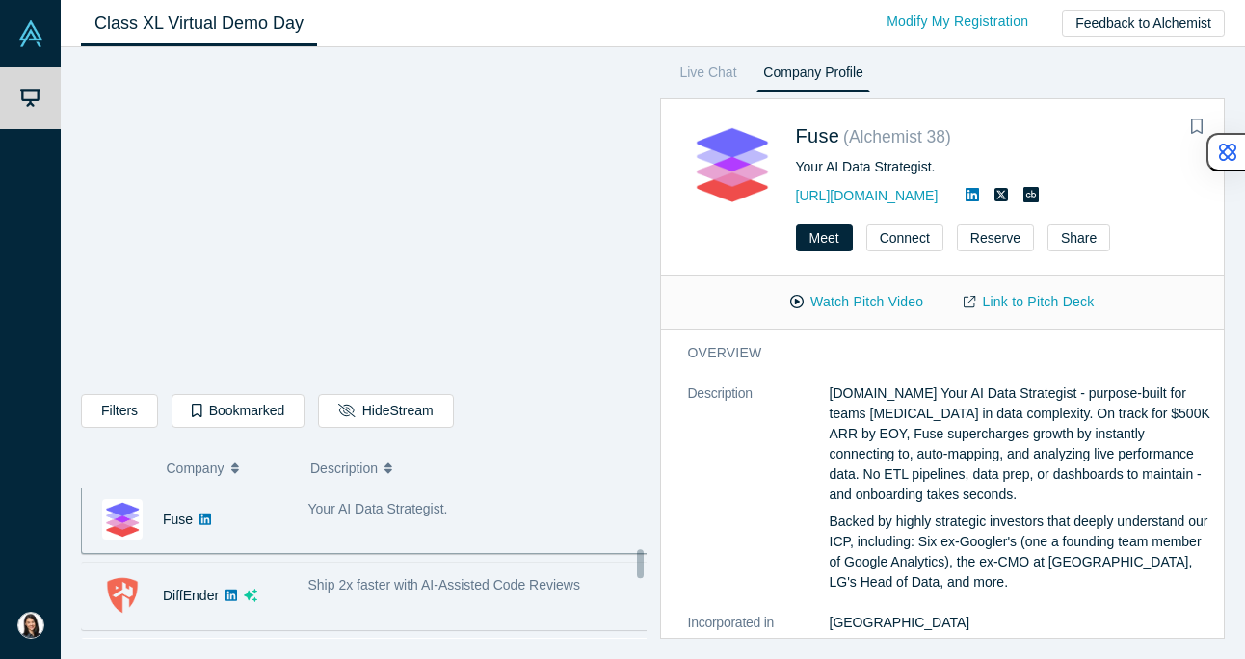
scroll to position [841, 0]
click at [322, 574] on div "Ship 2x faster with AI-Assisted Code Reviews" at bounding box center [479, 596] width 362 height 61
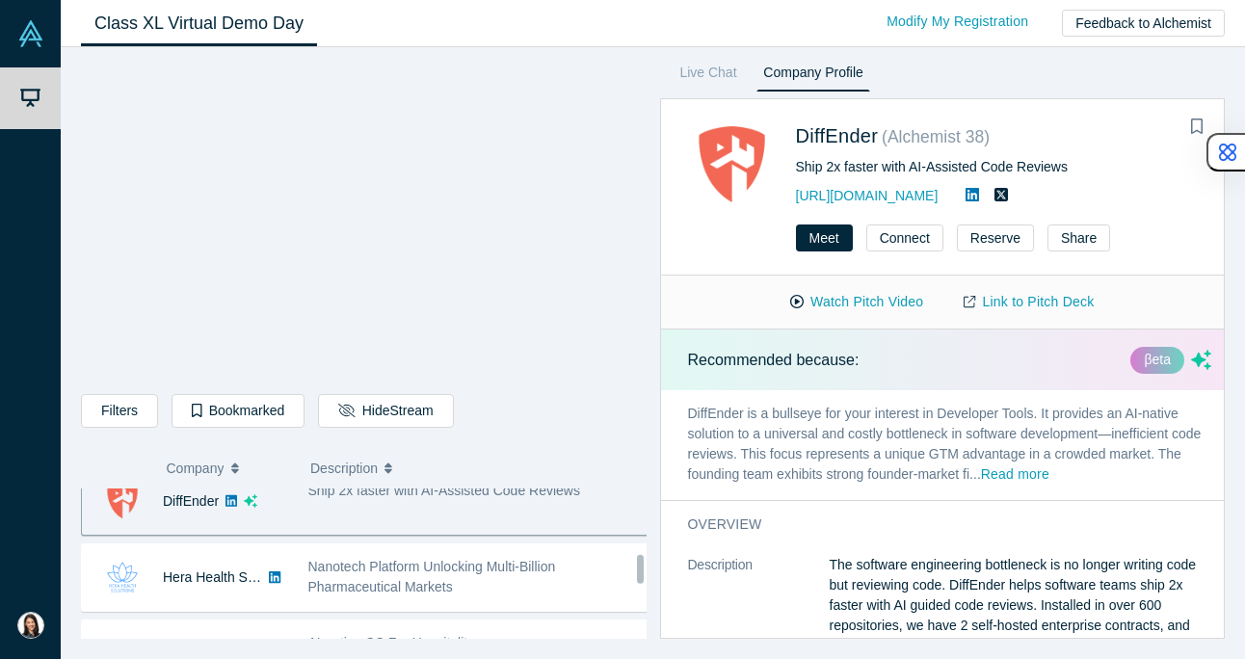
scroll to position [962, 0]
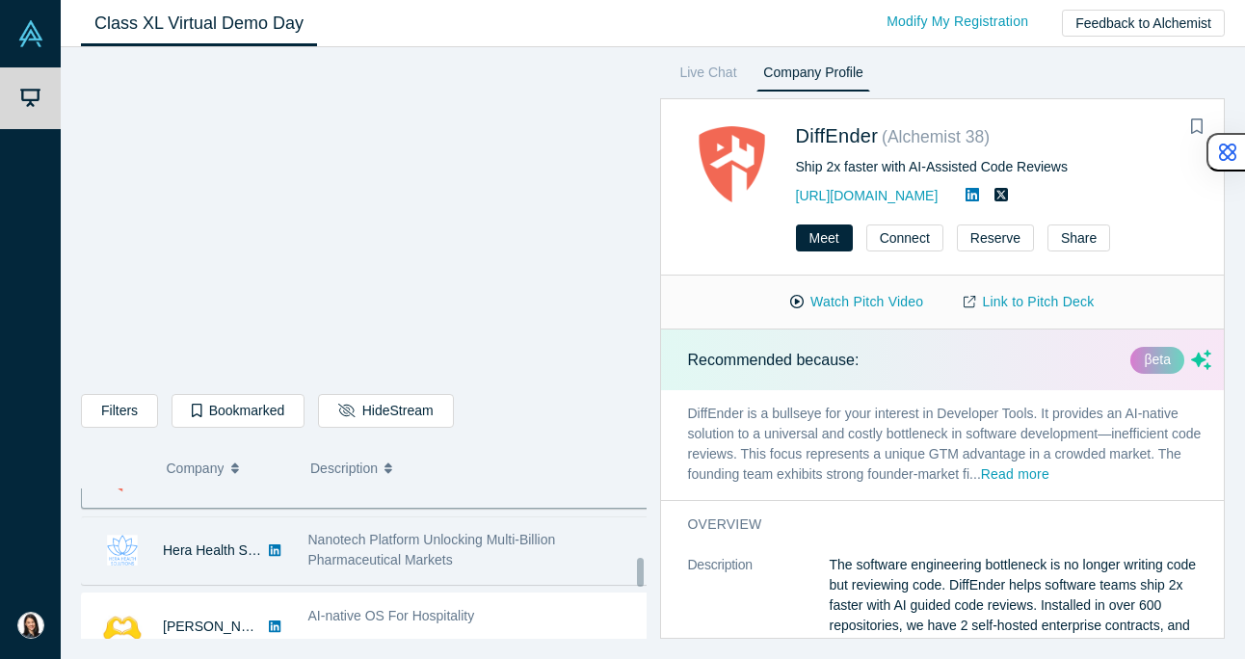
click at [286, 560] on link at bounding box center [274, 551] width 25 height 67
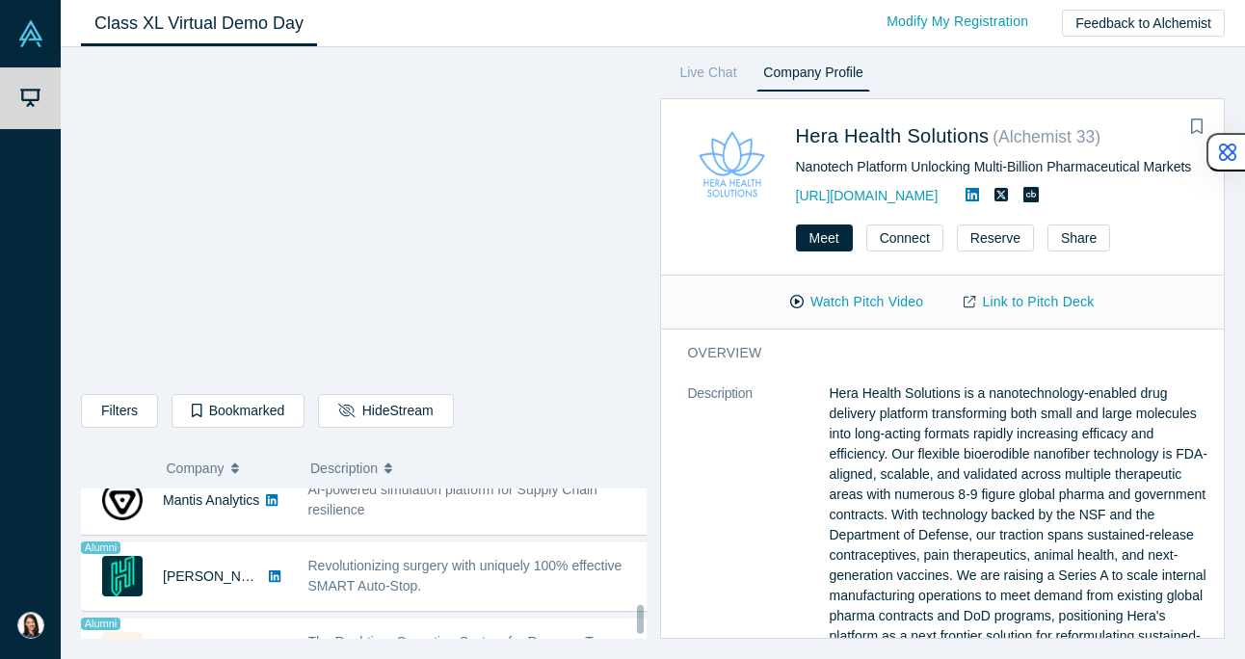
scroll to position [1677, 0]
